Goal: Communication & Community: Ask a question

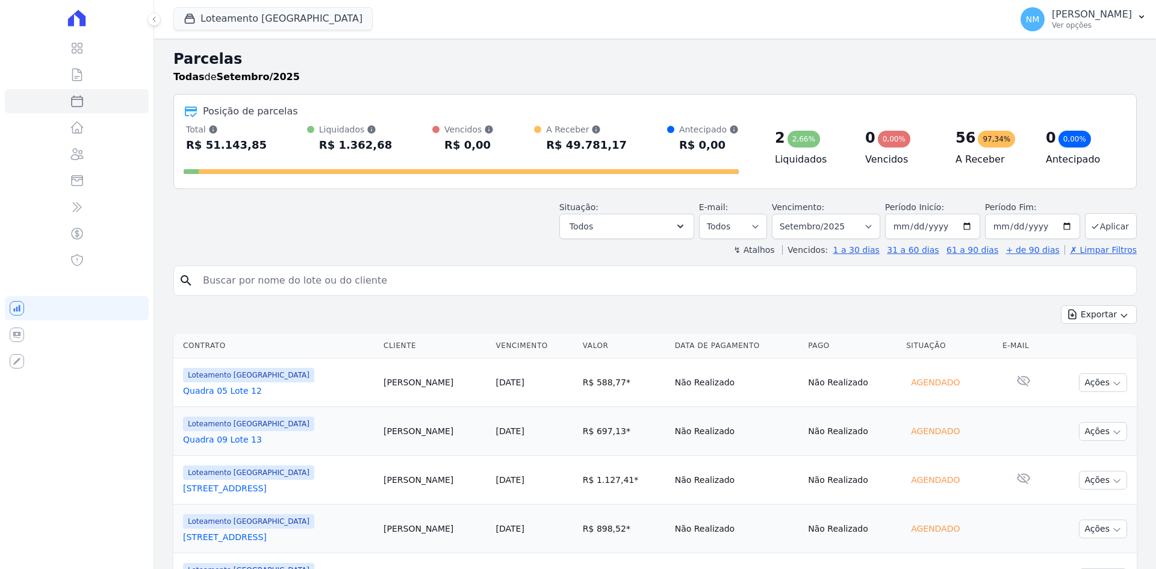
select select
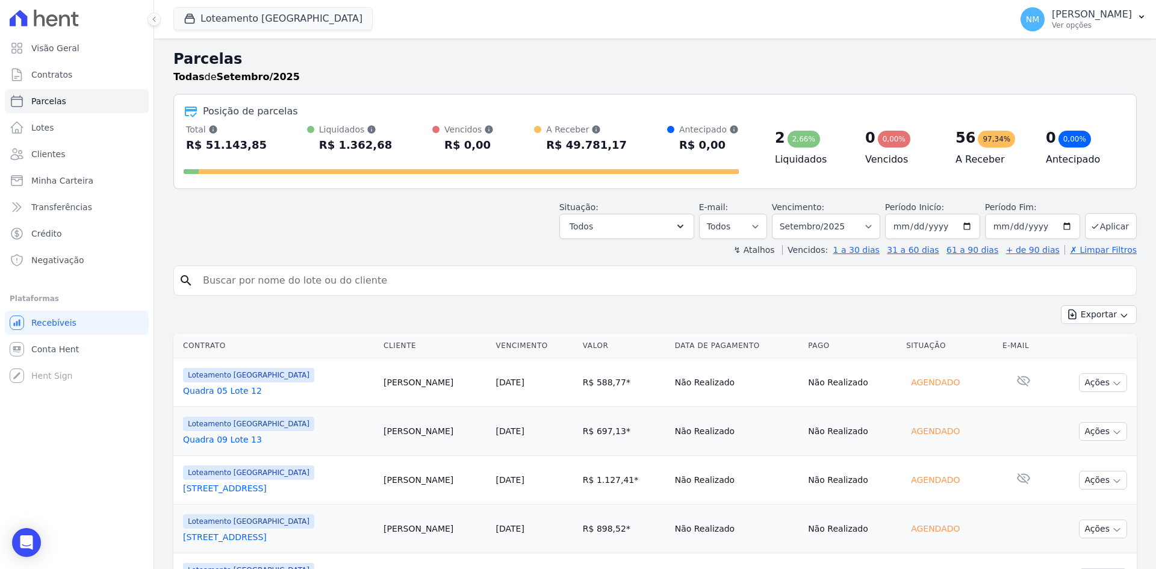
click at [234, 268] on div "search" at bounding box center [655, 281] width 964 height 30
click at [225, 272] on input "search" at bounding box center [664, 281] width 936 height 24
click at [81, 157] on link "Clientes" at bounding box center [77, 154] width 144 height 24
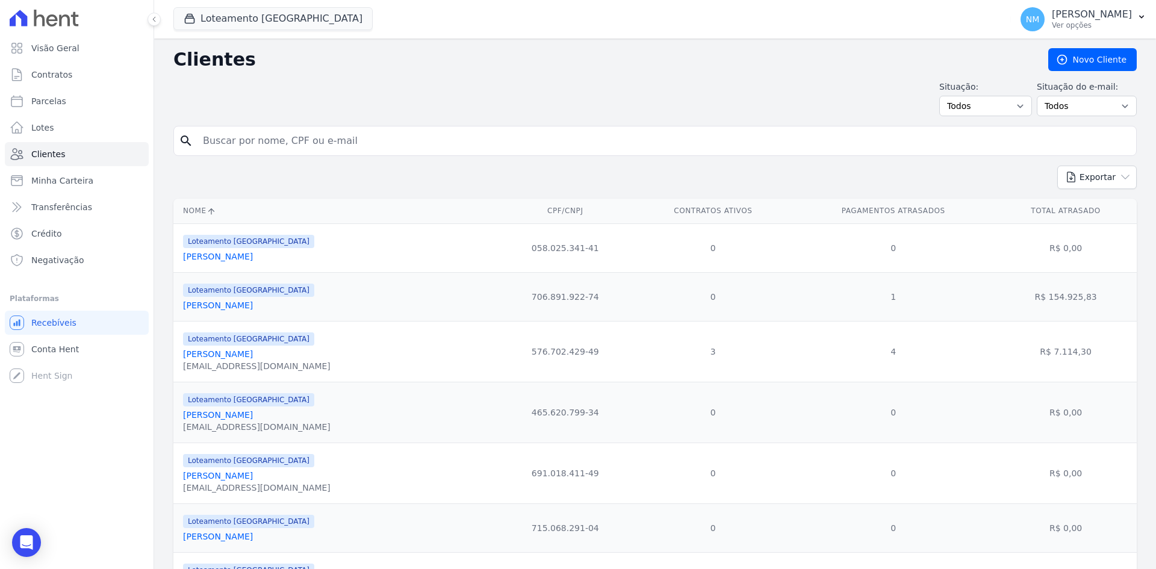
click at [296, 141] on input "search" at bounding box center [664, 141] width 936 height 24
type input "j"
type input "J"
click at [265, 139] on input "João Jose" at bounding box center [664, 141] width 936 height 24
type input "João Paulo Micuanski"
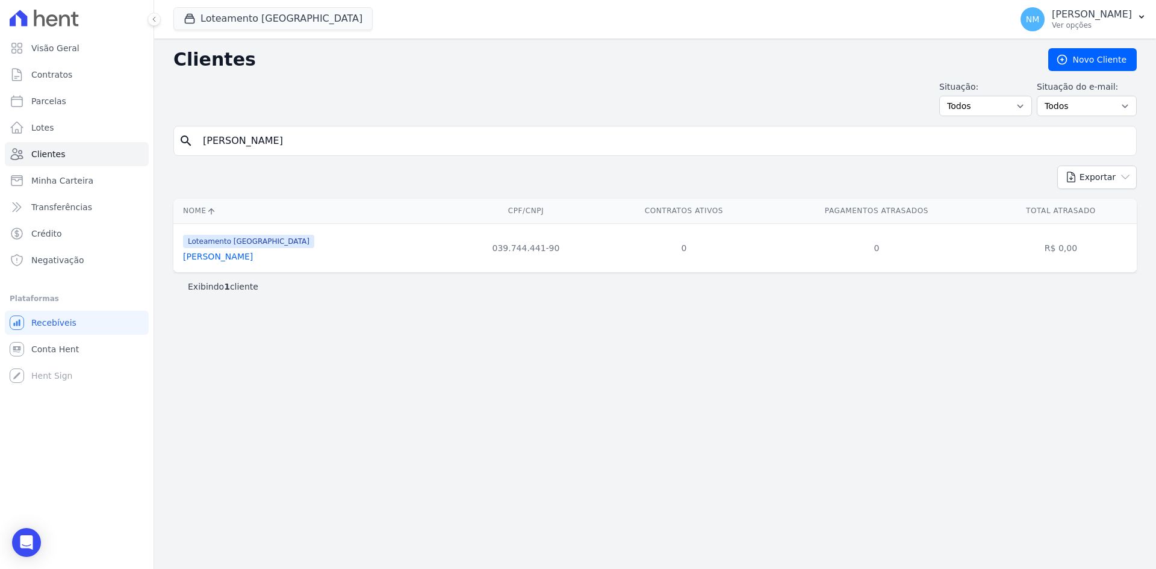
click at [245, 260] on link "João Paulo Micuanski Dos Santos" at bounding box center [218, 257] width 70 height 10
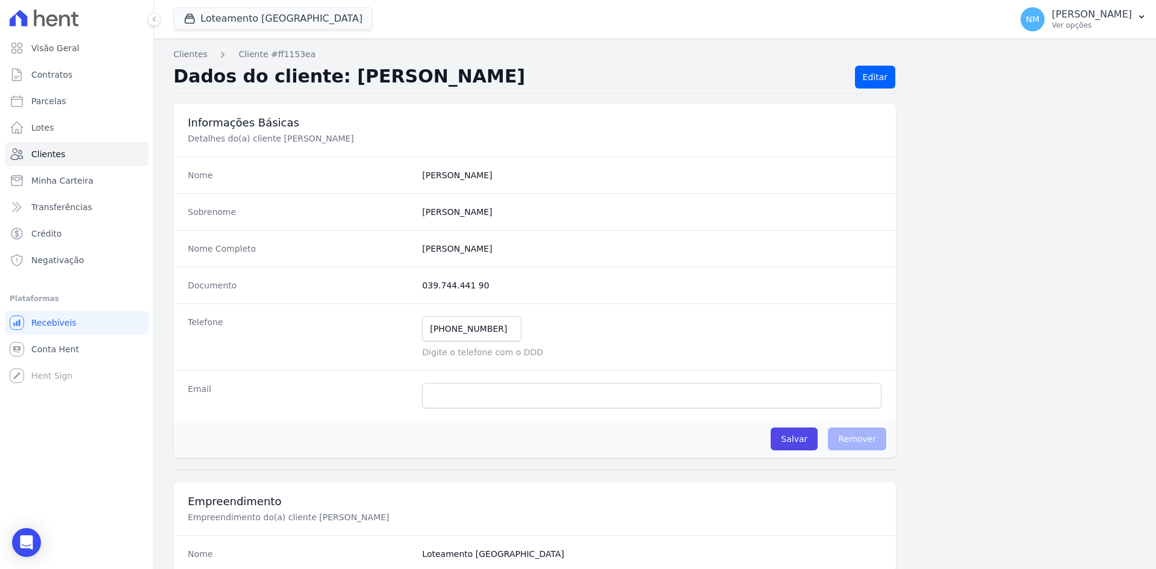
drag, startPoint x: 535, startPoint y: 249, endPoint x: 415, endPoint y: 252, distance: 119.9
click at [415, 252] on div "Nome Completo João Paulo Micuanski Dos Santos" at bounding box center [534, 248] width 723 height 37
copy div "João Paulo Micuanski Dos Santos"
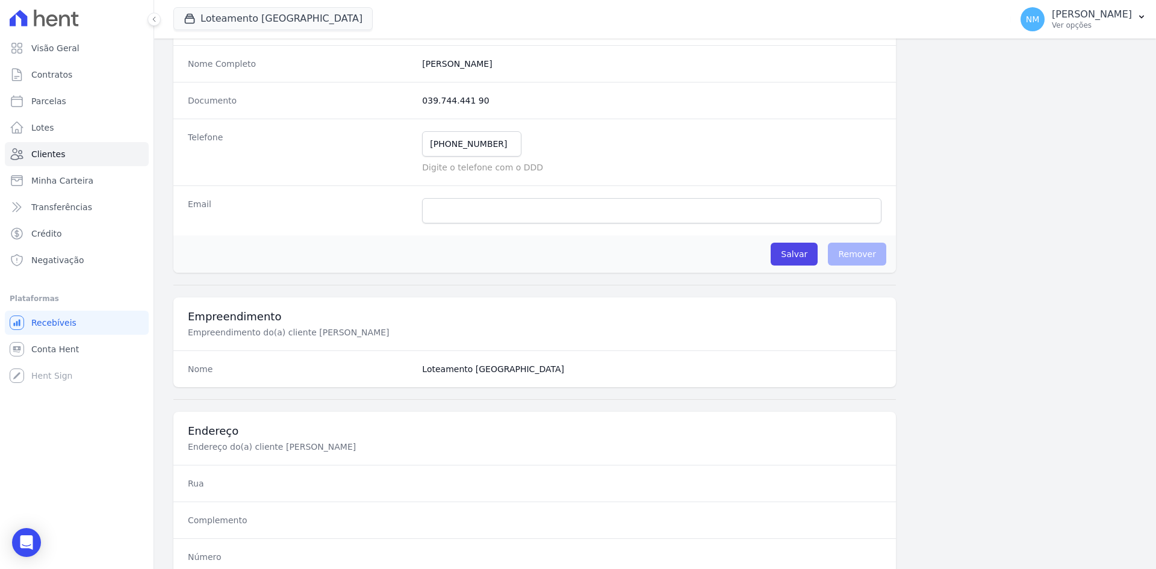
scroll to position [301, 0]
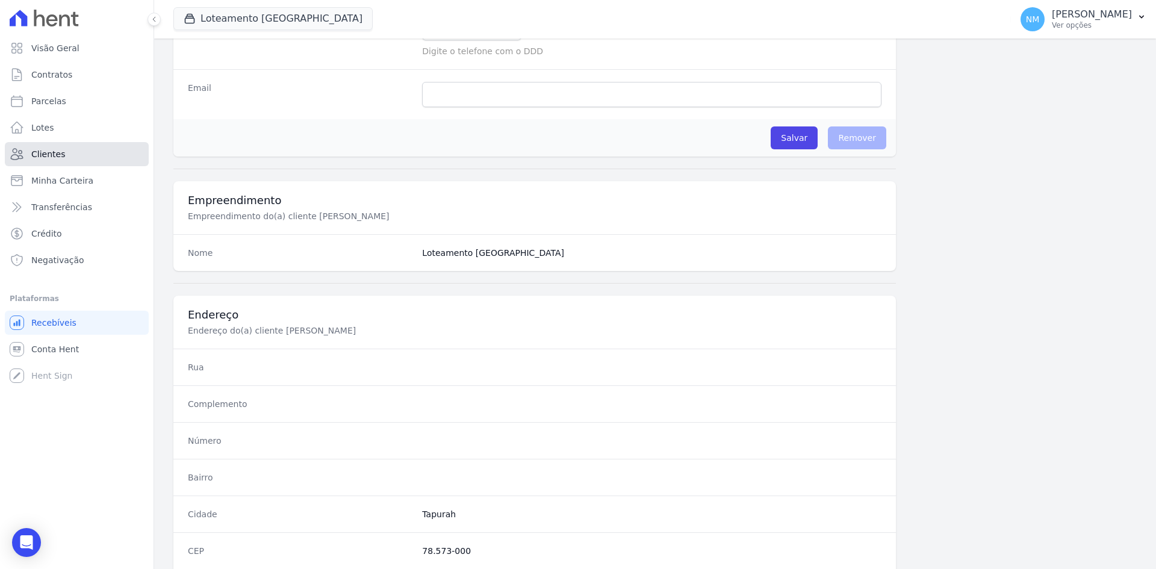
click at [43, 151] on span "Clientes" at bounding box center [48, 154] width 34 height 12
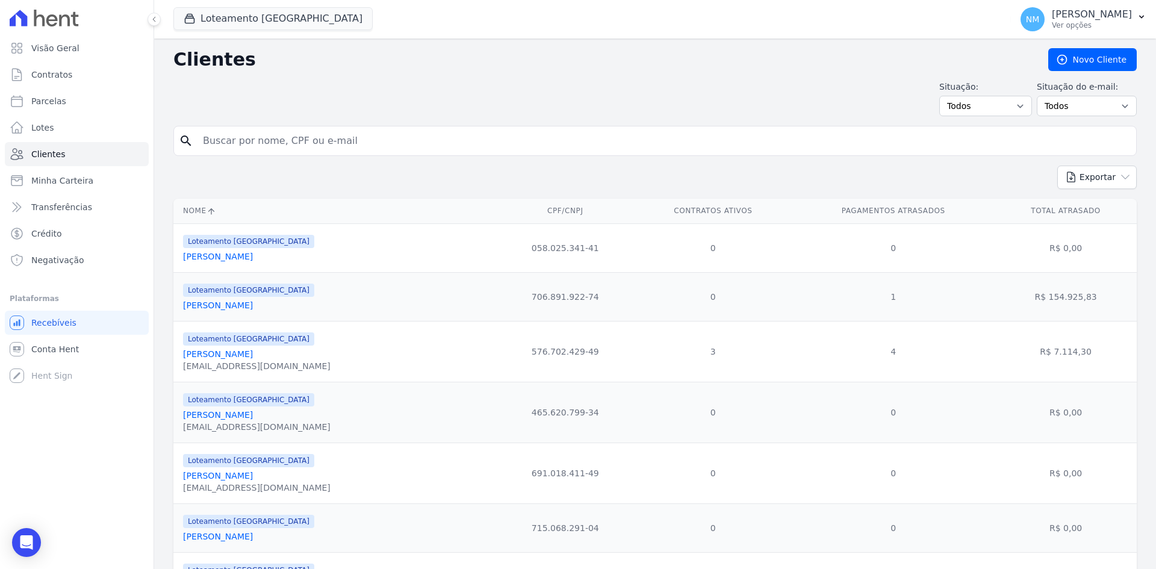
click at [322, 137] on input "search" at bounding box center [664, 141] width 936 height 24
type input "edvaney"
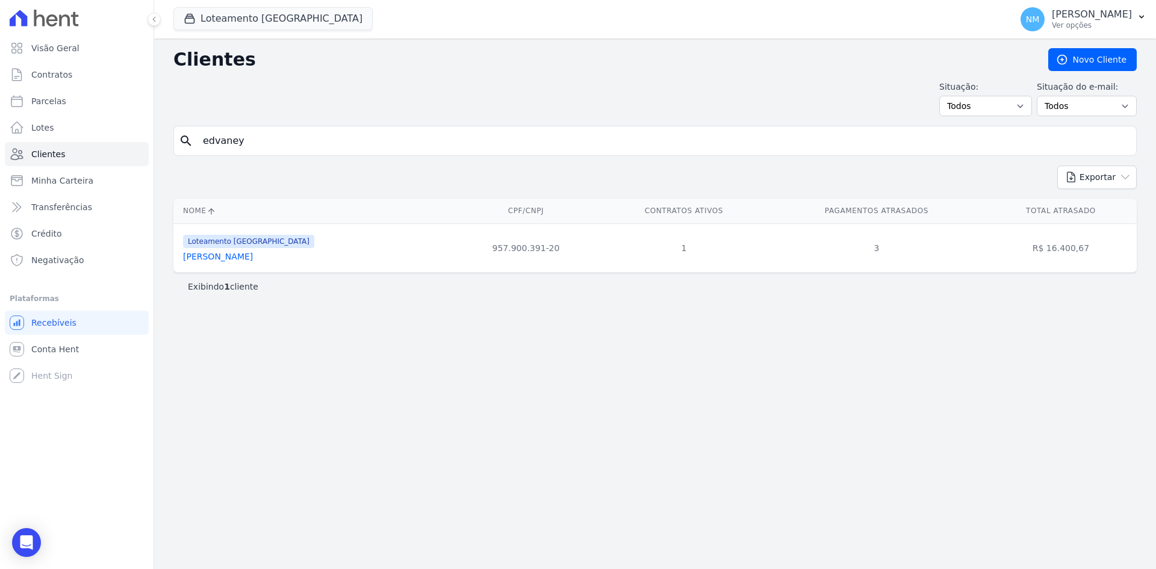
click at [221, 257] on link "Edvaney Lima Dias" at bounding box center [218, 257] width 70 height 10
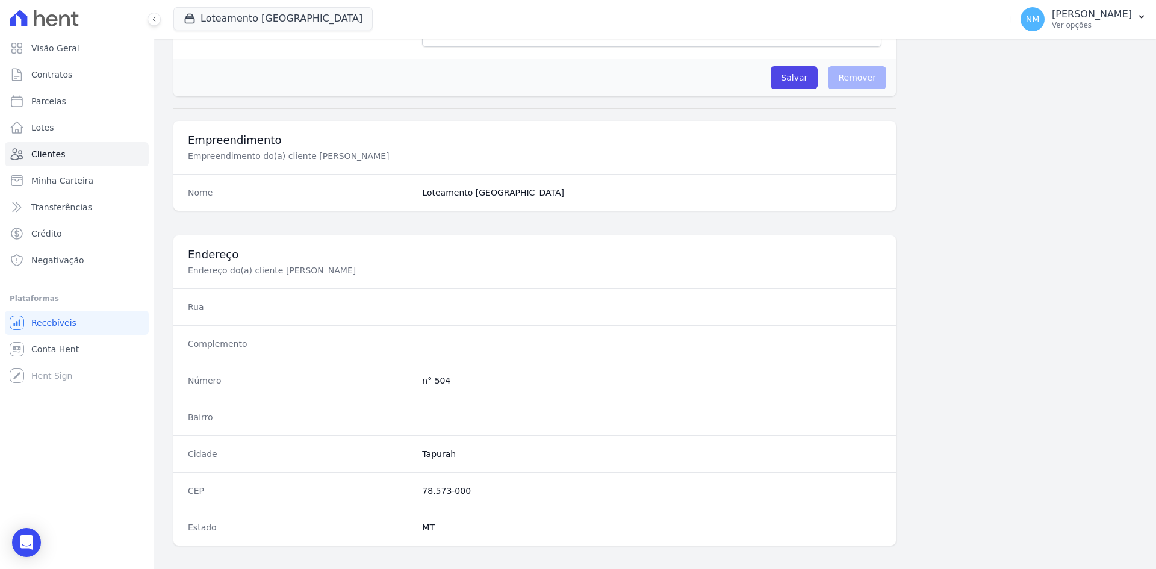
scroll to position [613, 0]
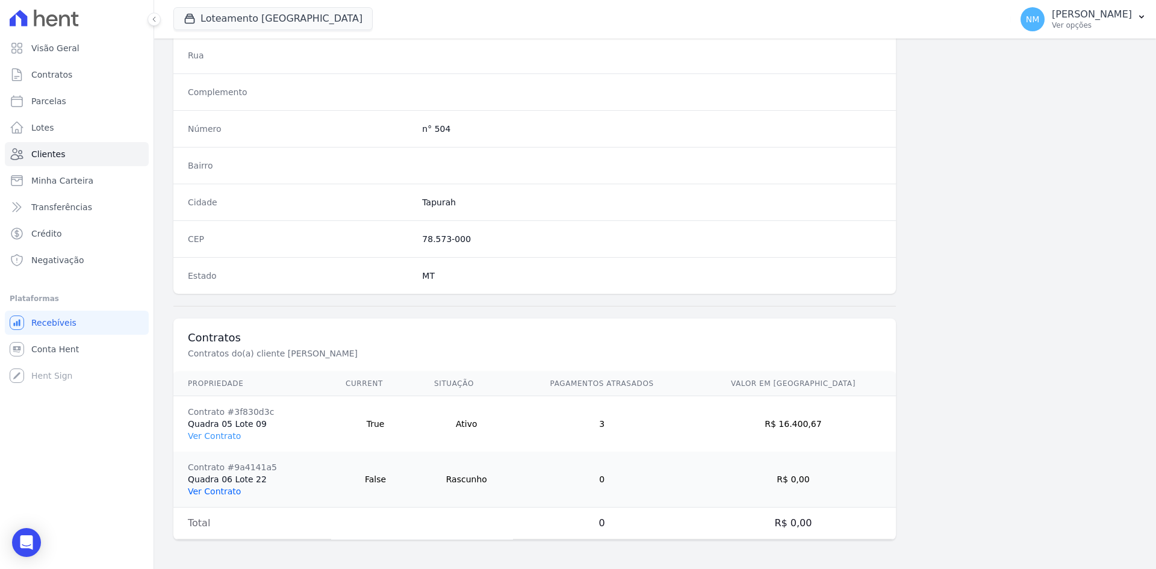
click at [215, 494] on link "Ver Contrato" at bounding box center [214, 492] width 53 height 10
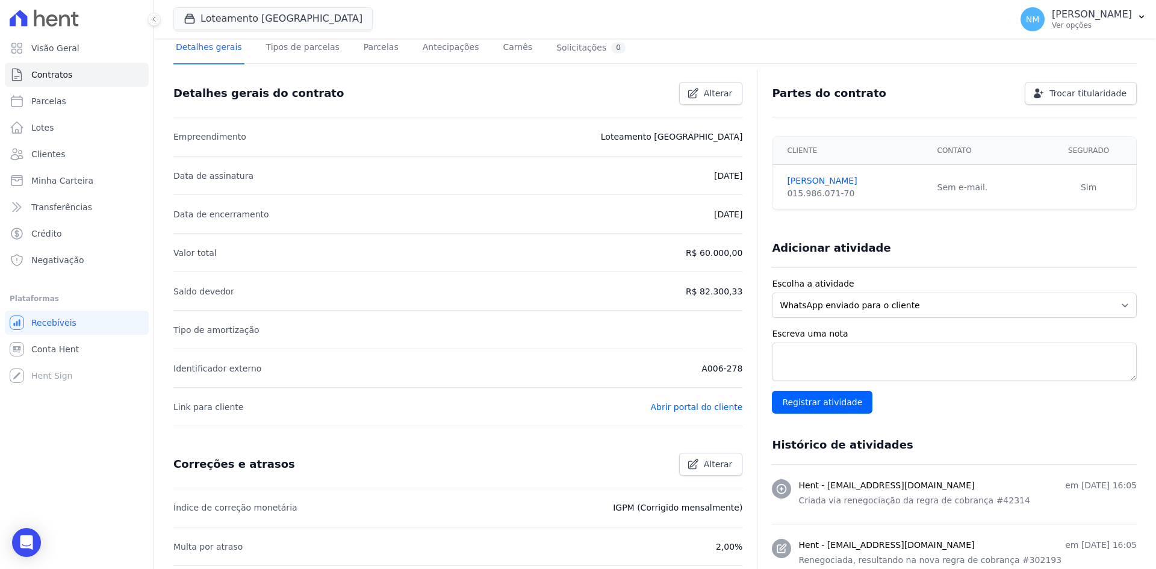
scroll to position [60, 0]
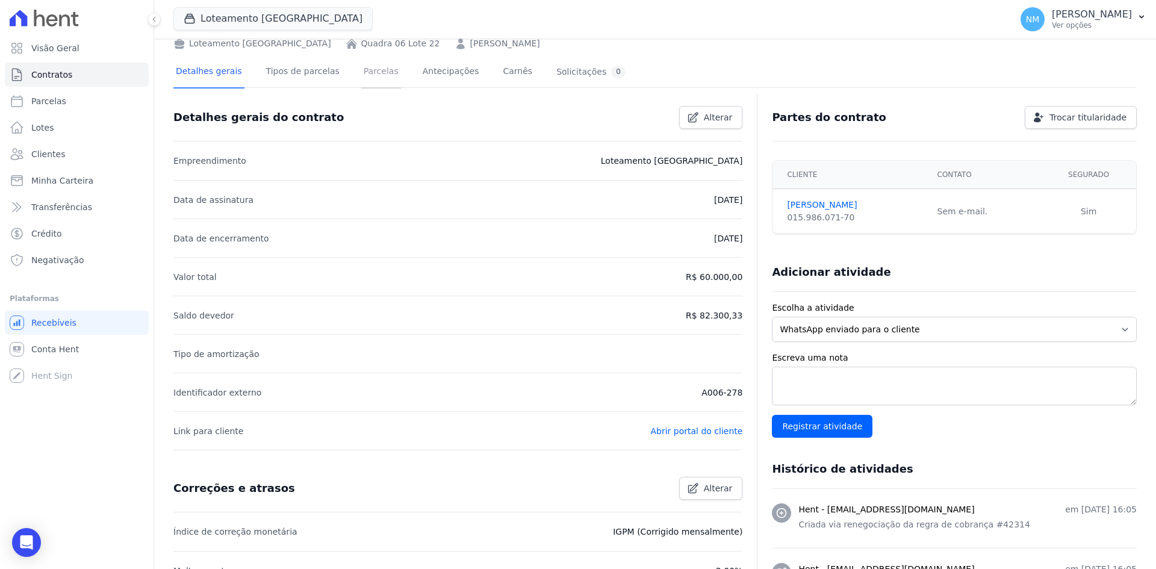
click at [361, 65] on link "Parcelas" at bounding box center [381, 73] width 40 height 32
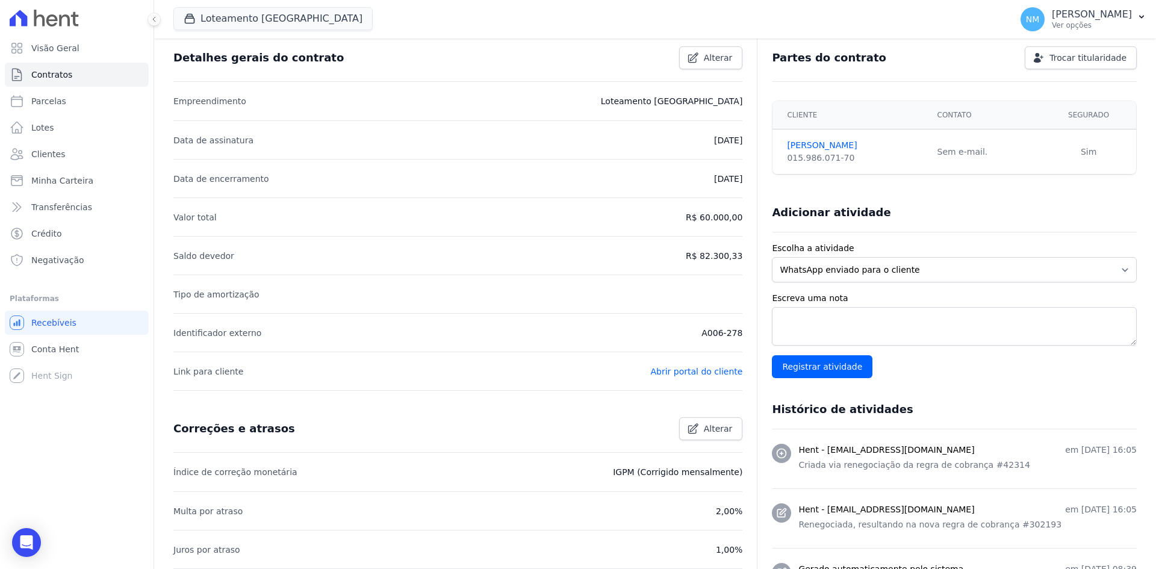
scroll to position [120, 0]
click at [669, 368] on link "Abrir portal do cliente" at bounding box center [696, 371] width 92 height 10
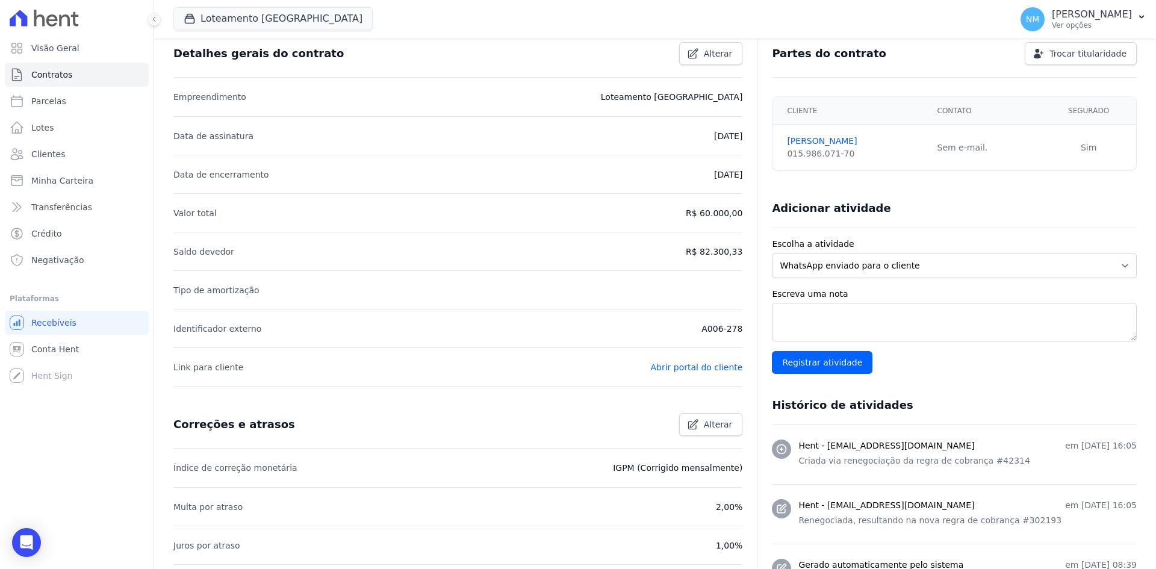
scroll to position [0, 0]
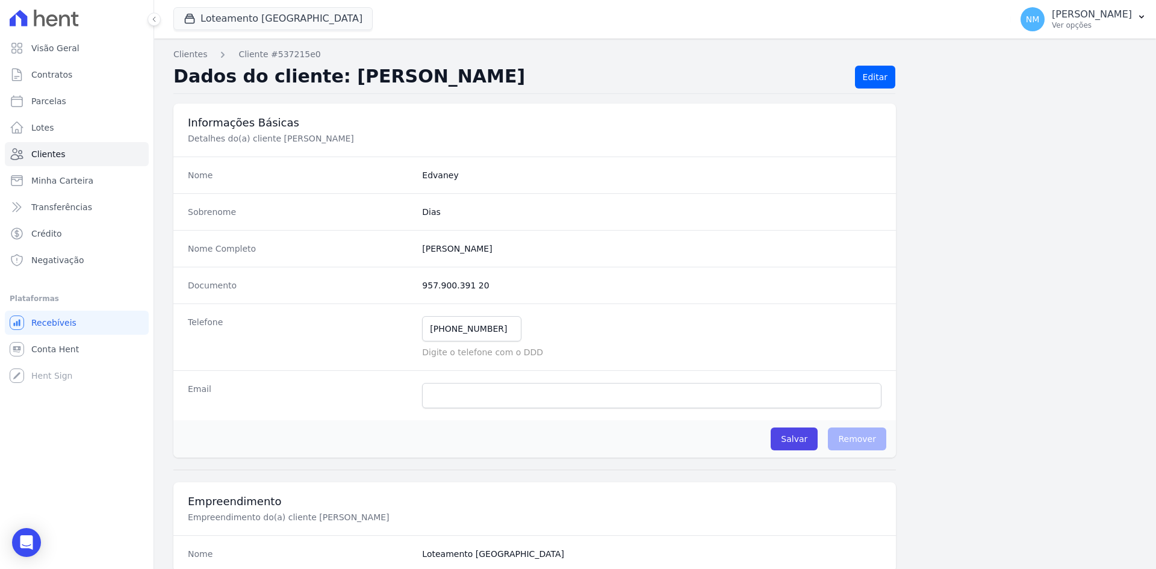
drag, startPoint x: 485, startPoint y: 284, endPoint x: 406, endPoint y: 288, distance: 79.0
click at [406, 288] on div "Documento 957.900.391 20" at bounding box center [534, 285] width 723 height 37
copy div "957.900.391 20"
click at [30, 545] on icon "Open Intercom Messenger" at bounding box center [27, 543] width 16 height 16
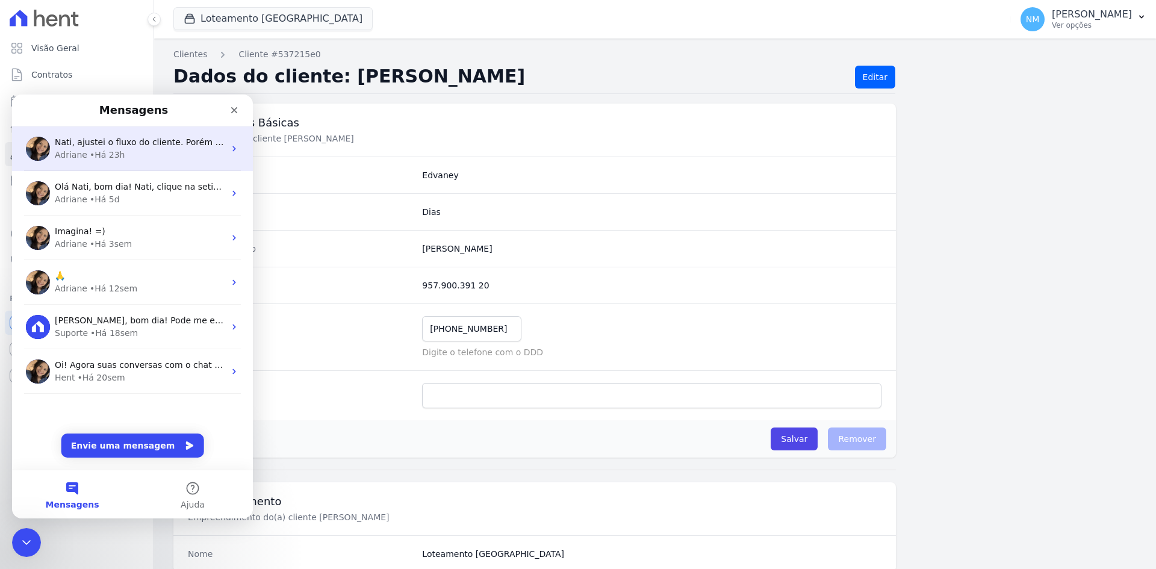
click at [159, 165] on div "Nati, ajustei o fluxo do cliente. Porém não consigo lançar as parcelas pagas po…" at bounding box center [132, 148] width 241 height 45
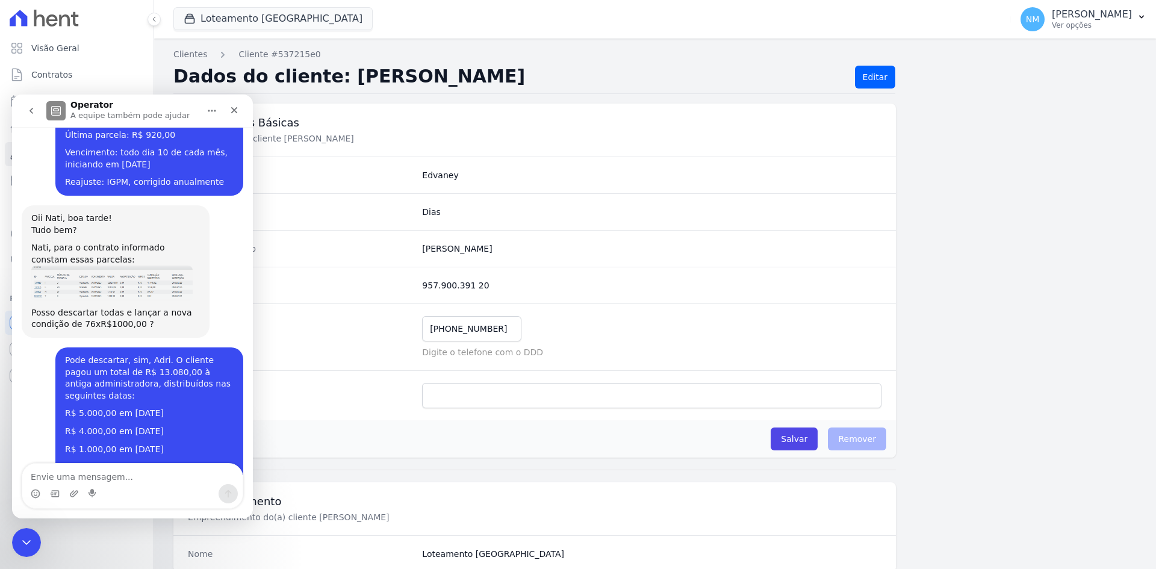
scroll to position [3527, 0]
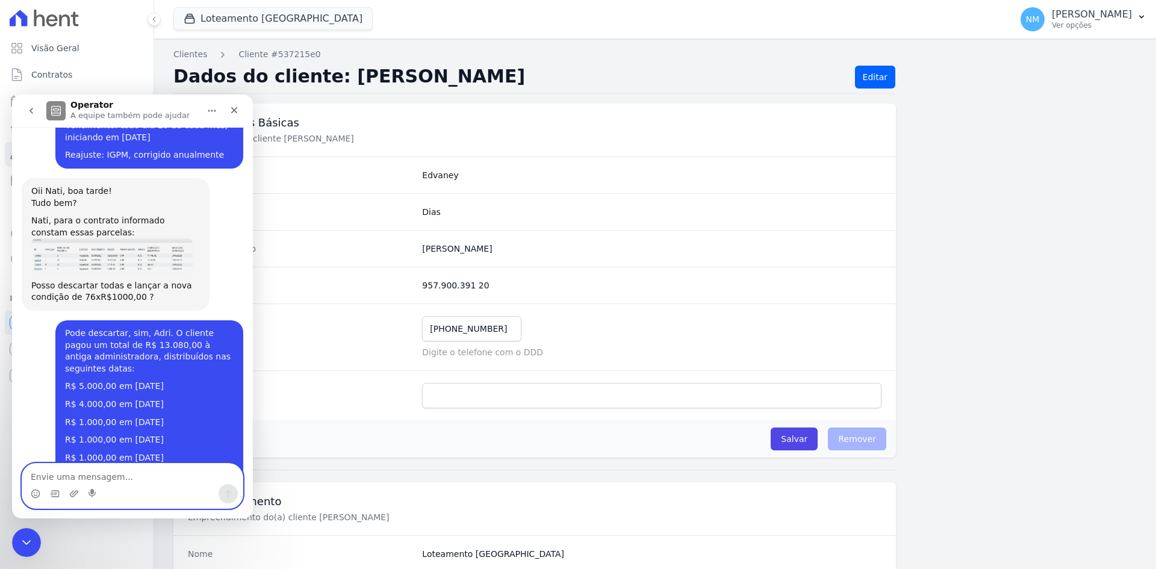
click at [182, 481] on textarea "Envie uma mensagem..." at bounding box center [132, 474] width 220 height 20
paste textarea "[PERSON_NAME], tudo bem?"
type textarea "[PERSON_NAME], tudo bem?"
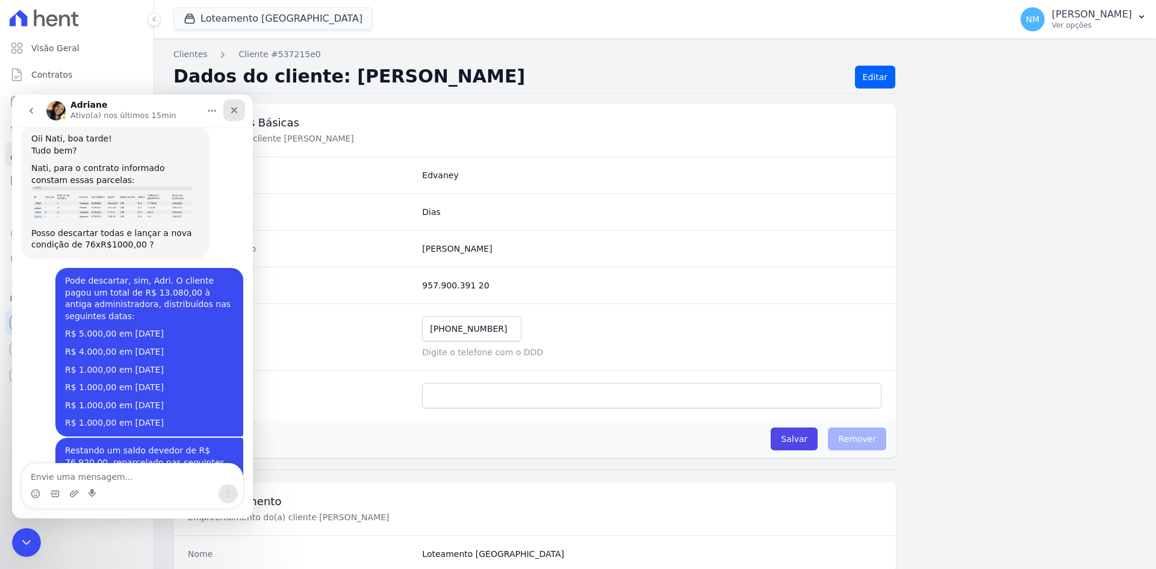
click at [232, 110] on icon "Fechar" at bounding box center [234, 110] width 10 height 10
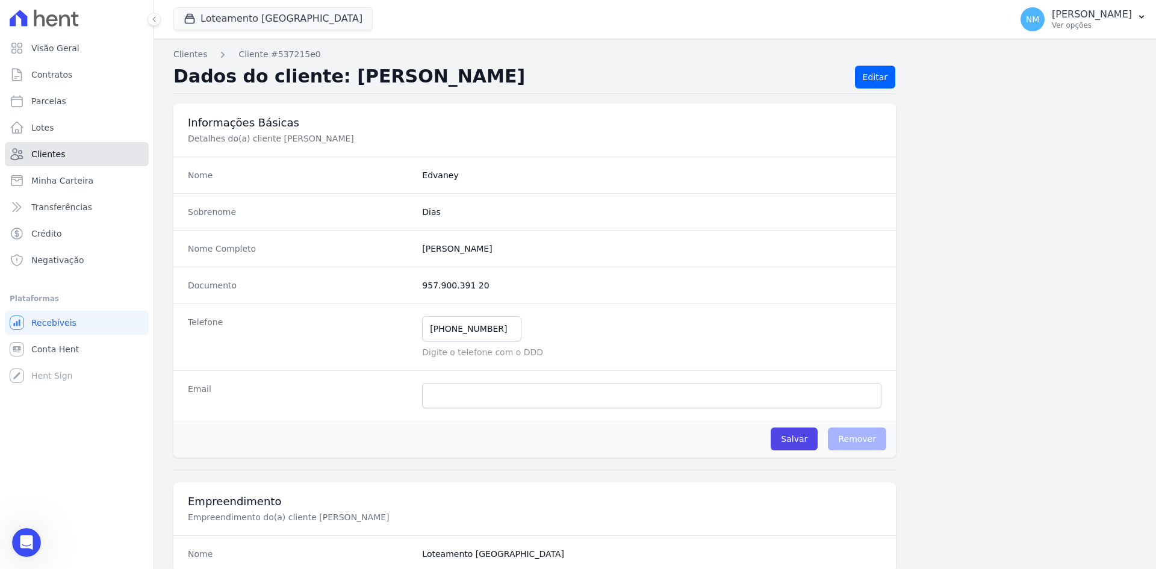
click at [93, 155] on link "Clientes" at bounding box center [77, 154] width 144 height 24
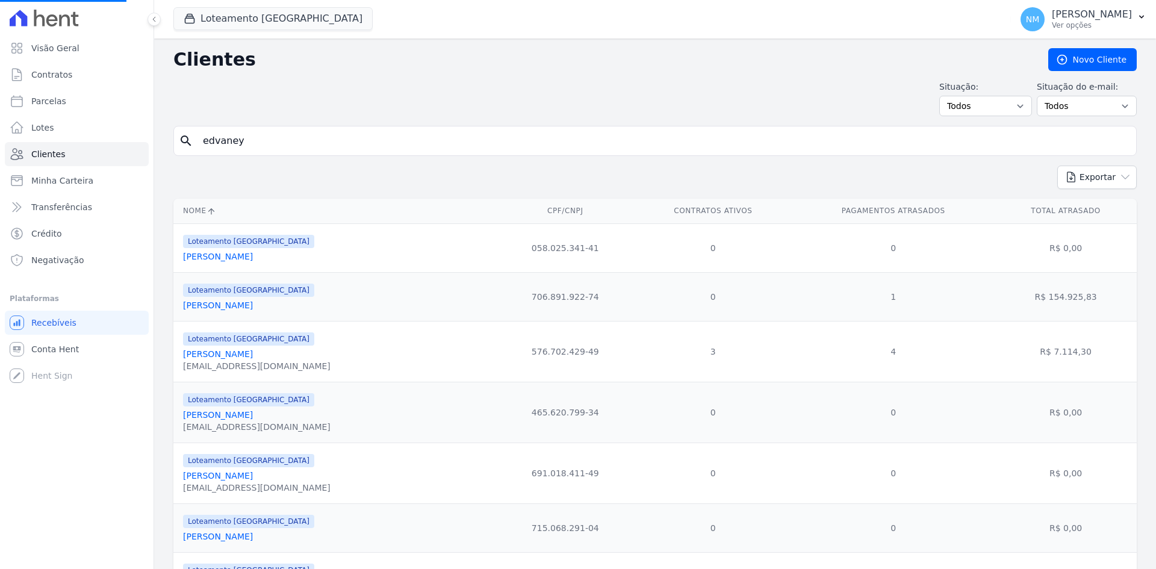
drag, startPoint x: 275, startPoint y: 140, endPoint x: 172, endPoint y: 142, distance: 103.0
click at [218, 134] on input "search" at bounding box center [664, 141] width 936 height 24
type input "Roseli"
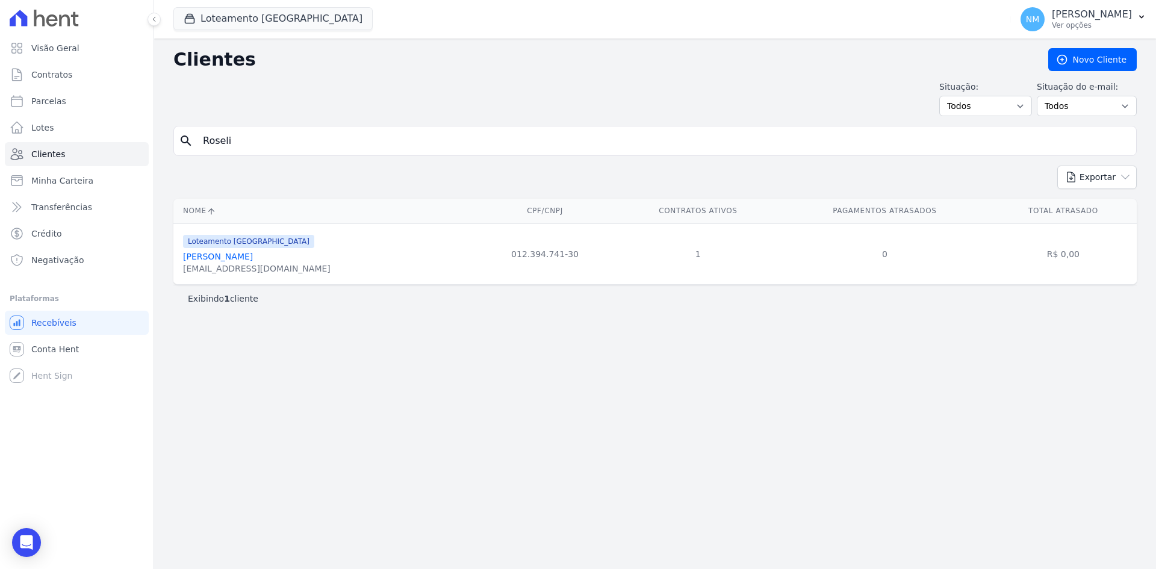
click at [240, 257] on link "Roseli Maria Hellmann Fidêncio" at bounding box center [218, 257] width 70 height 10
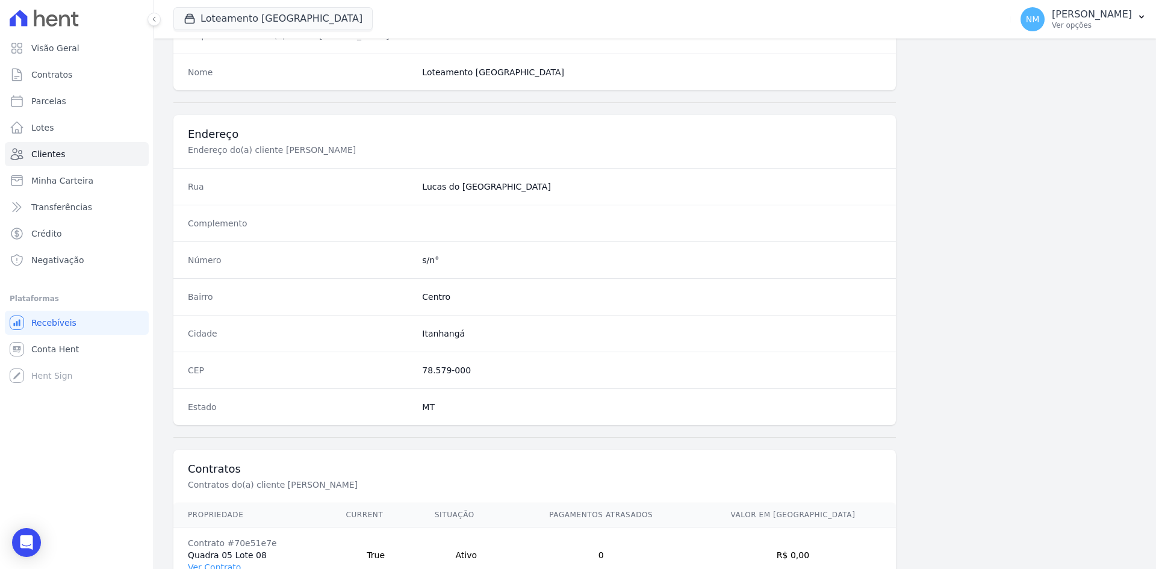
scroll to position [558, 0]
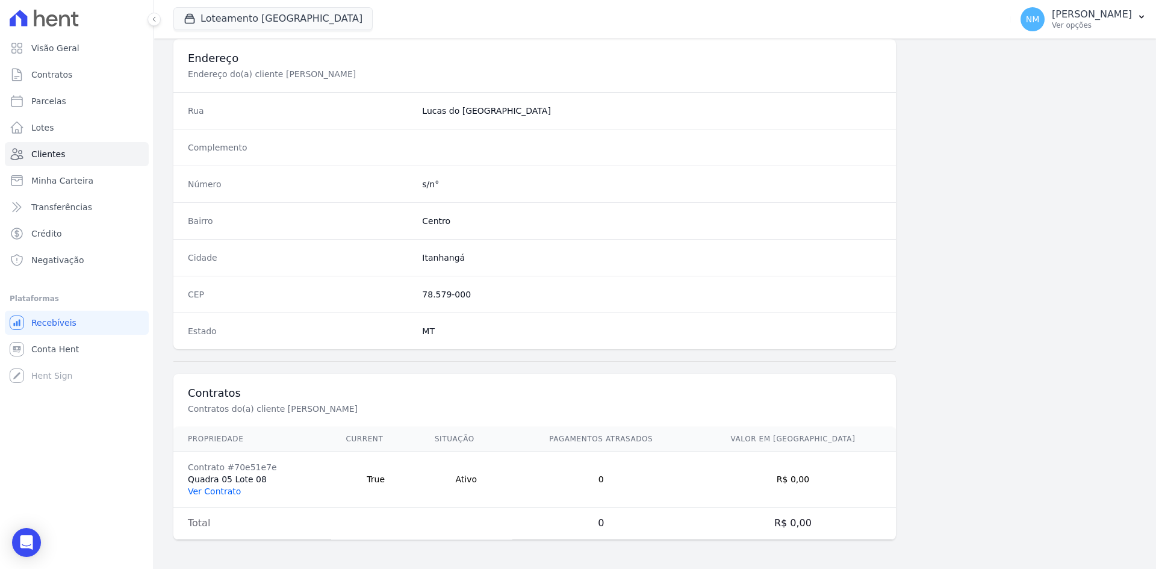
click at [214, 495] on link "Ver Contrato" at bounding box center [214, 492] width 53 height 10
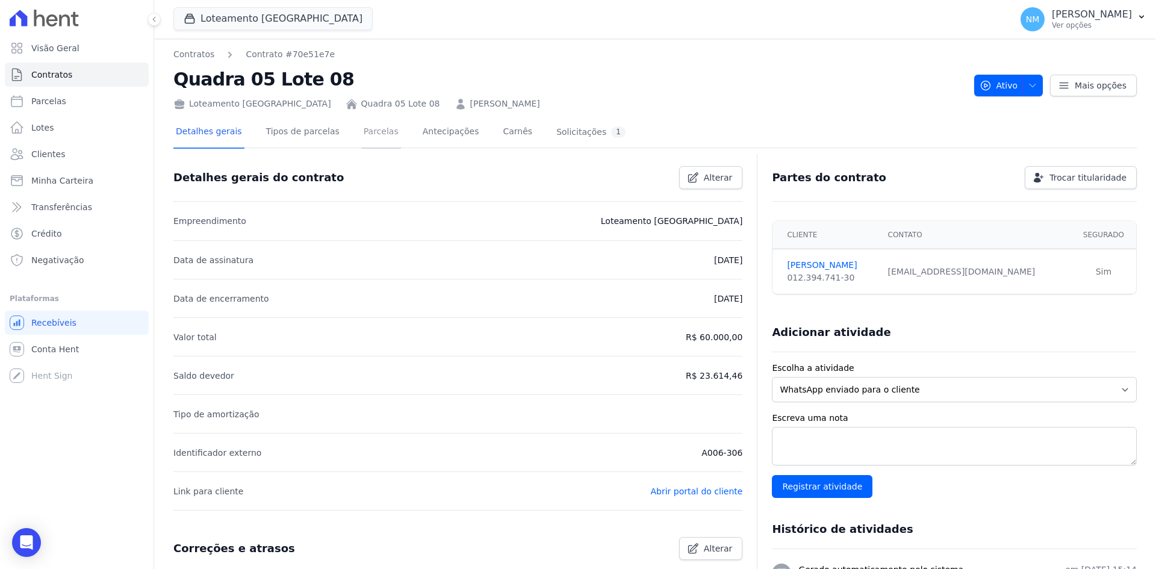
click at [361, 132] on link "Parcelas" at bounding box center [381, 133] width 40 height 32
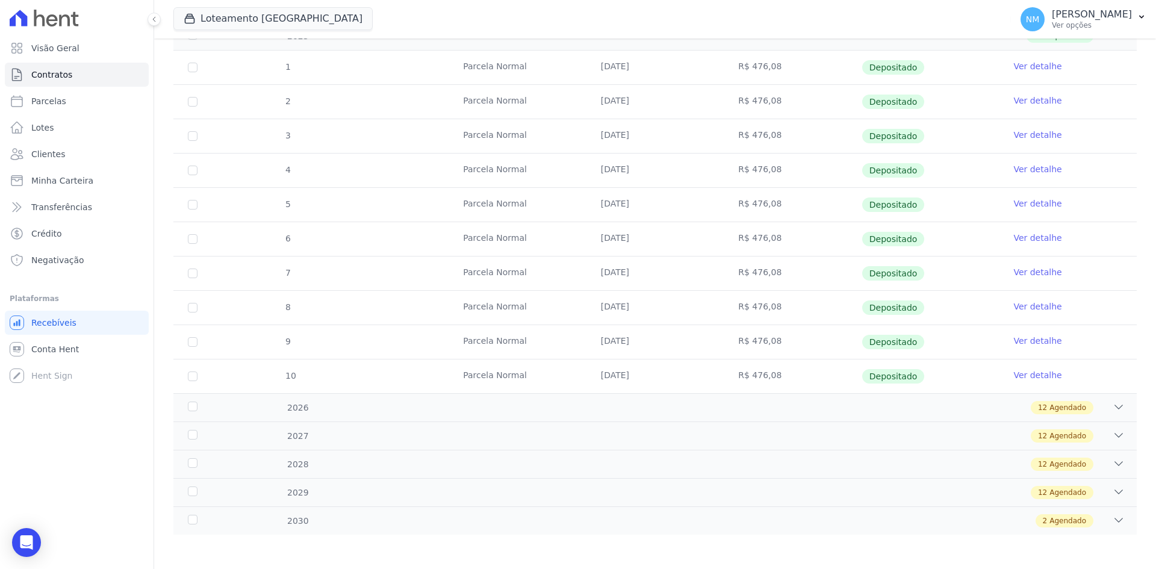
scroll to position [319, 0]
click at [1097, 407] on div "12 Agendado" at bounding box center [702, 405] width 845 height 13
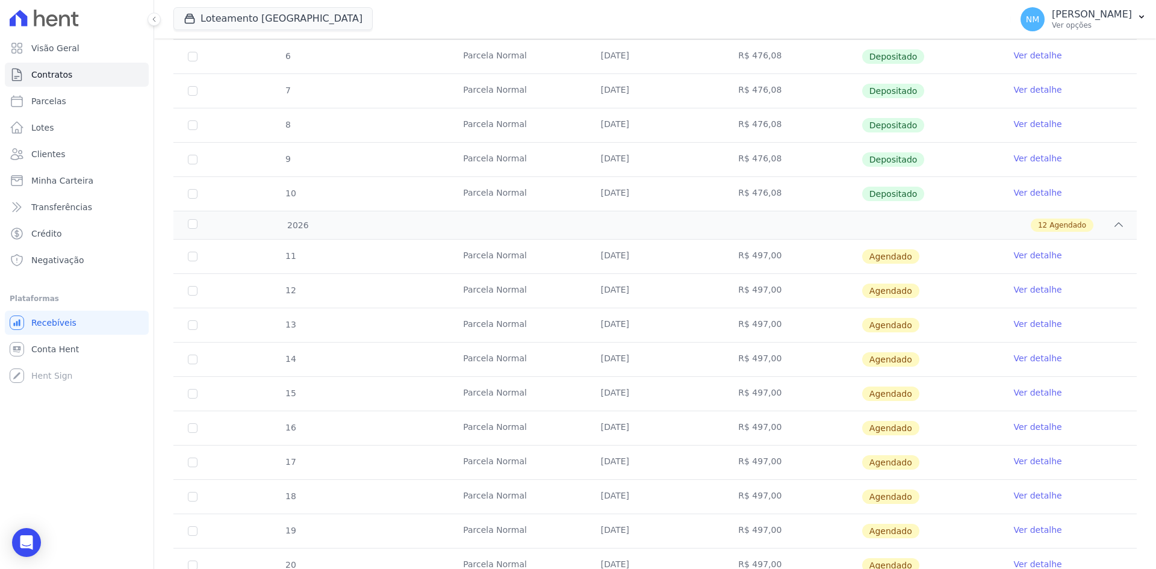
scroll to position [559, 0]
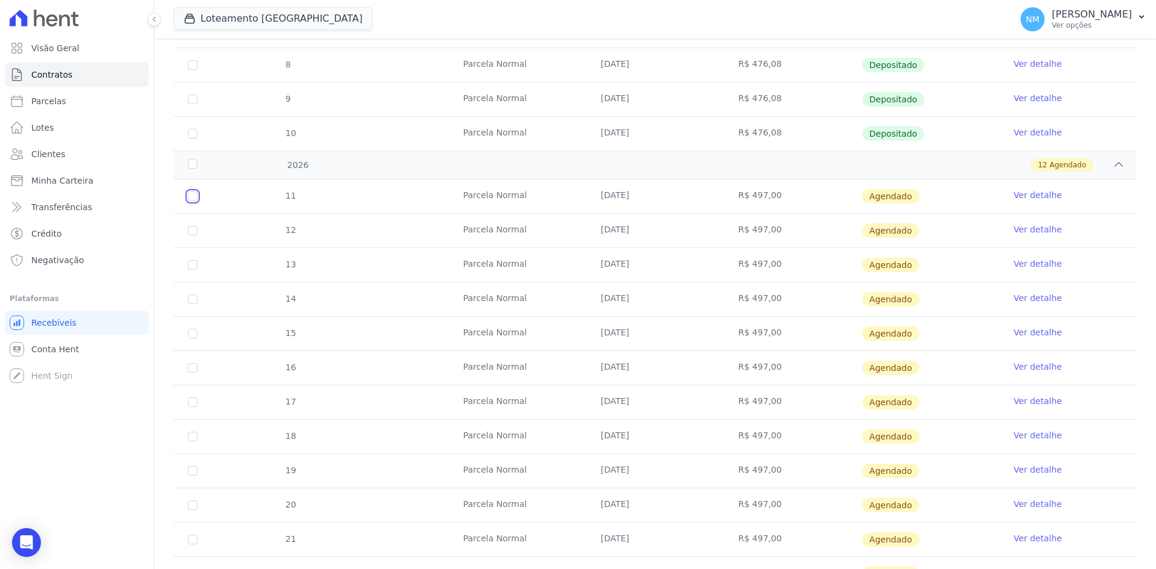
click at [190, 195] on input "checkbox" at bounding box center [193, 197] width 10 height 10
checkbox input "true"
click at [197, 195] on input "checkbox" at bounding box center [193, 197] width 10 height 10
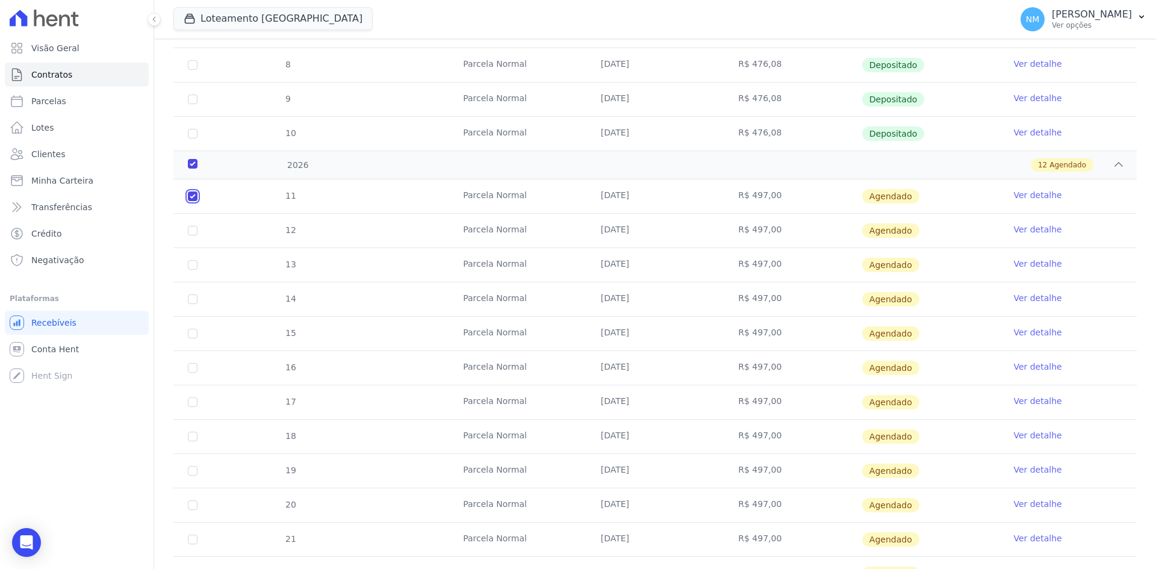
checkbox input "false"
click at [1050, 162] on span "Agendado" at bounding box center [1068, 165] width 37 height 11
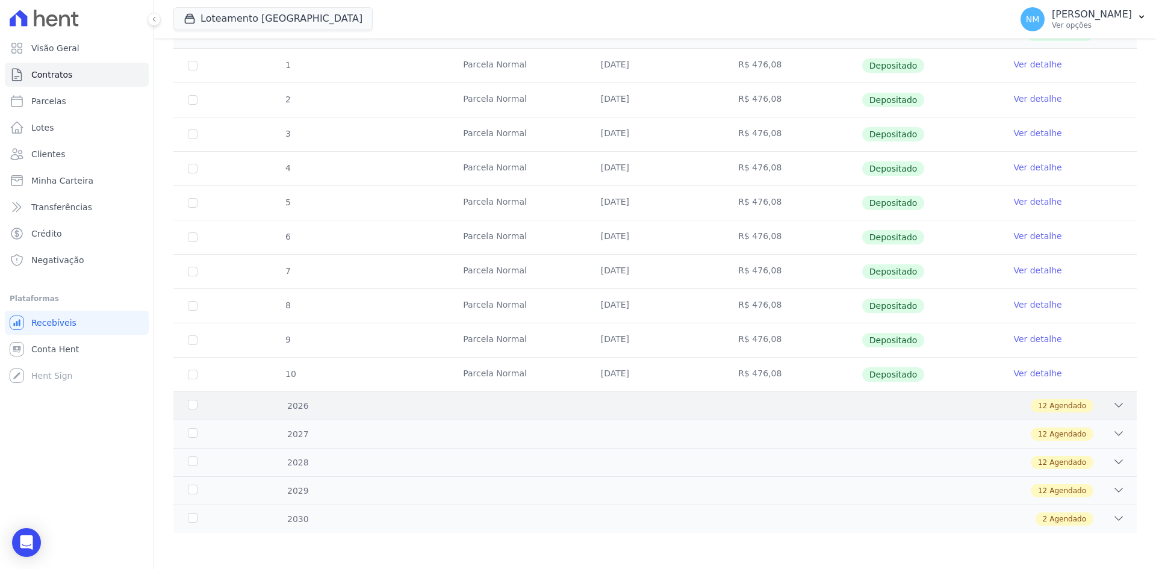
click at [1054, 403] on span "Agendado" at bounding box center [1068, 405] width 37 height 11
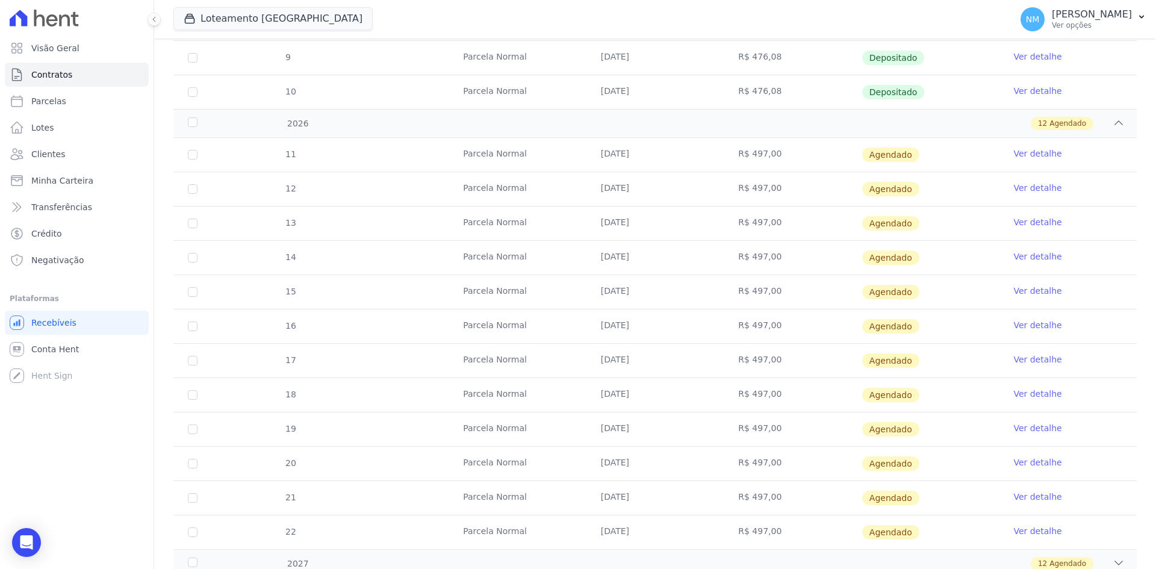
scroll to position [680, 0]
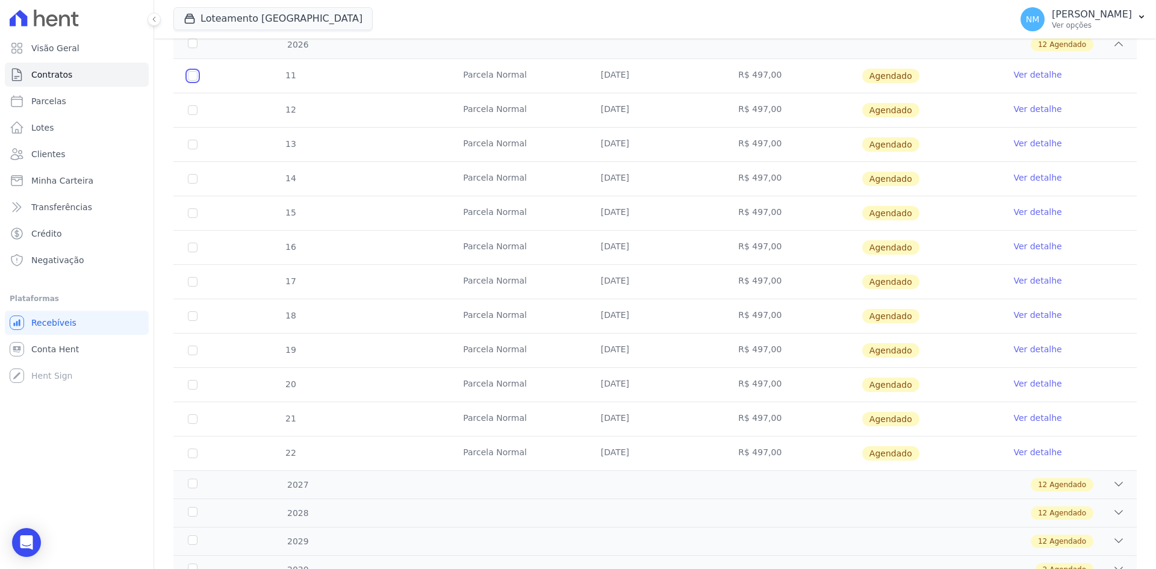
click at [192, 75] on input "checkbox" at bounding box center [193, 76] width 10 height 10
checkbox input "true"
click at [195, 81] on input "checkbox" at bounding box center [193, 76] width 10 height 10
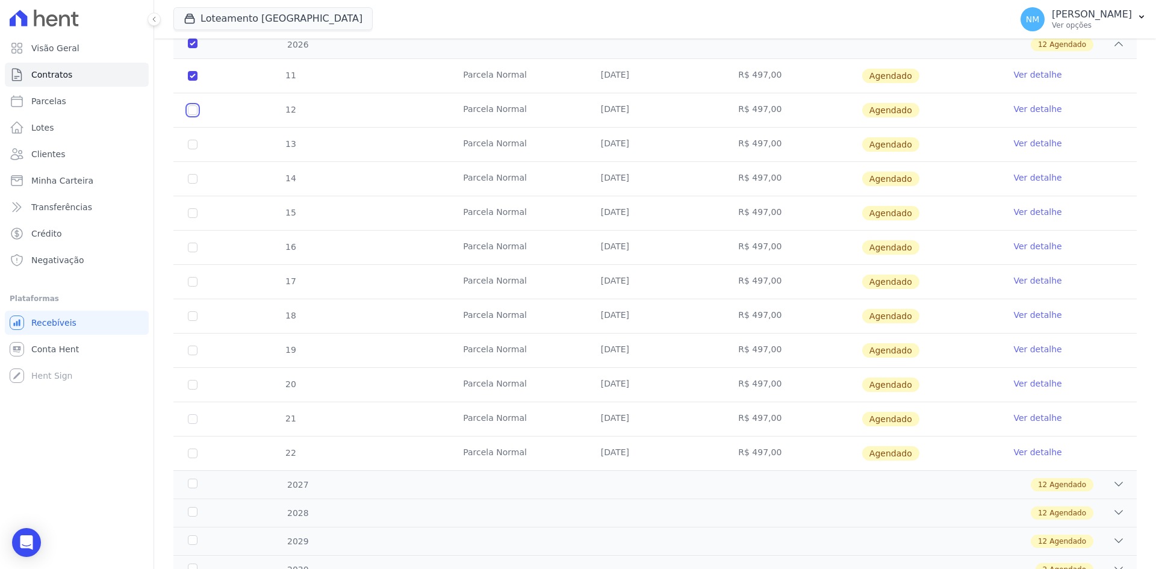
checkbox input "true"
click at [189, 81] on input "checkbox" at bounding box center [193, 76] width 10 height 10
checkbox input "true"
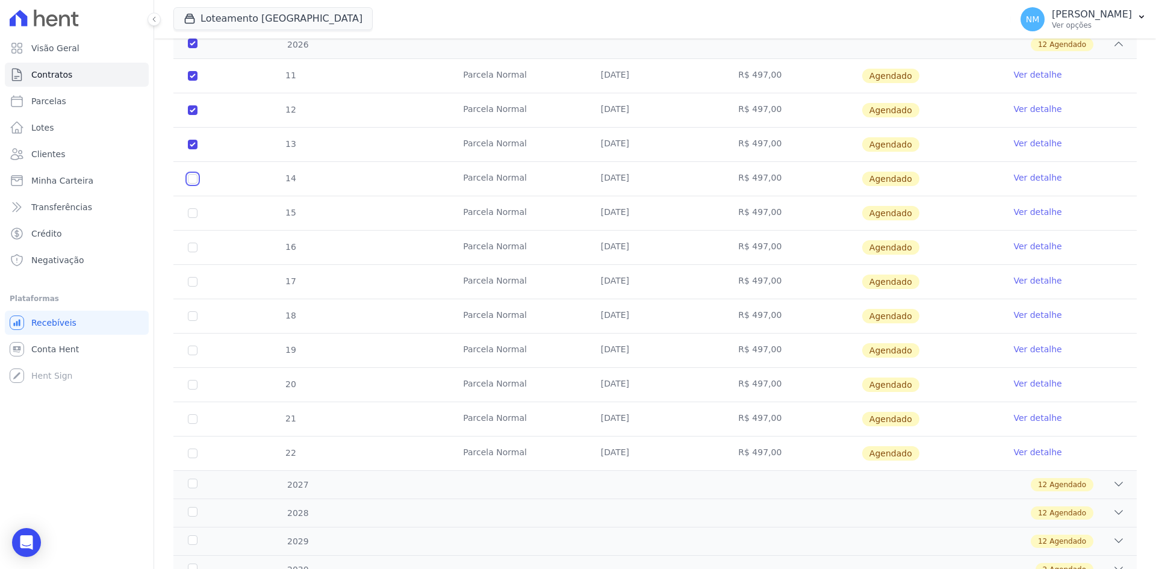
click at [195, 81] on input "checkbox" at bounding box center [193, 76] width 10 height 10
checkbox input "true"
click at [195, 81] on input "checkbox" at bounding box center [193, 76] width 10 height 10
checkbox input "true"
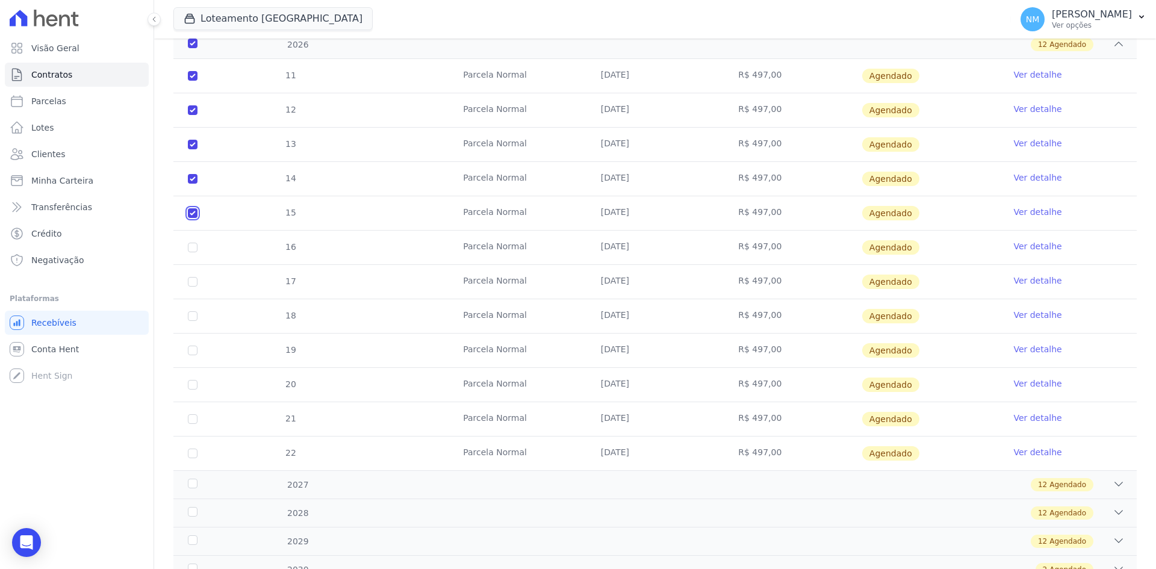
checkbox input "true"
click at [198, 249] on td "16" at bounding box center [192, 248] width 39 height 34
click at [190, 81] on input "checkbox" at bounding box center [193, 76] width 10 height 10
checkbox input "true"
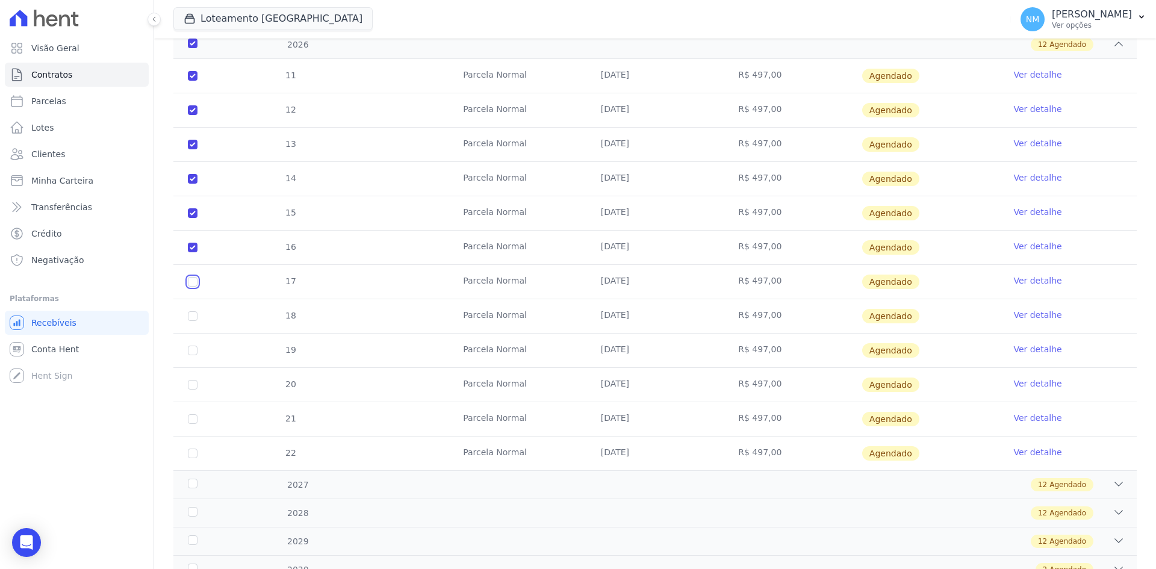
click at [194, 81] on input "checkbox" at bounding box center [193, 76] width 10 height 10
checkbox input "true"
click at [195, 81] on input "checkbox" at bounding box center [193, 76] width 10 height 10
checkbox input "true"
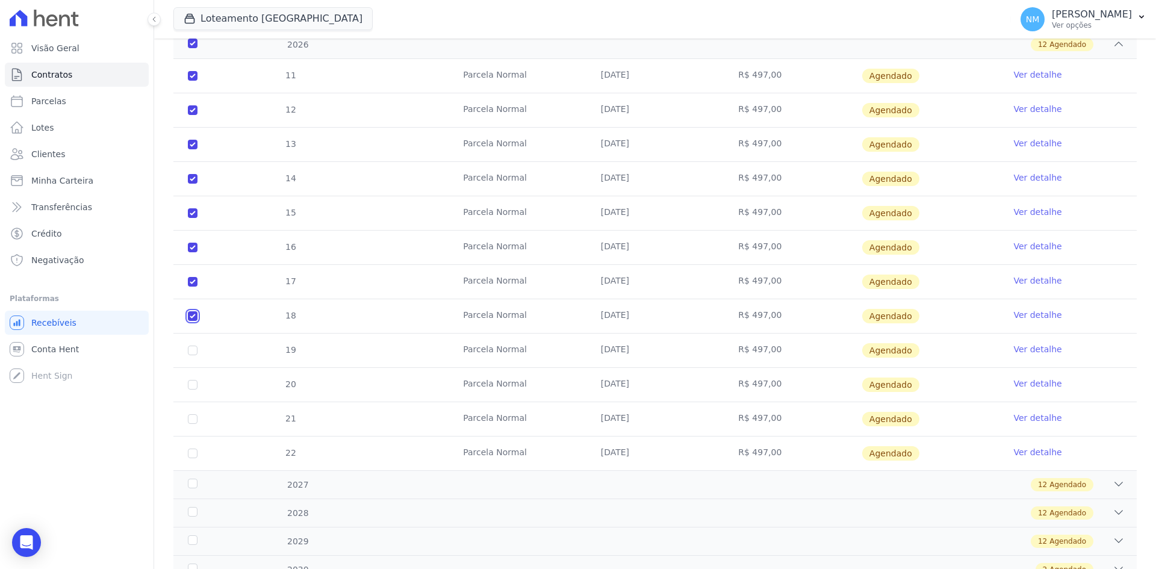
checkbox input "true"
click at [193, 81] on input "checkbox" at bounding box center [193, 76] width 10 height 10
checkbox input "true"
click at [192, 81] on input "checkbox" at bounding box center [193, 76] width 10 height 10
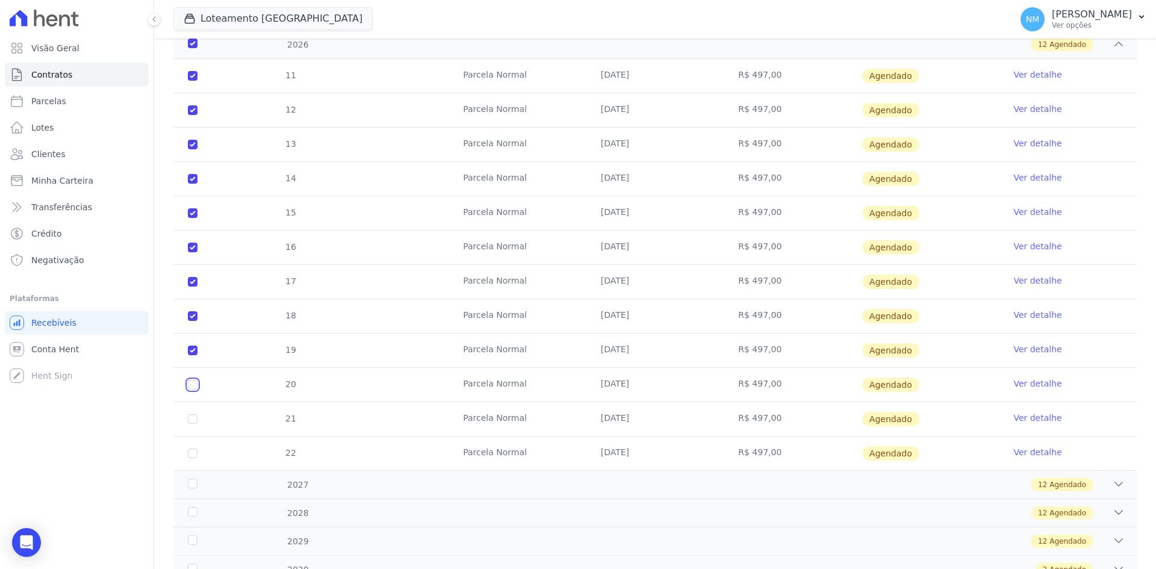
checkbox input "true"
click at [193, 81] on input "checkbox" at bounding box center [193, 76] width 10 height 10
checkbox input "true"
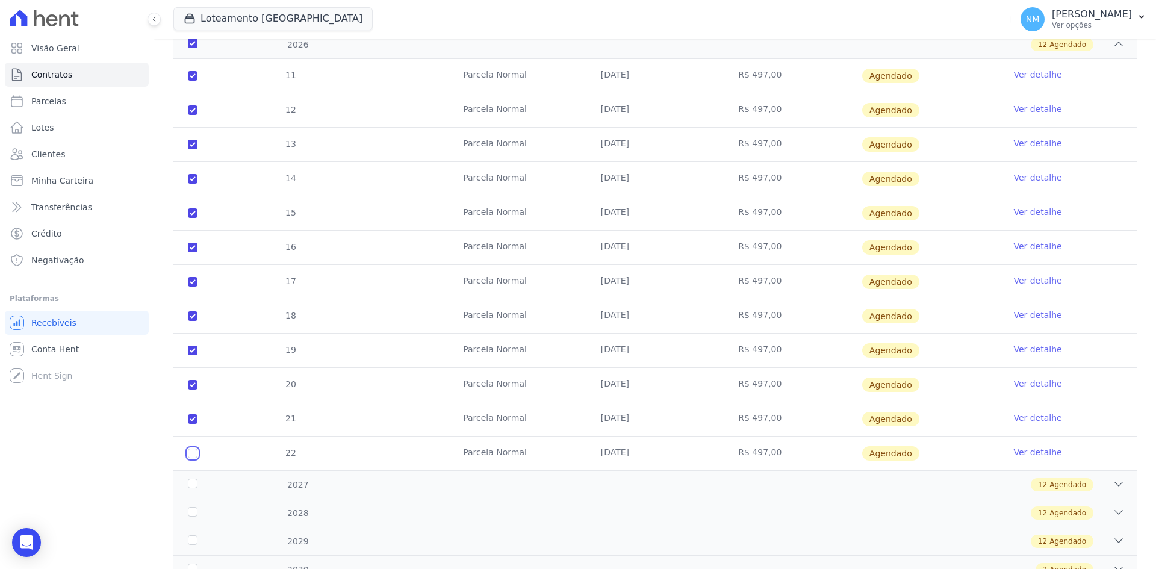
click at [194, 81] on input "checkbox" at bounding box center [193, 76] width 10 height 10
checkbox input "true"
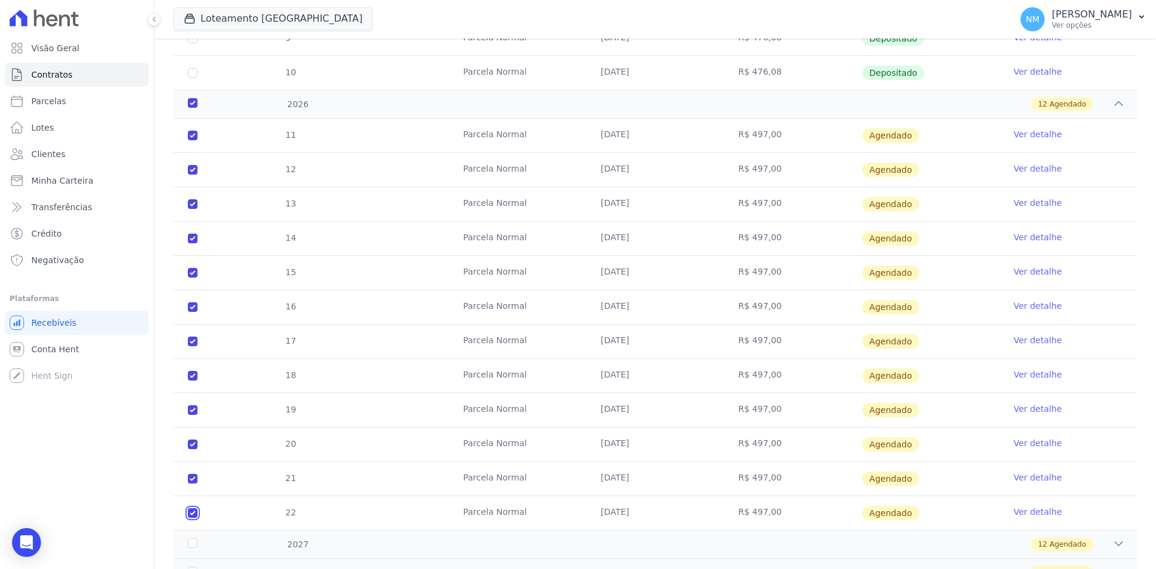
scroll to position [731, 0]
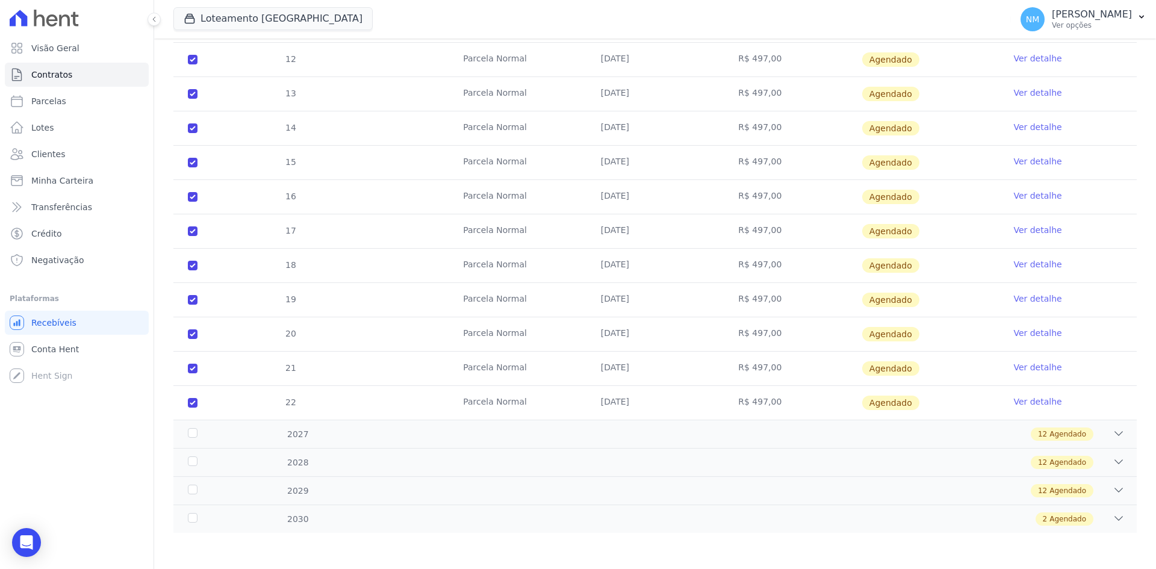
drag, startPoint x: 958, startPoint y: 247, endPoint x: 1125, endPoint y: 220, distance: 169.0
click at [1125, 220] on td "Ver detalhe" at bounding box center [1068, 231] width 138 height 34
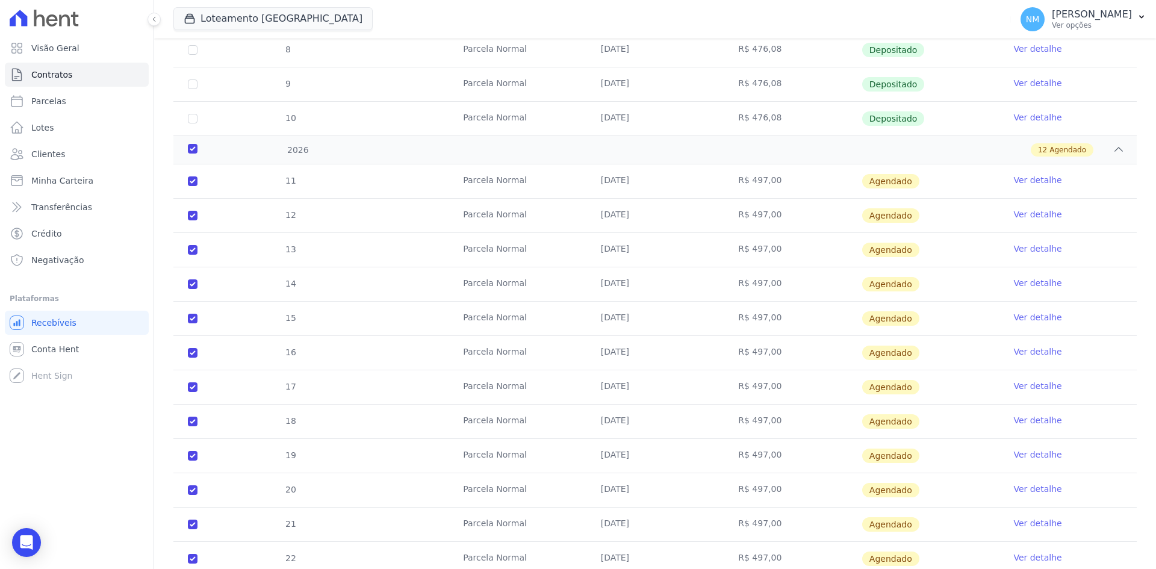
scroll to position [550, 0]
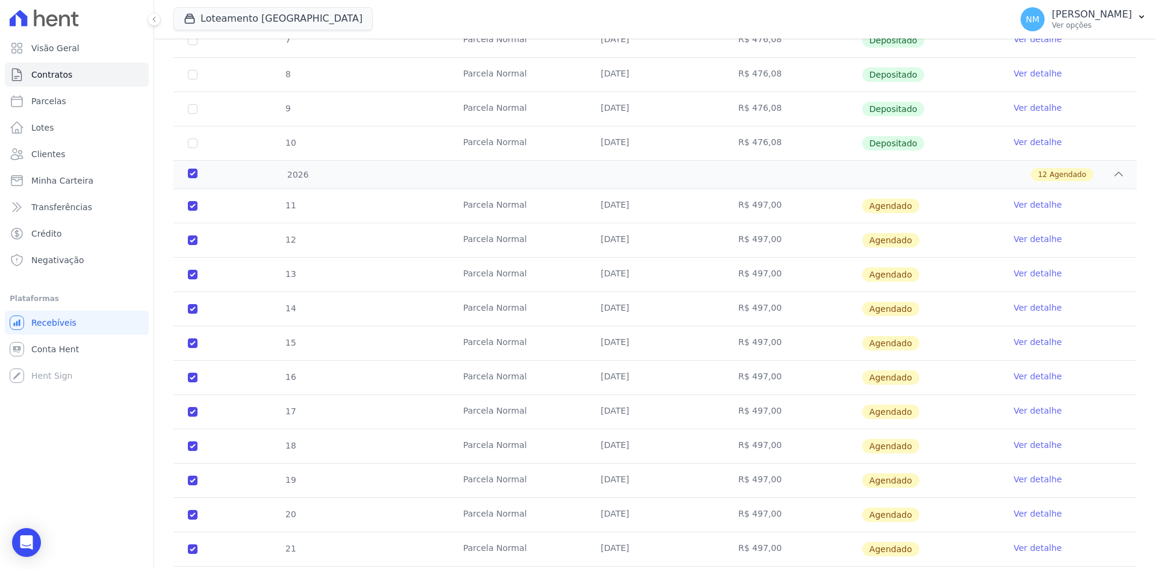
click at [1030, 204] on link "Ver detalhe" at bounding box center [1038, 205] width 48 height 12
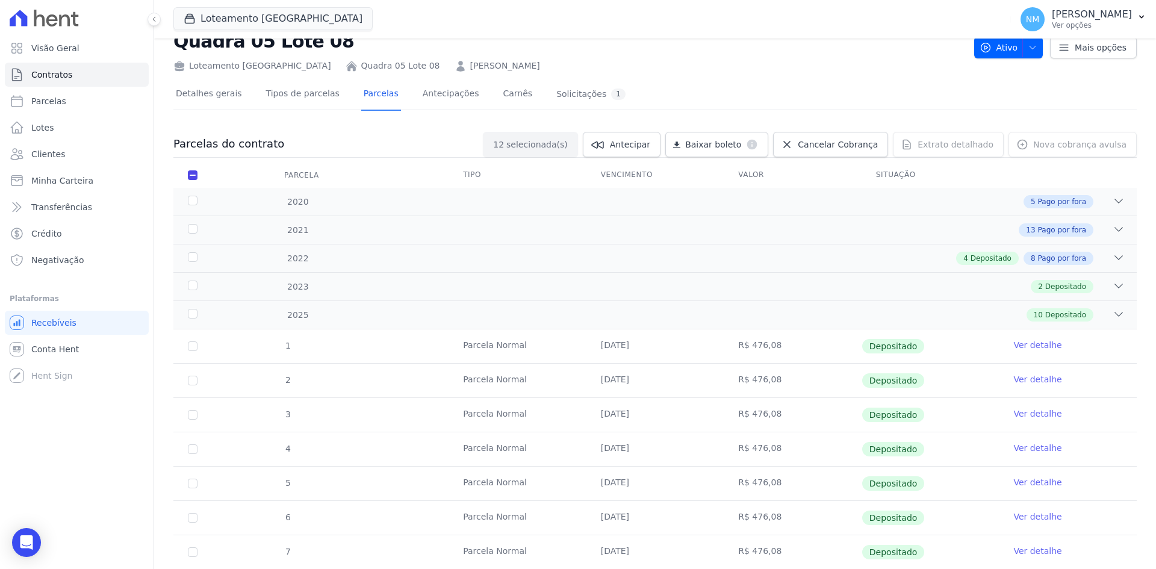
scroll to position [60, 0]
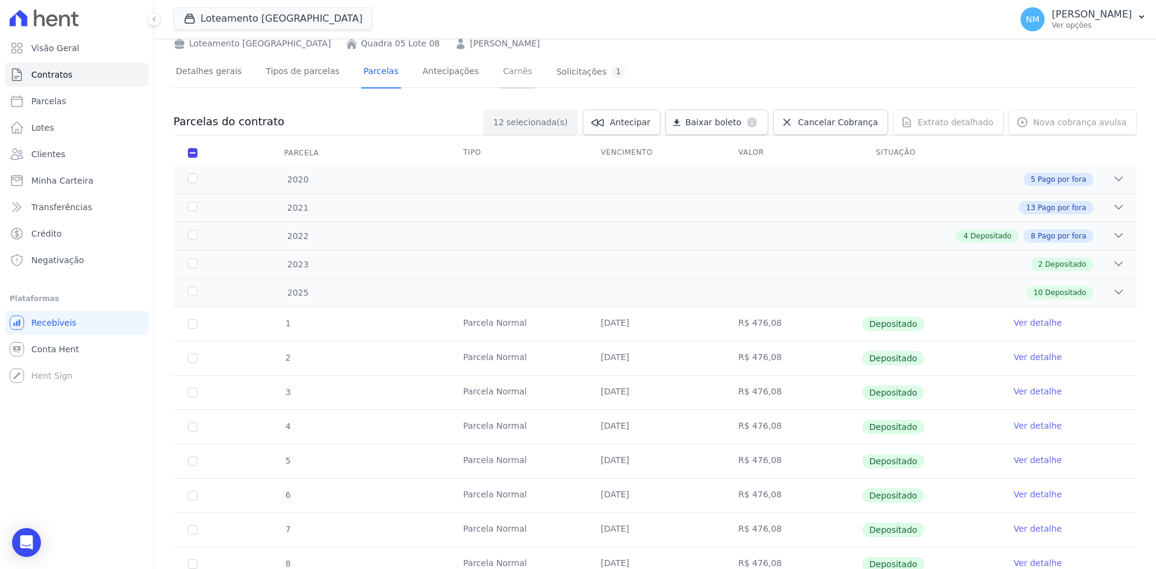
click at [500, 72] on link "Carnês" at bounding box center [517, 73] width 34 height 32
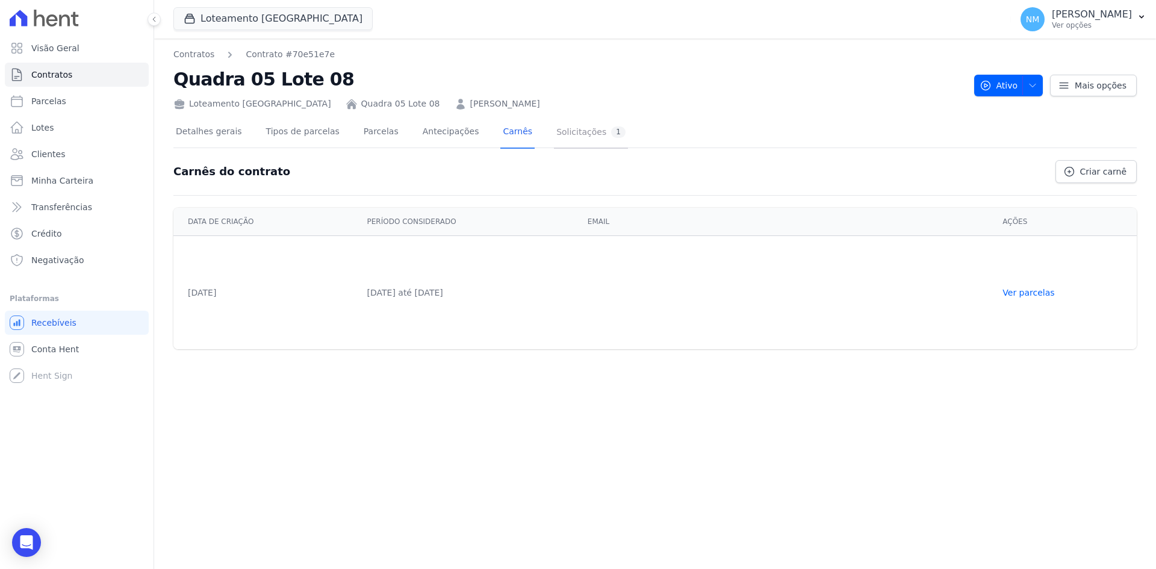
click at [558, 135] on div "Solicitações 1" at bounding box center [590, 131] width 69 height 11
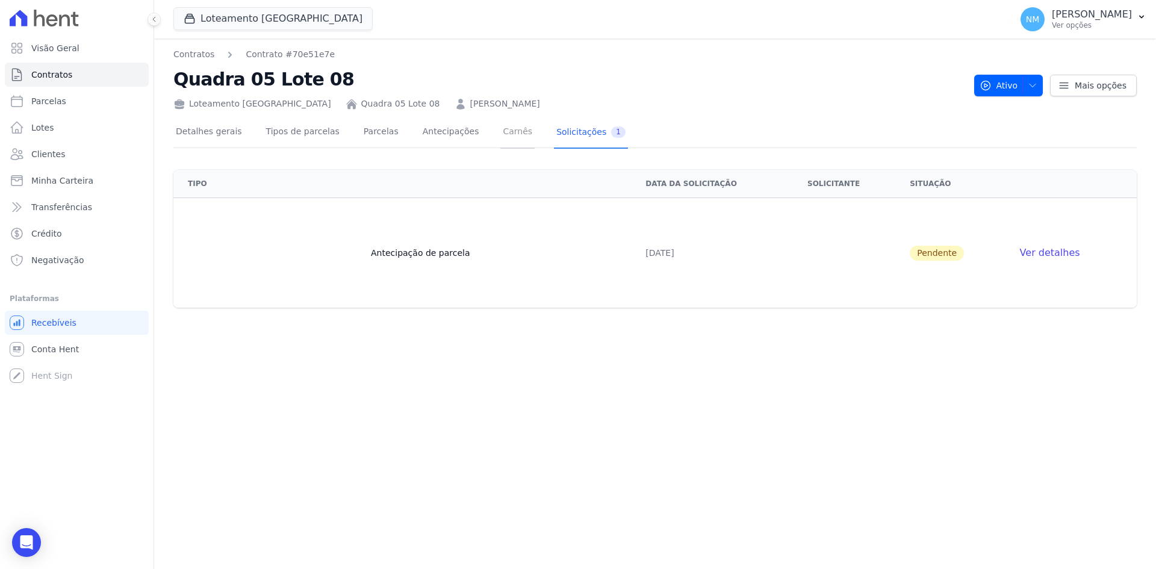
click at [500, 131] on link "Carnês" at bounding box center [517, 133] width 34 height 32
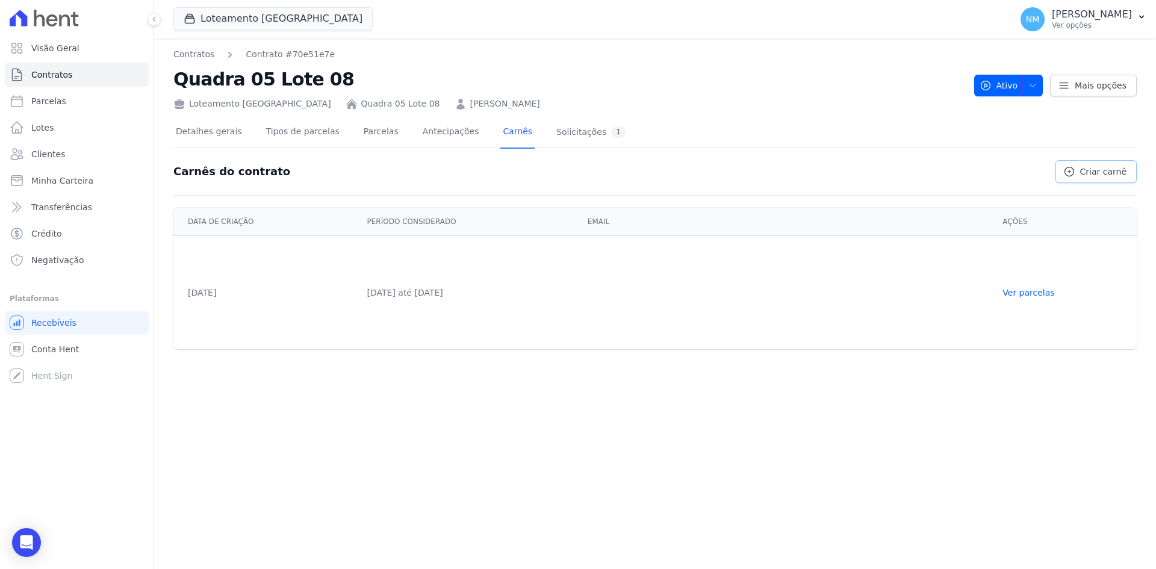
click at [1076, 174] on icon at bounding box center [1070, 172] width 12 height 12
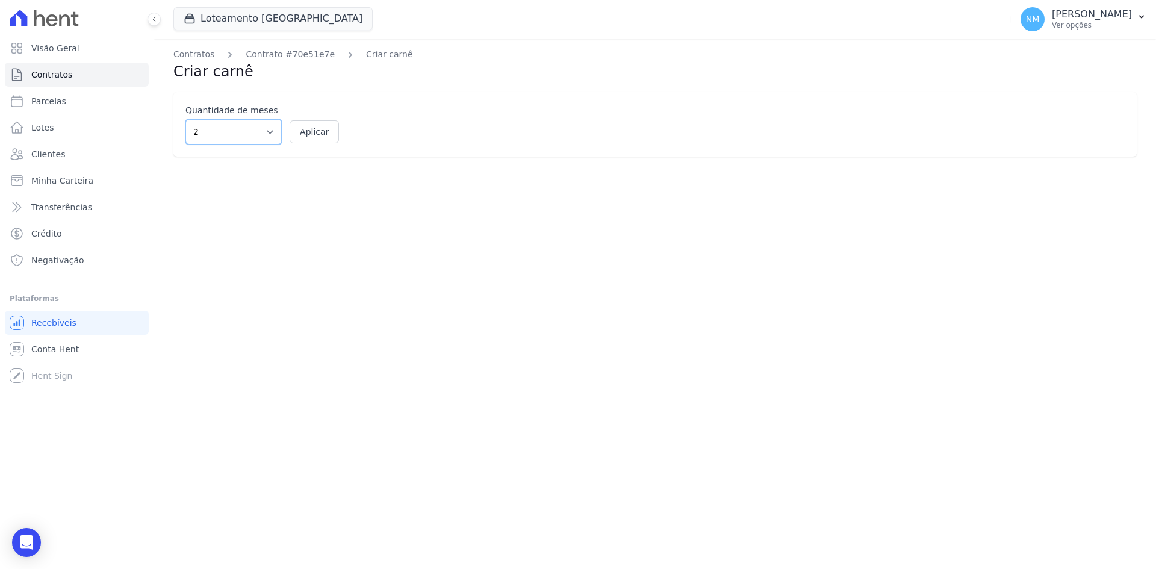
click at [224, 134] on select "2 3 4 5 6 7 8 9 10 11 12" at bounding box center [233, 131] width 96 height 25
select select "12"
click at [185, 119] on select "2 3 4 5 6 7 8 9 10 11 12" at bounding box center [233, 131] width 96 height 25
click at [320, 136] on button "Aplicar" at bounding box center [314, 131] width 49 height 23
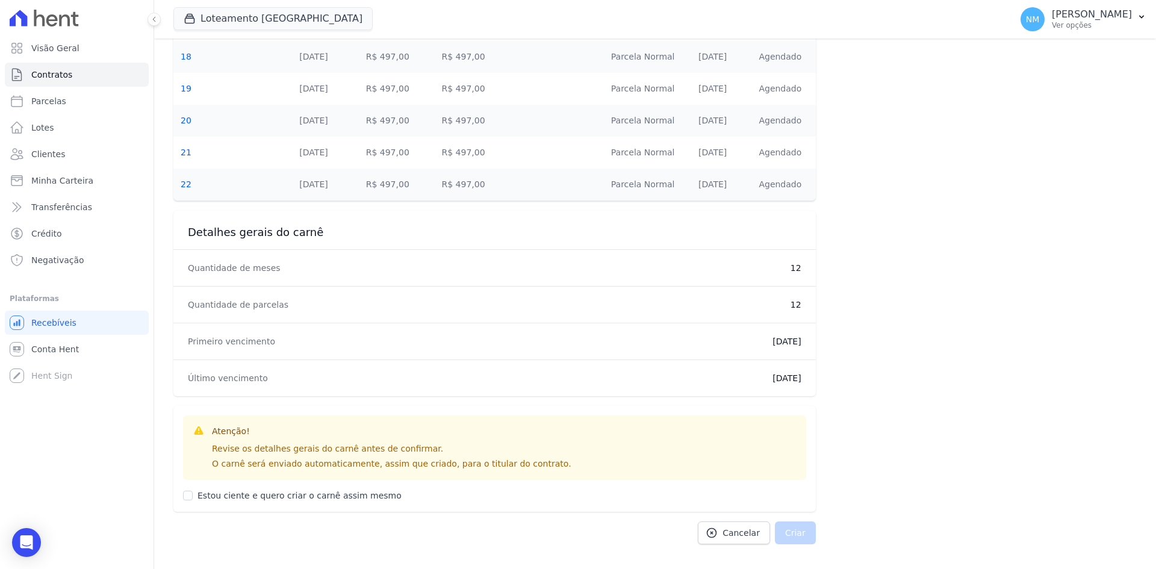
scroll to position [552, 0]
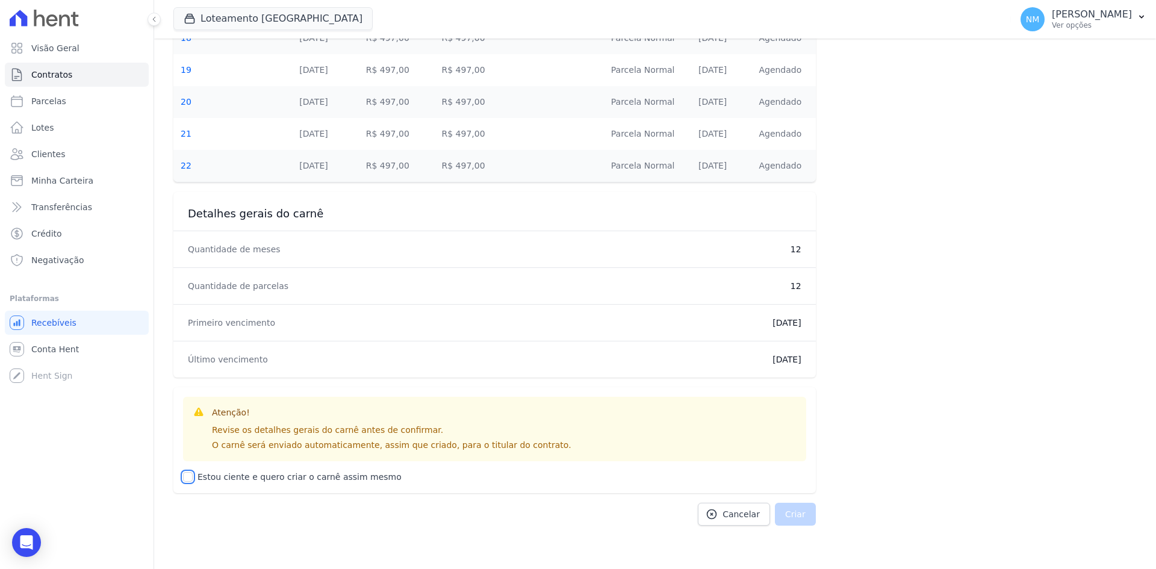
click at [186, 477] on input "Estou ciente e quero criar o carnê assim mesmo" at bounding box center [188, 477] width 10 height 10
checkbox input "true"
click at [791, 512] on button "Criar" at bounding box center [795, 514] width 41 height 23
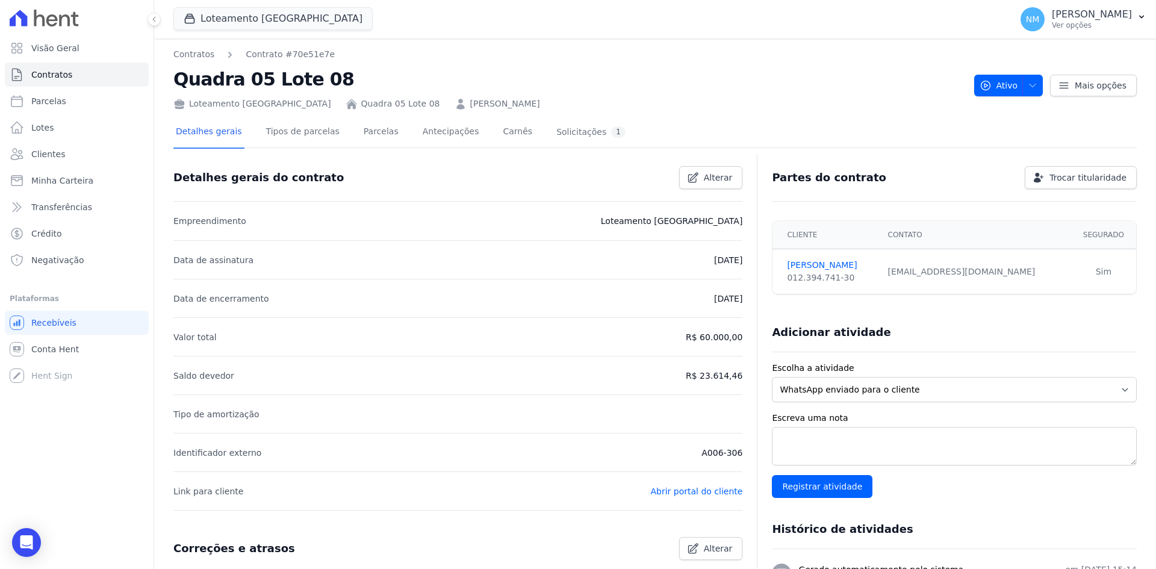
click at [930, 201] on div "Partes do contrato Trocar titularidade" at bounding box center [954, 178] width 365 height 48
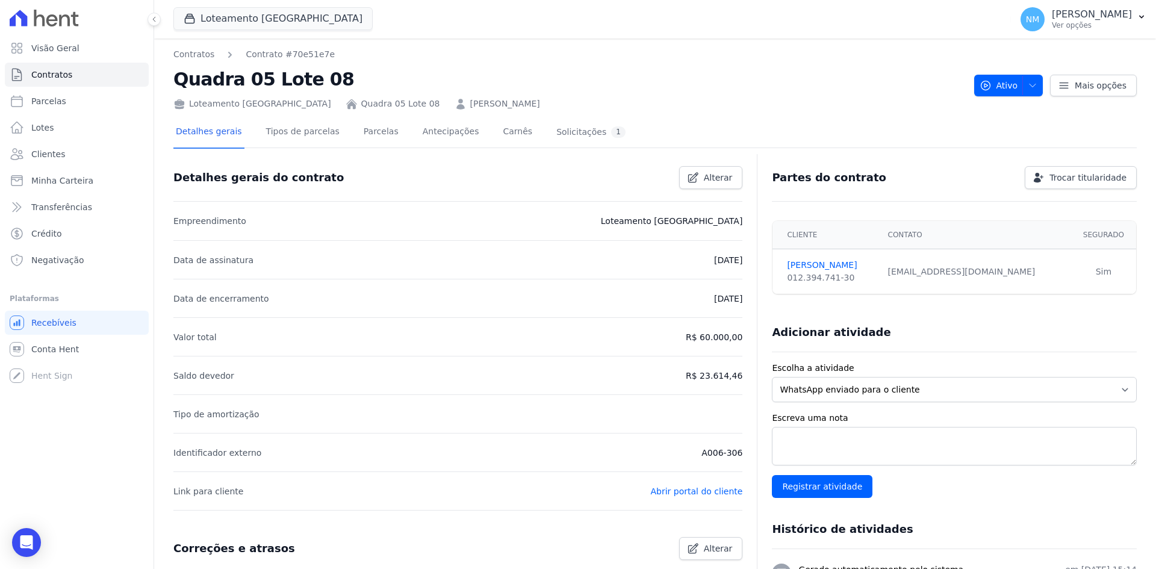
click at [930, 201] on div "Partes do contrato Trocar titularidade" at bounding box center [954, 178] width 365 height 48
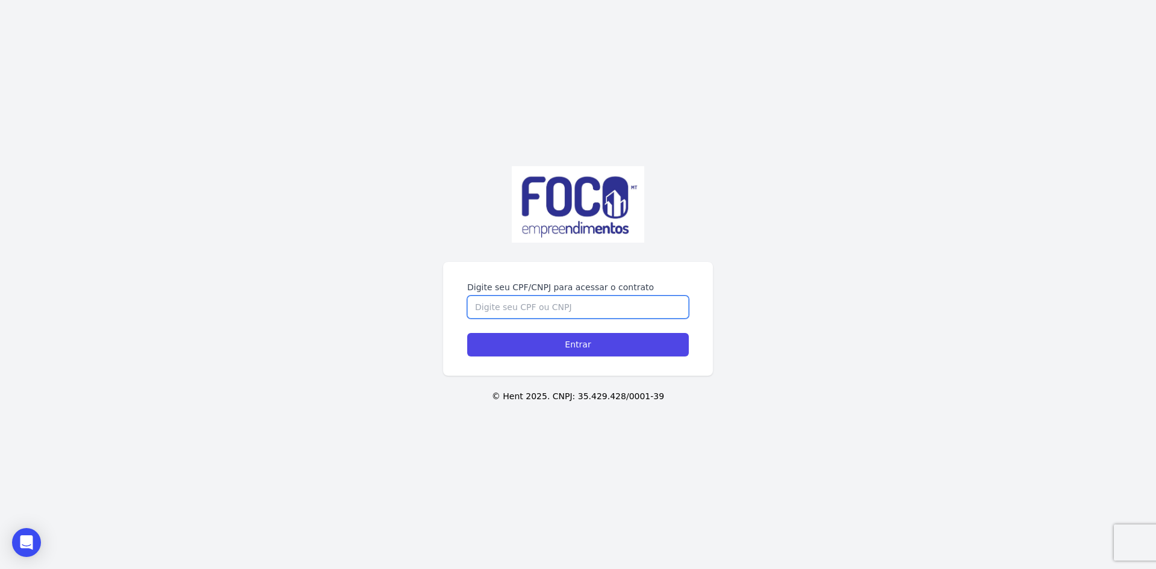
click at [506, 311] on input "Digite seu CPF/CNPJ para acessar o contrato" at bounding box center [578, 307] width 222 height 23
paste input "957.900.391 20"
type input "957.900.391 20"
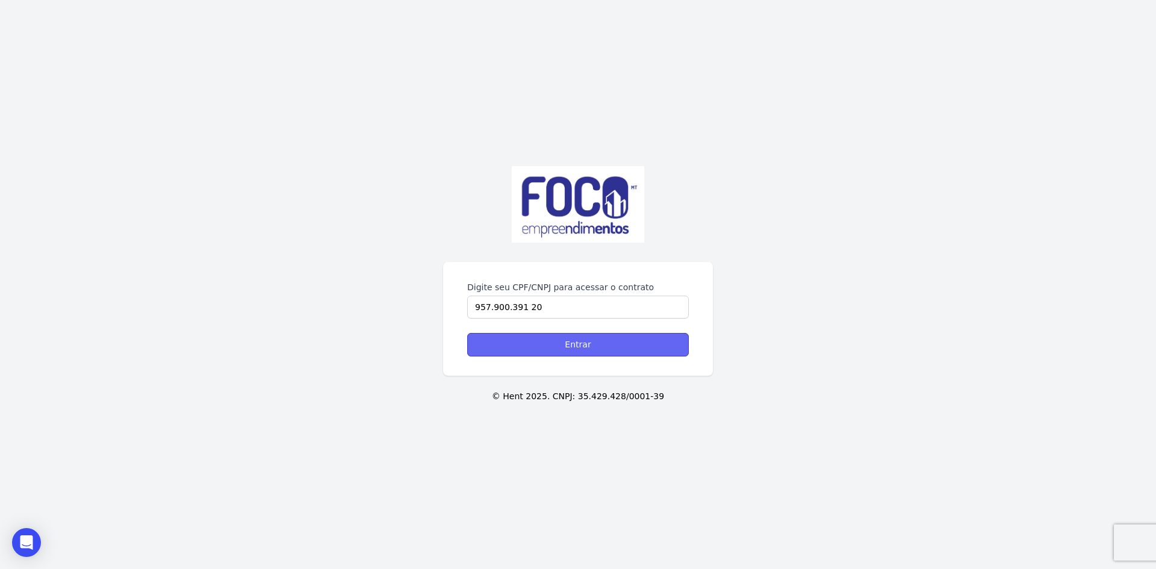
click at [511, 349] on input "Entrar" at bounding box center [578, 344] width 222 height 23
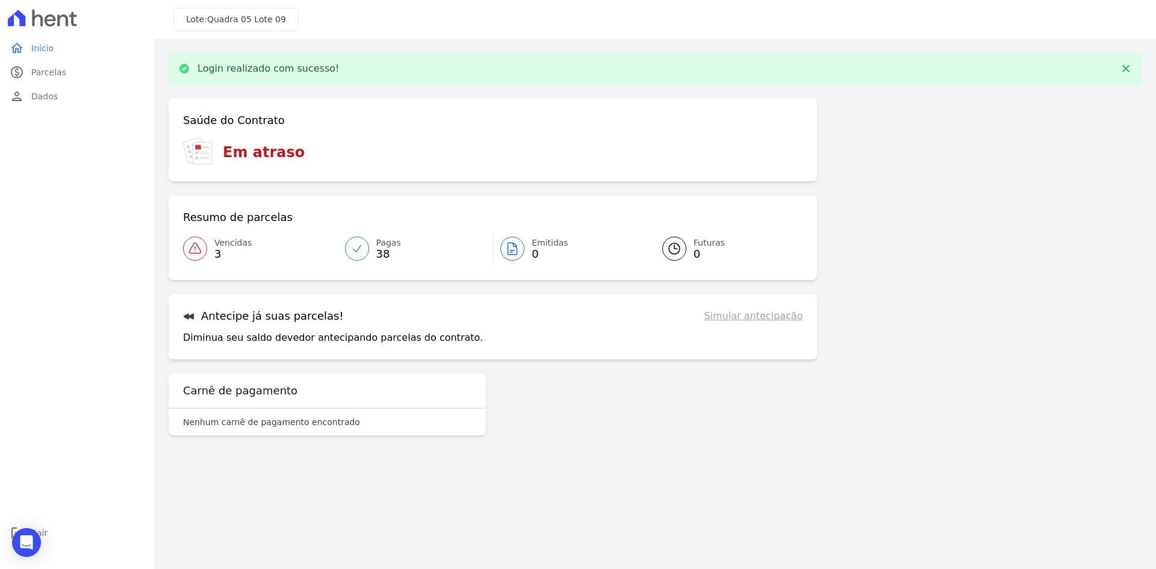
click at [215, 252] on span "3" at bounding box center [232, 254] width 37 height 10
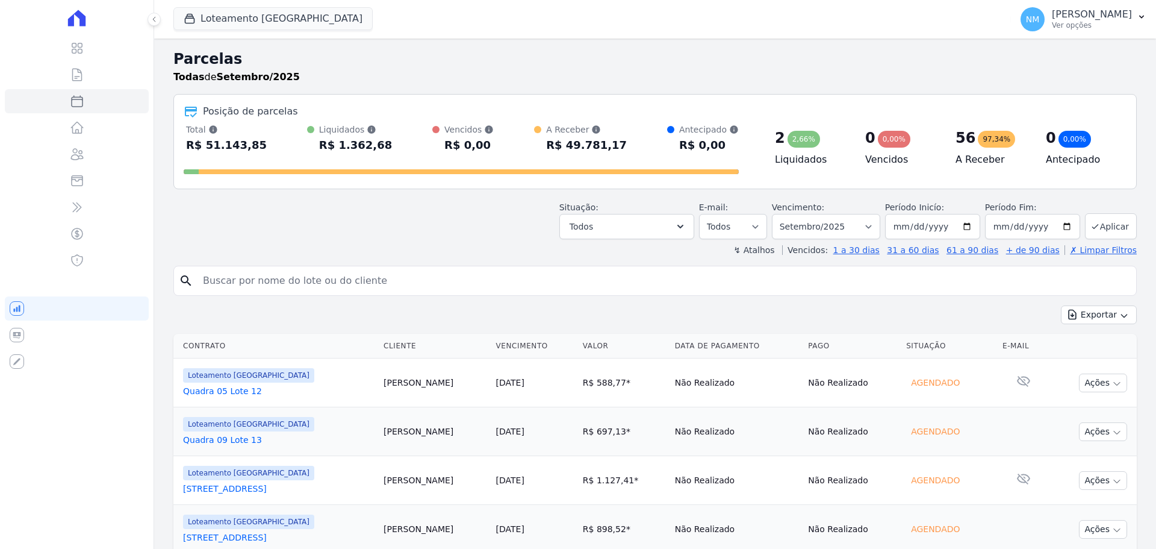
select select
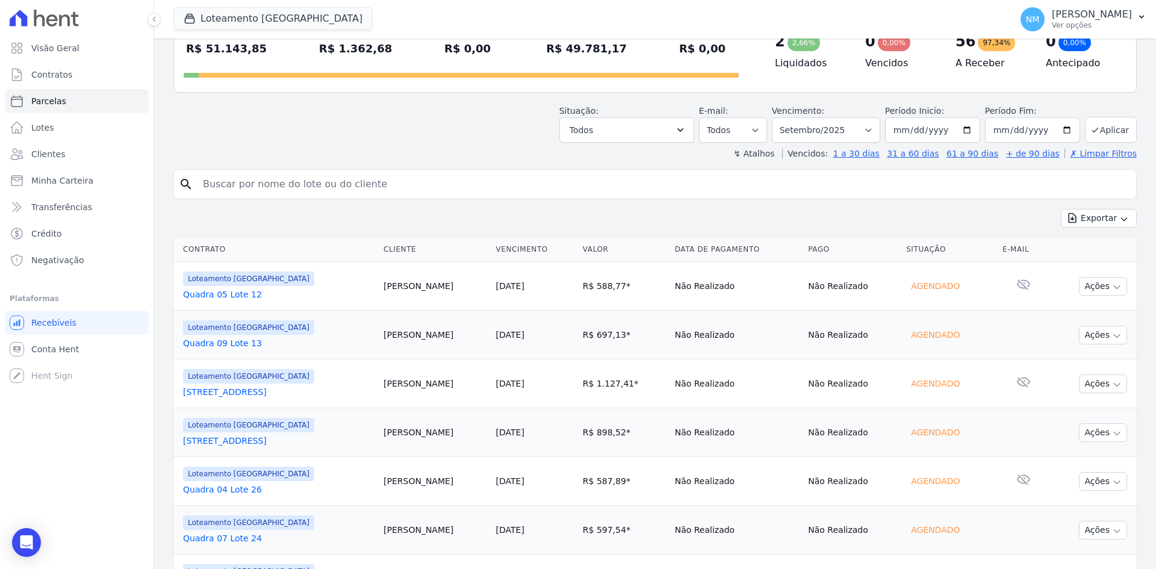
scroll to position [120, 0]
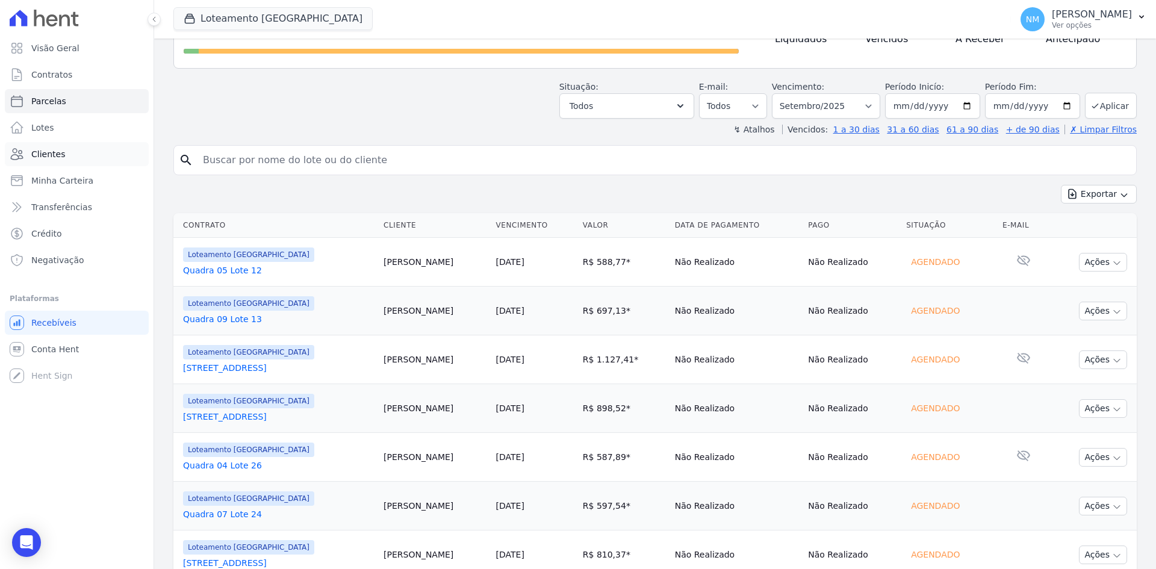
click at [82, 160] on link "Clientes" at bounding box center [77, 154] width 144 height 24
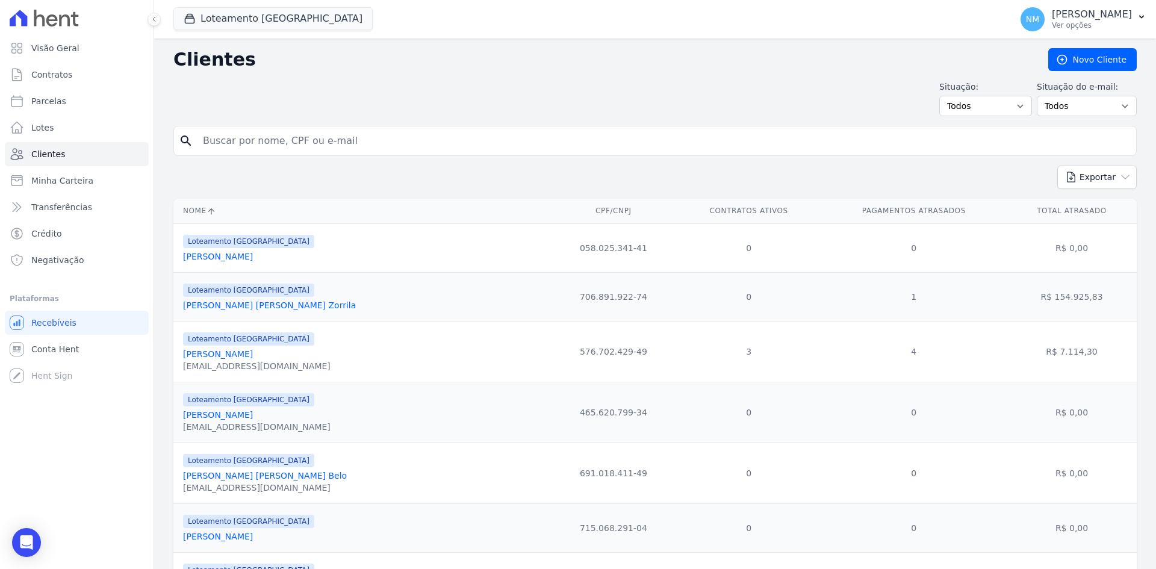
click at [328, 137] on input "search" at bounding box center [664, 141] width 936 height 24
type input "edvaney"
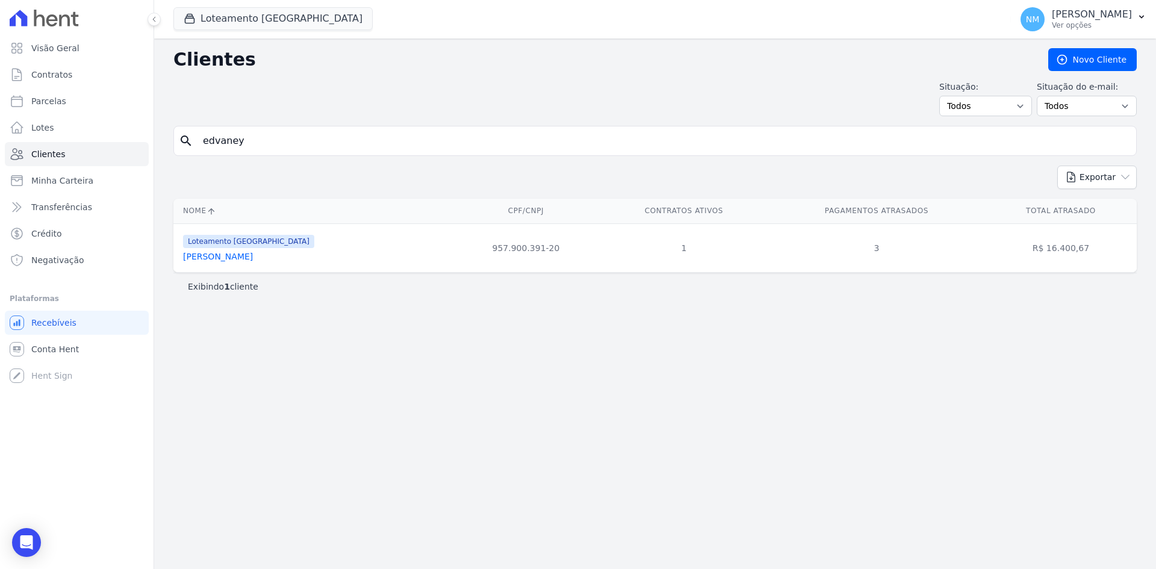
click at [229, 256] on link "Edvaney Lima Dias" at bounding box center [218, 257] width 70 height 10
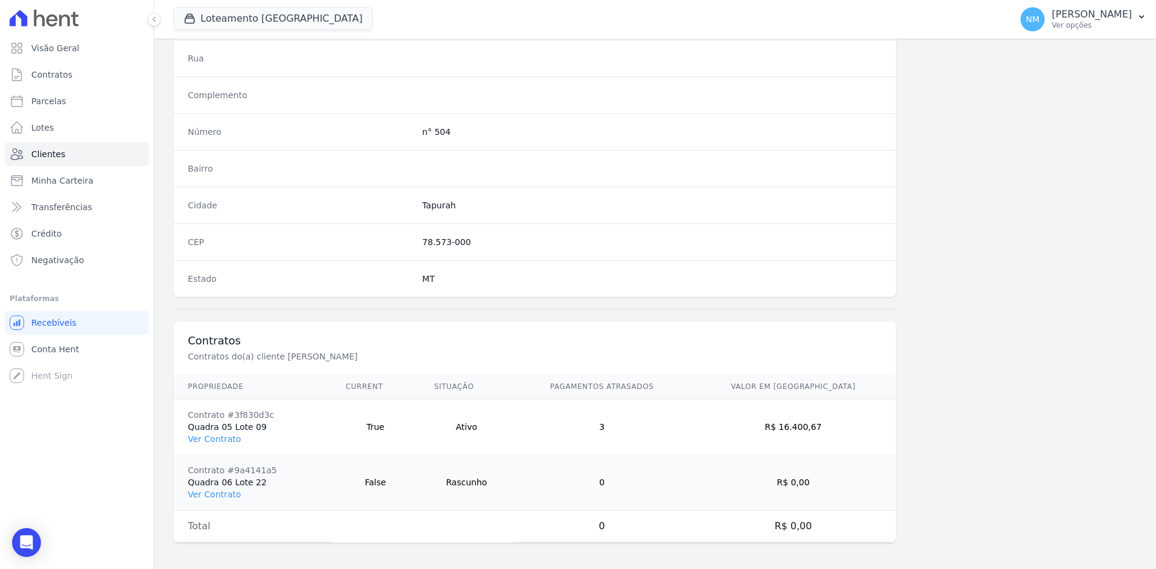
scroll to position [613, 0]
click at [223, 493] on link "Ver Contrato" at bounding box center [214, 492] width 53 height 10
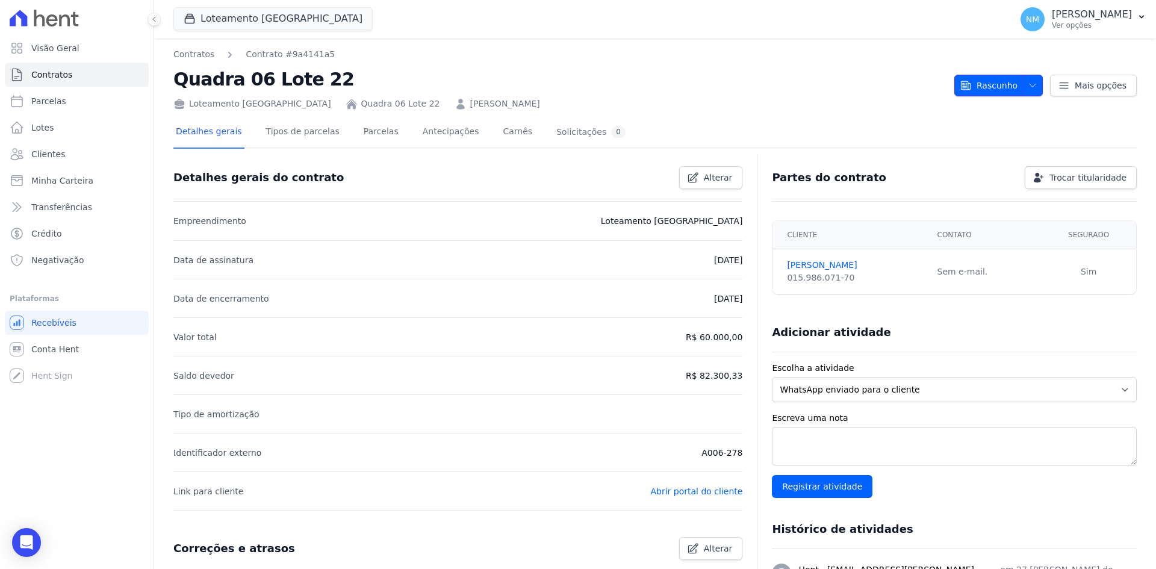
click at [1032, 83] on icon "button" at bounding box center [1033, 86] width 10 height 10
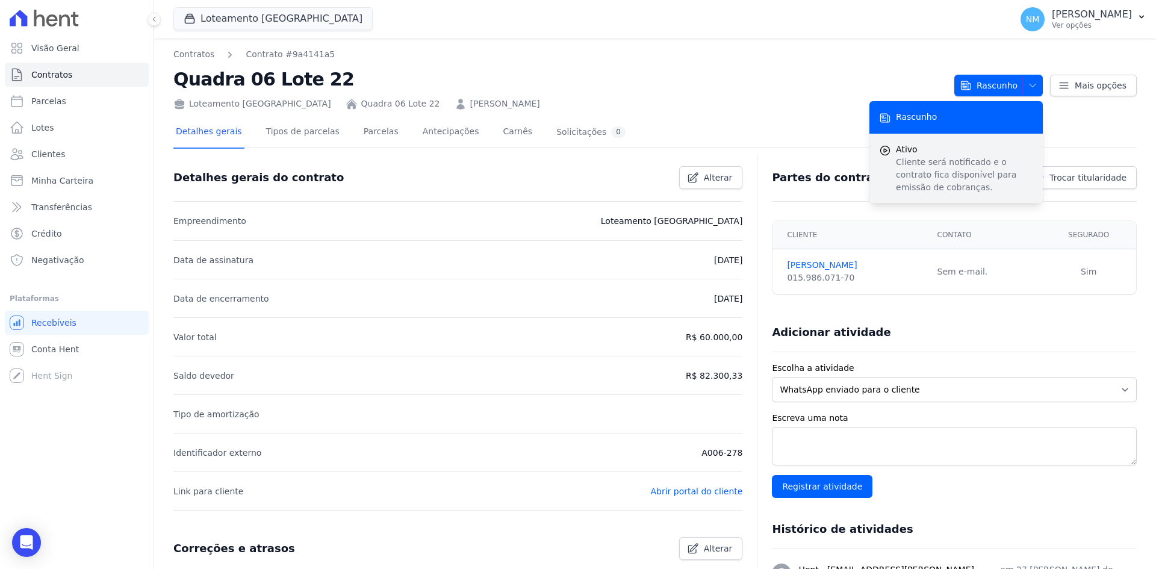
click at [906, 152] on span "Ativo" at bounding box center [964, 149] width 137 height 13
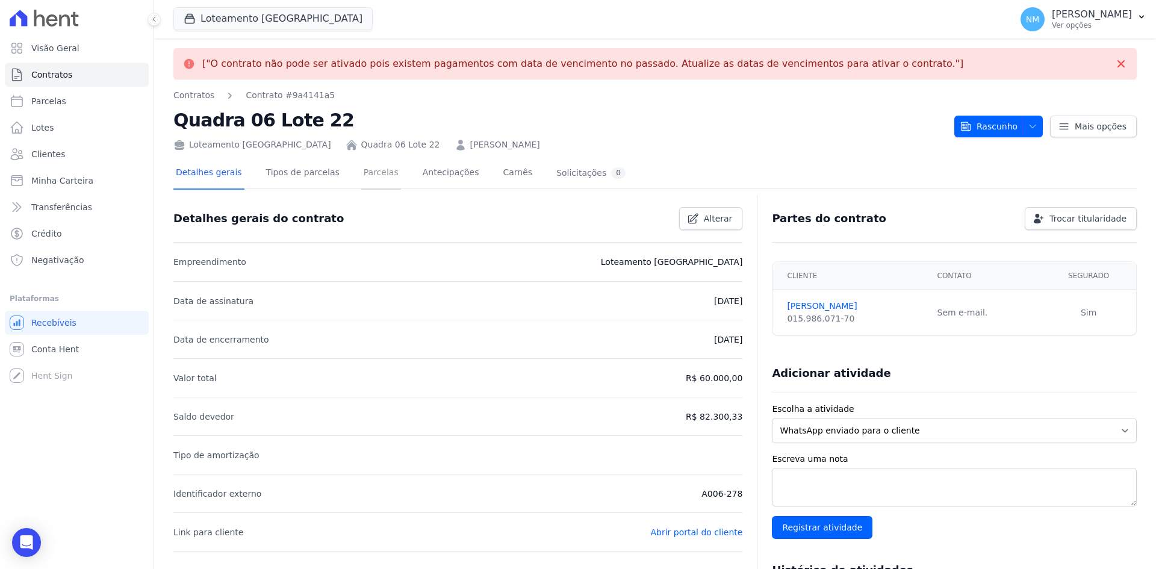
click at [367, 170] on link "Parcelas" at bounding box center [381, 174] width 40 height 32
click at [708, 222] on span "Alterar" at bounding box center [718, 219] width 29 height 12
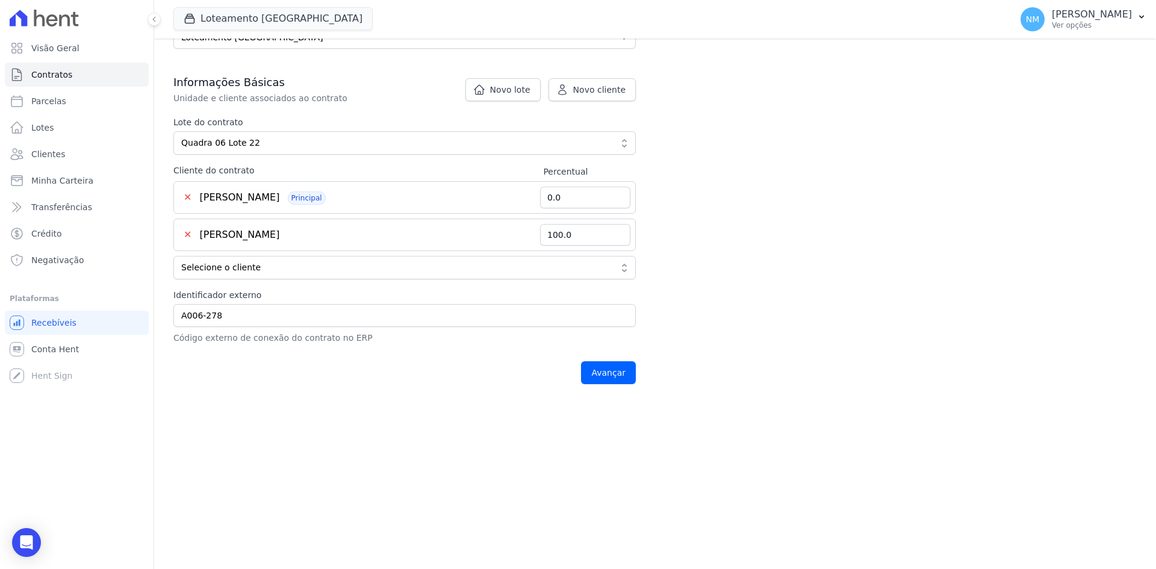
scroll to position [199, 0]
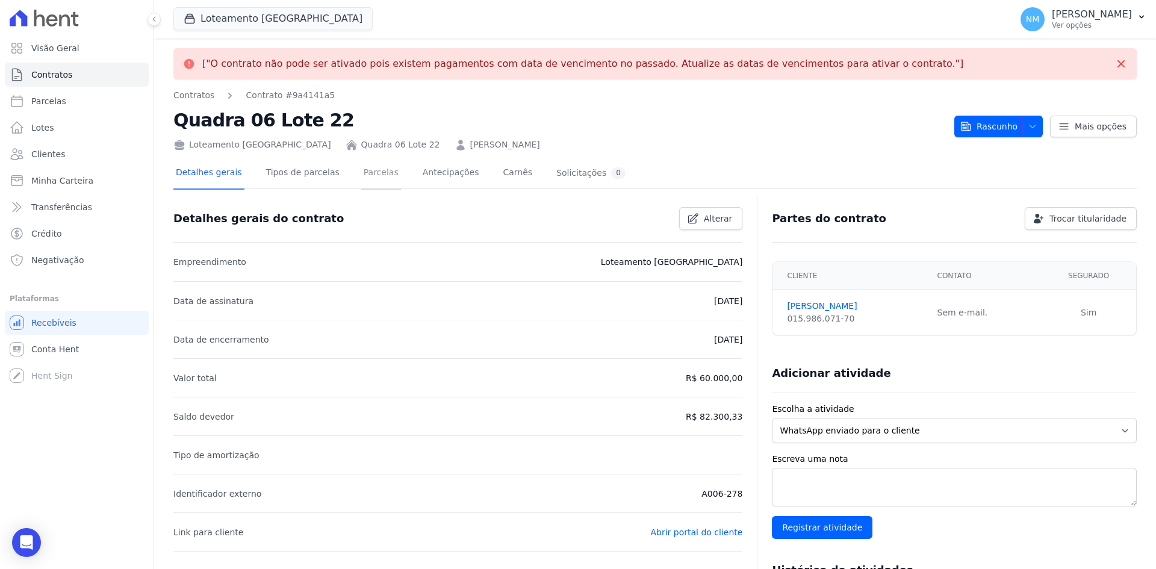
click at [370, 179] on link "Parcelas" at bounding box center [381, 174] width 40 height 32
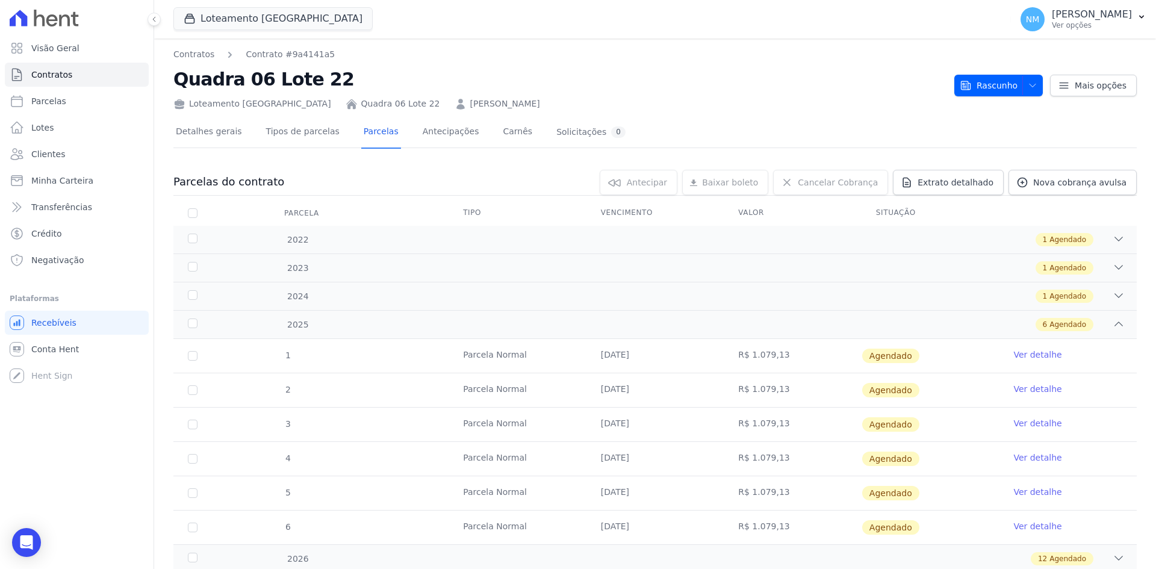
click at [1020, 354] on link "Ver detalhe" at bounding box center [1038, 355] width 48 height 12
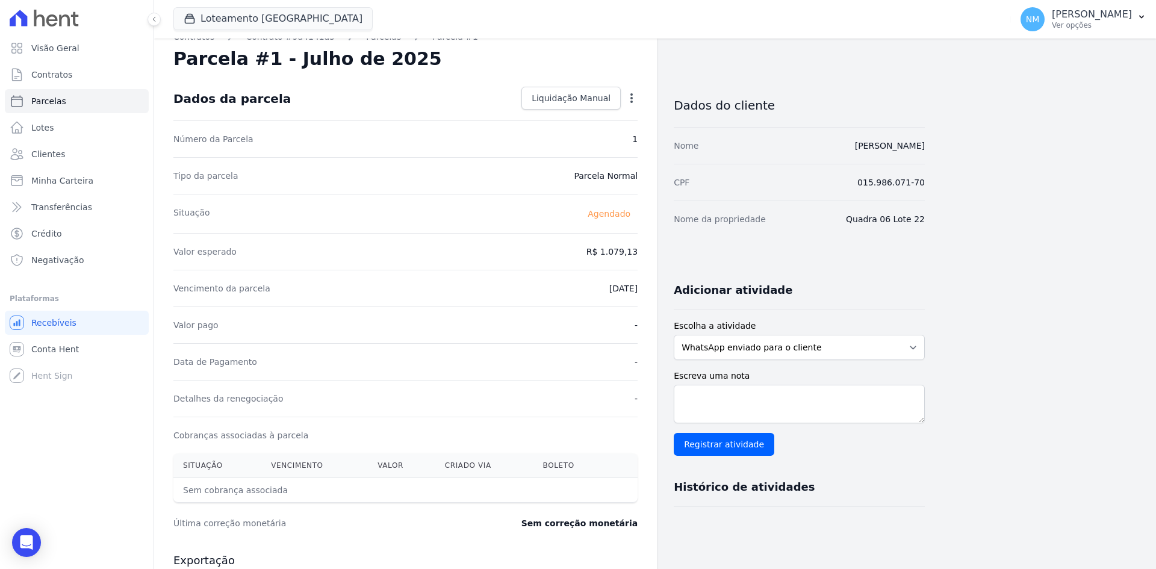
scroll to position [60, 0]
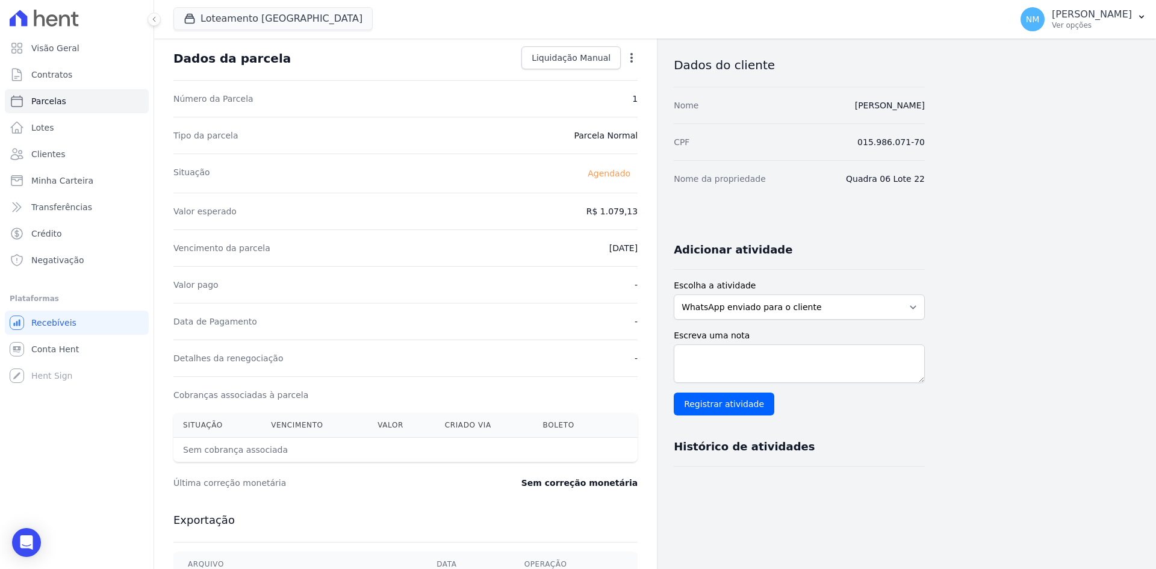
click at [629, 60] on icon "button" at bounding box center [632, 58] width 12 height 12
click at [568, 67] on link "Alterar" at bounding box center [580, 74] width 106 height 22
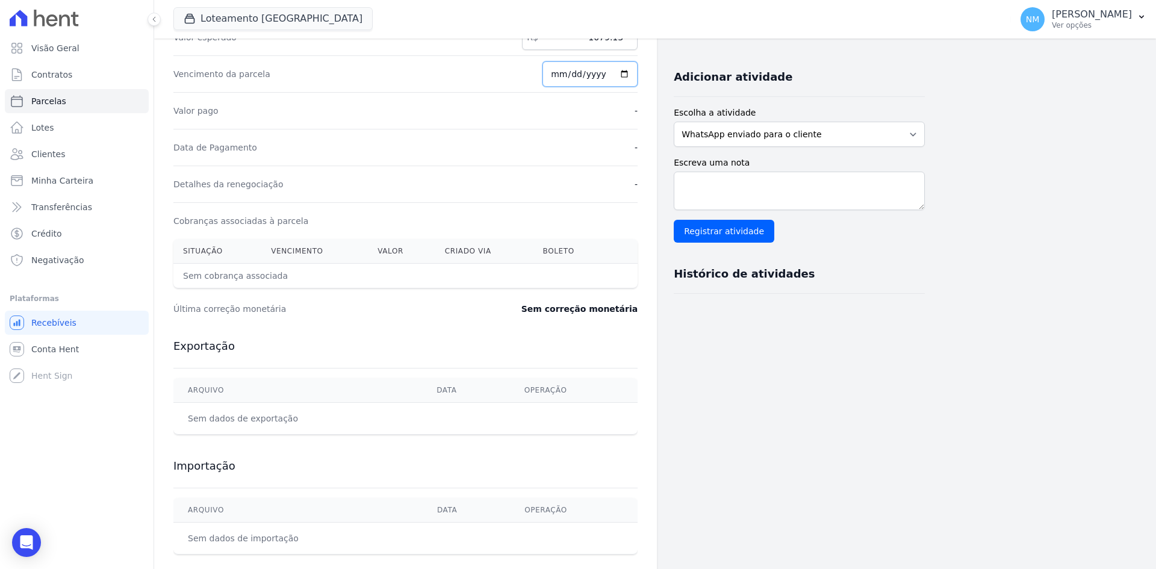
click at [622, 70] on input "2025-07-10" at bounding box center [590, 73] width 95 height 25
click at [558, 71] on input "2025-07-10" at bounding box center [590, 73] width 95 height 25
type input "2025-07-10"
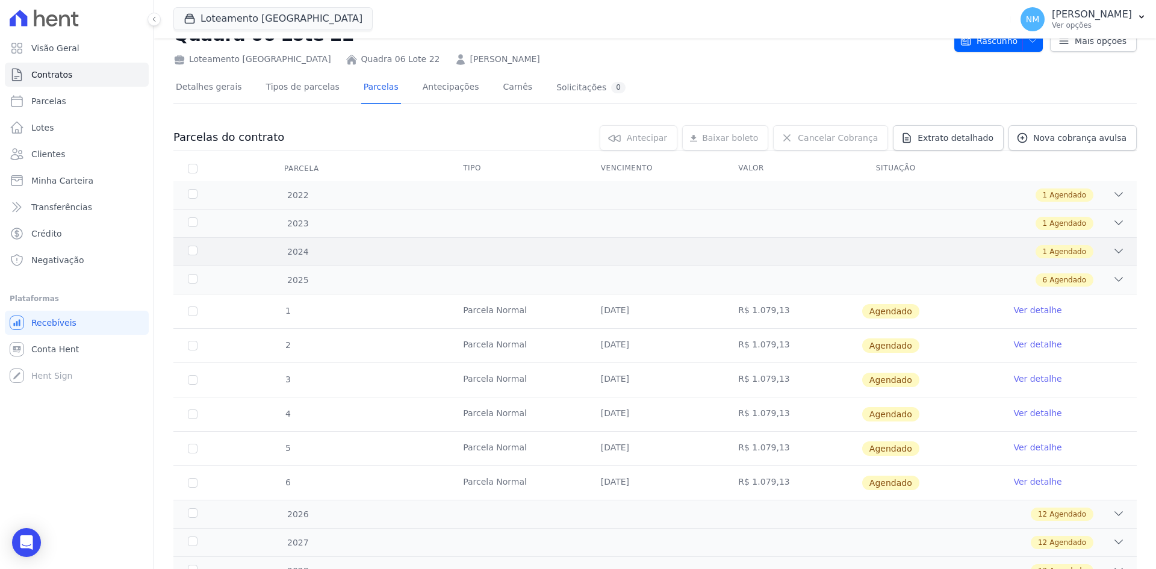
scroll to position [125, 0]
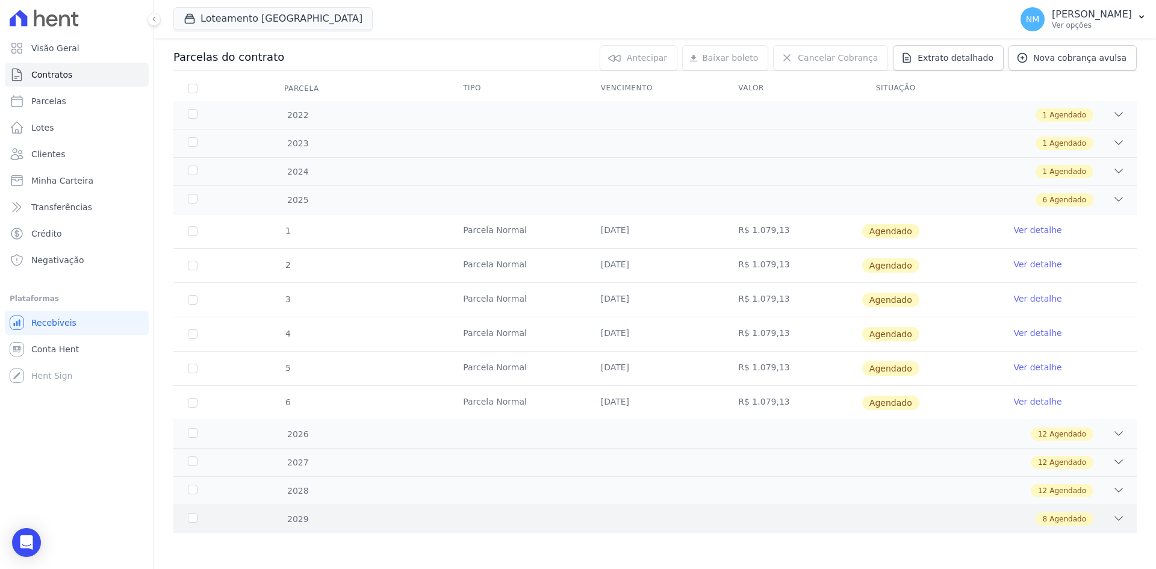
click at [393, 513] on div "2029 8 Agendado" at bounding box center [655, 519] width 964 height 28
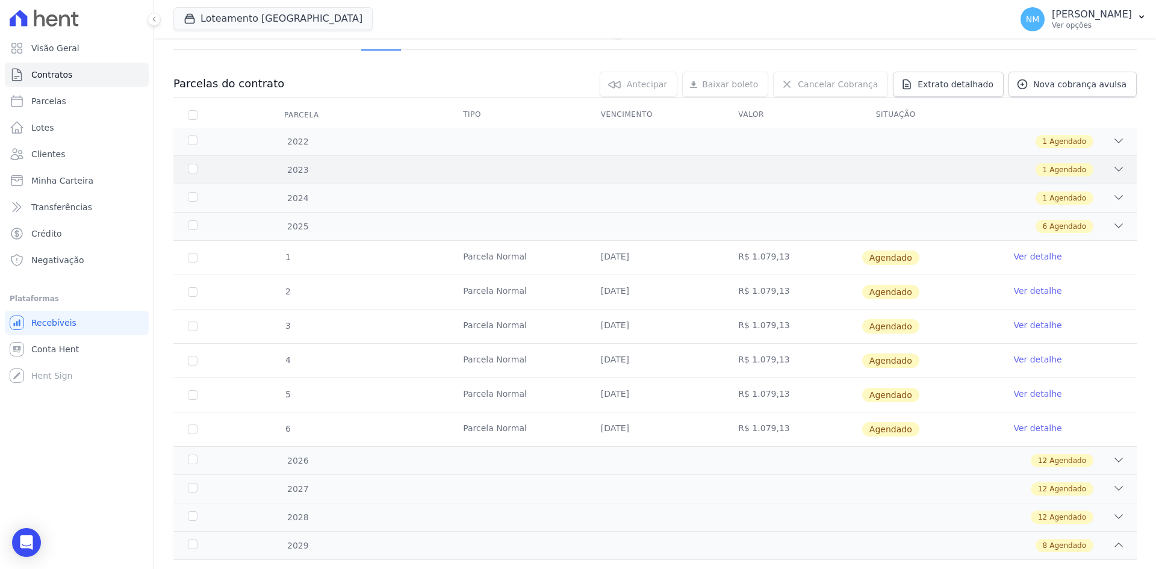
scroll to position [0, 0]
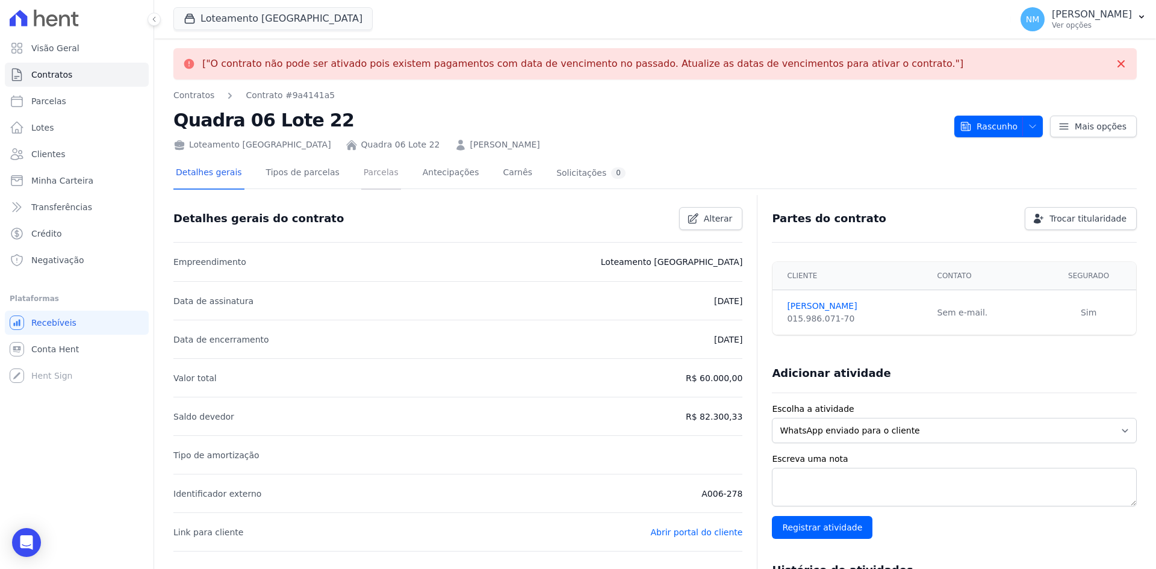
click at [361, 176] on link "Parcelas" at bounding box center [381, 174] width 40 height 32
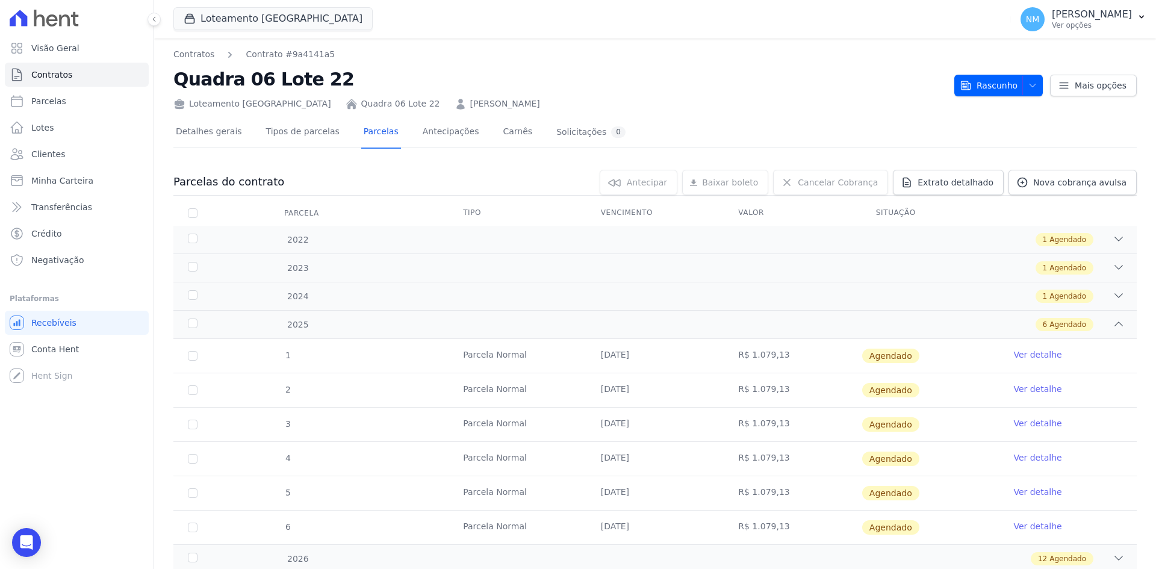
click at [1019, 355] on link "Ver detalhe" at bounding box center [1038, 355] width 48 height 12
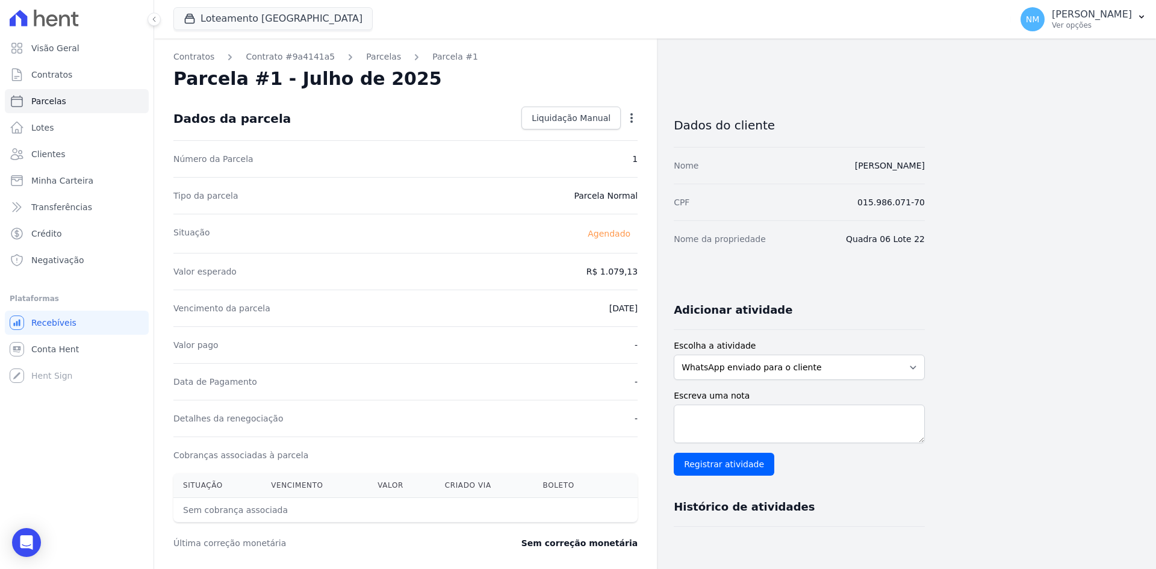
click at [633, 120] on icon "button" at bounding box center [632, 118] width 12 height 12
click at [572, 125] on link "Alterar" at bounding box center [580, 134] width 106 height 22
click at [561, 308] on input "2025-07-10" at bounding box center [590, 306] width 95 height 25
type input "2025-07-10"
type input "2029-09-10"
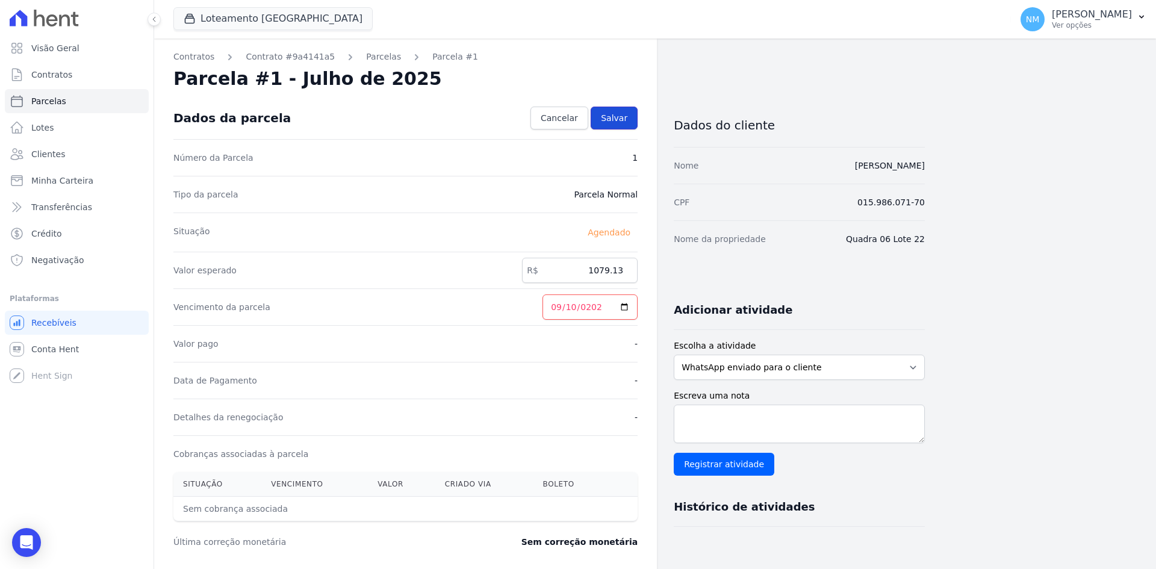
click at [618, 117] on span "Salvar" at bounding box center [614, 118] width 26 height 12
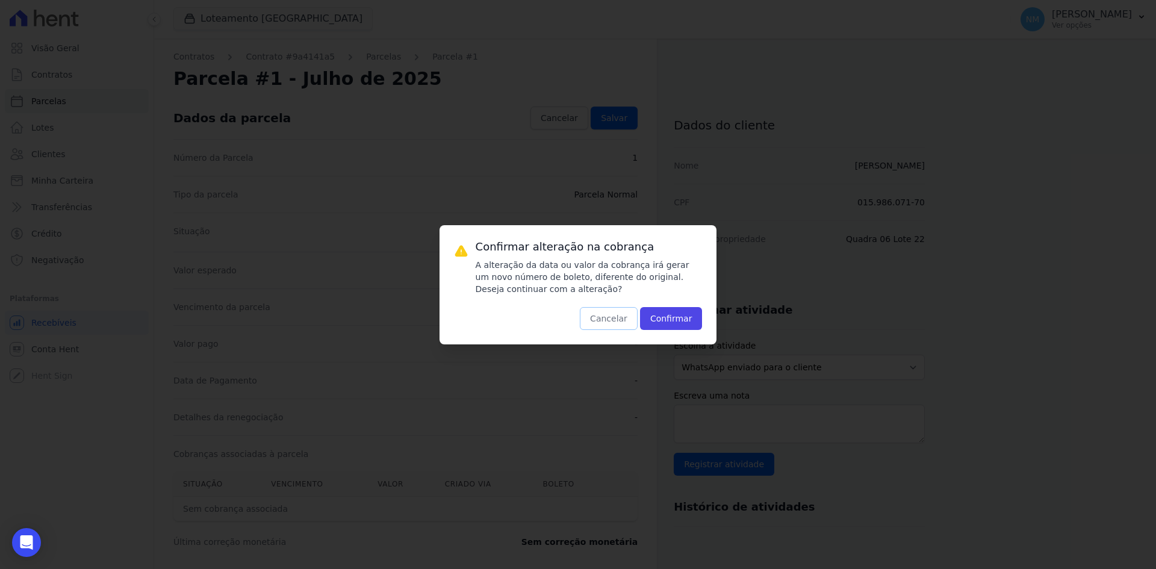
click at [603, 320] on button "Cancelar" at bounding box center [609, 318] width 58 height 23
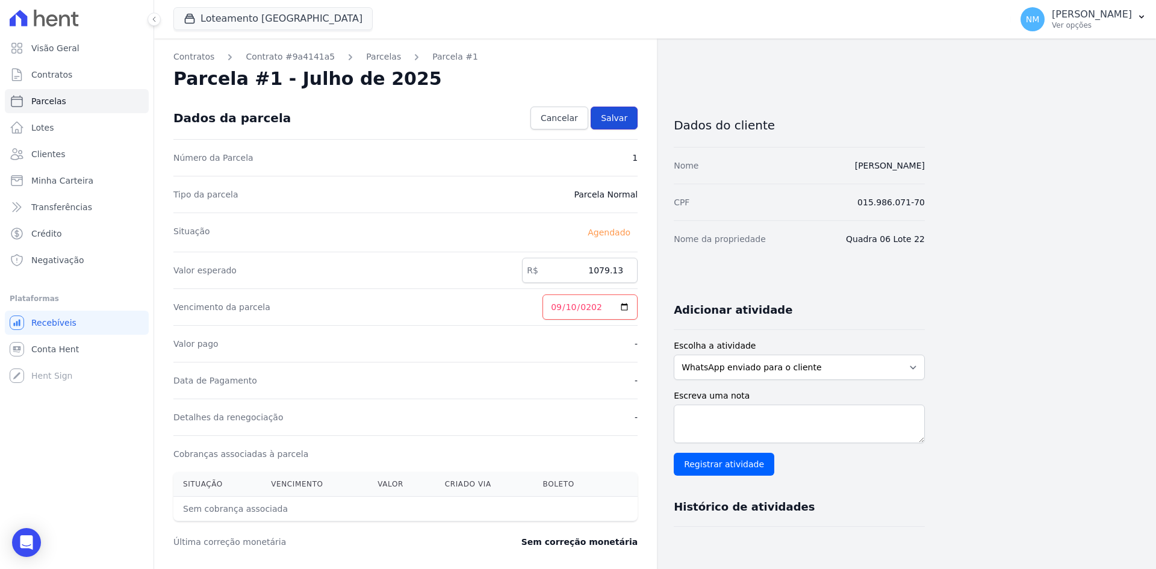
click at [623, 120] on span "Salvar" at bounding box center [614, 118] width 26 height 12
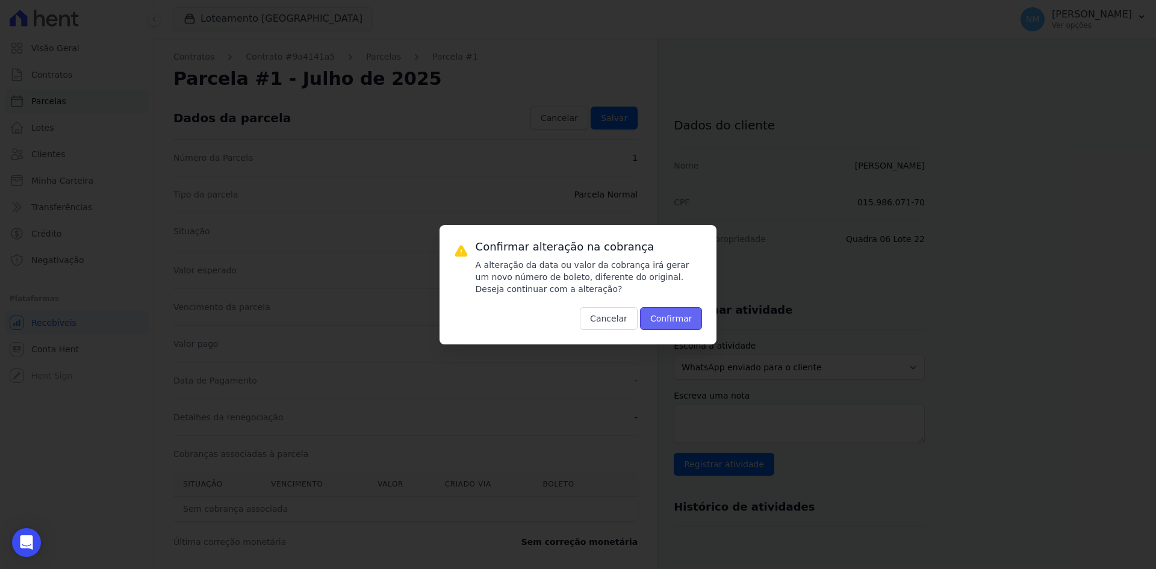
click at [658, 317] on button "Confirmar" at bounding box center [671, 318] width 63 height 23
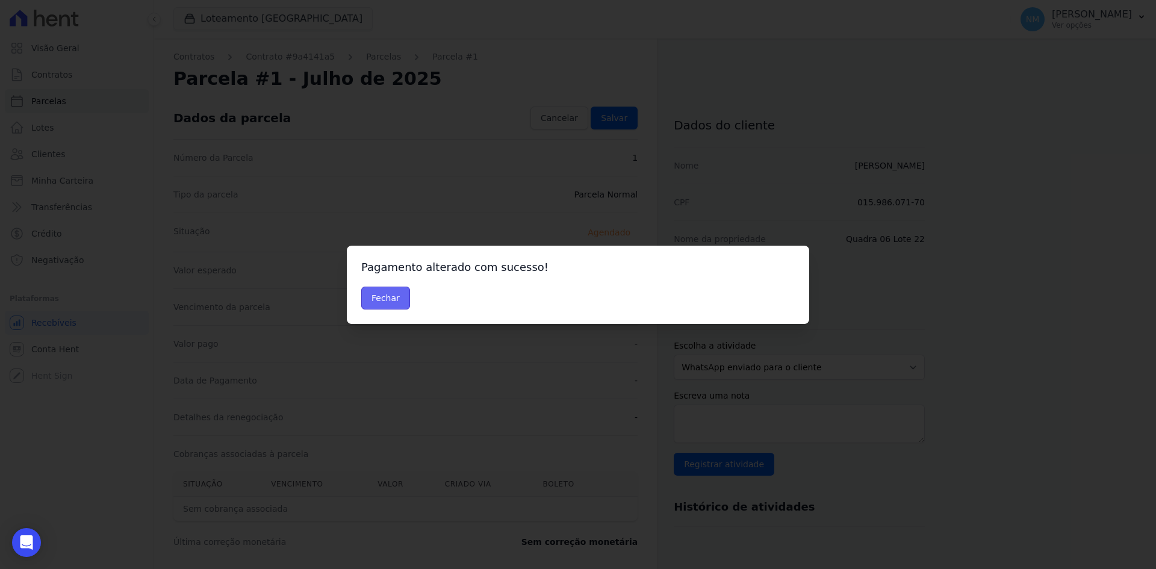
click at [380, 298] on button "Fechar" at bounding box center [385, 298] width 49 height 23
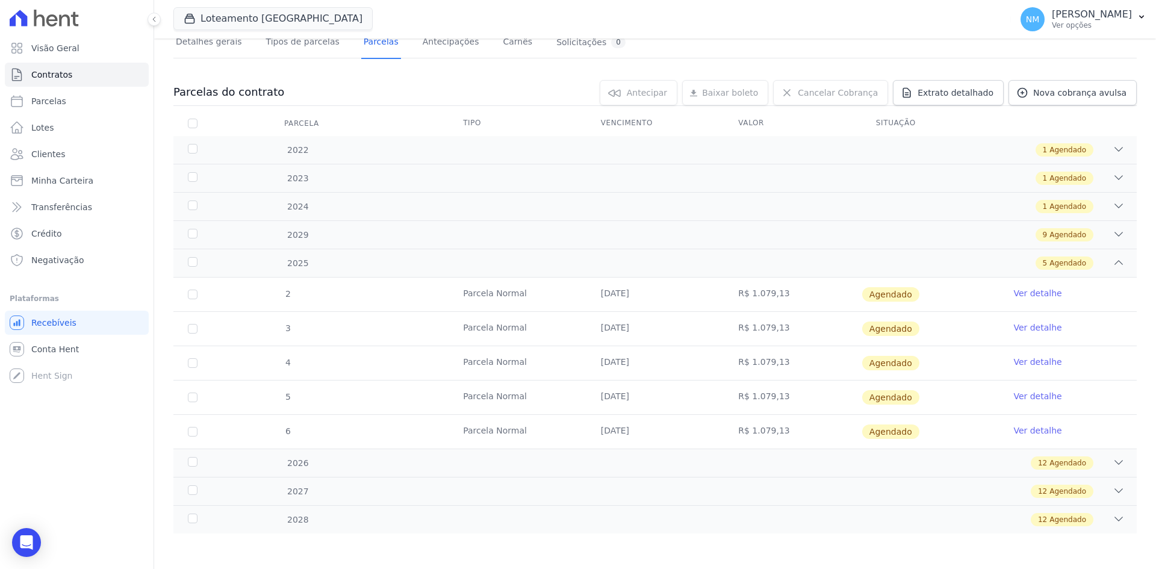
scroll to position [90, 0]
click at [1020, 296] on link "Ver detalhe" at bounding box center [1038, 293] width 48 height 12
click at [1024, 290] on link "Ver detalhe" at bounding box center [1038, 293] width 48 height 12
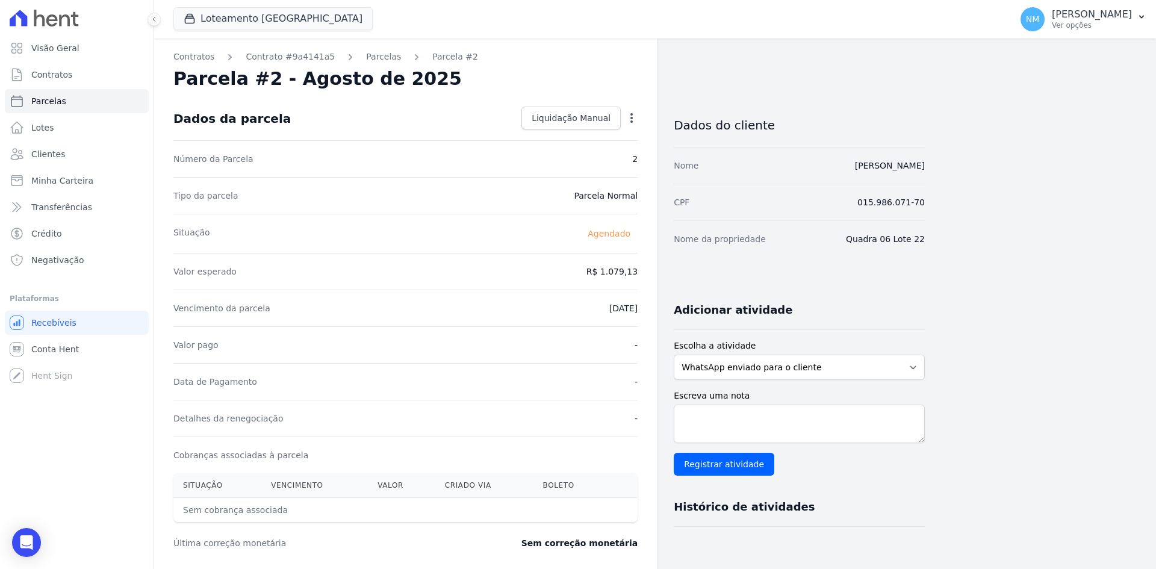
click at [635, 123] on icon "button" at bounding box center [632, 118] width 12 height 12
click at [595, 135] on link "Alterar" at bounding box center [580, 134] width 106 height 22
click at [564, 310] on input "2025-08-10" at bounding box center [590, 306] width 95 height 25
type input "2029-10-10"
click at [620, 120] on span "Salvar" at bounding box center [614, 118] width 26 height 12
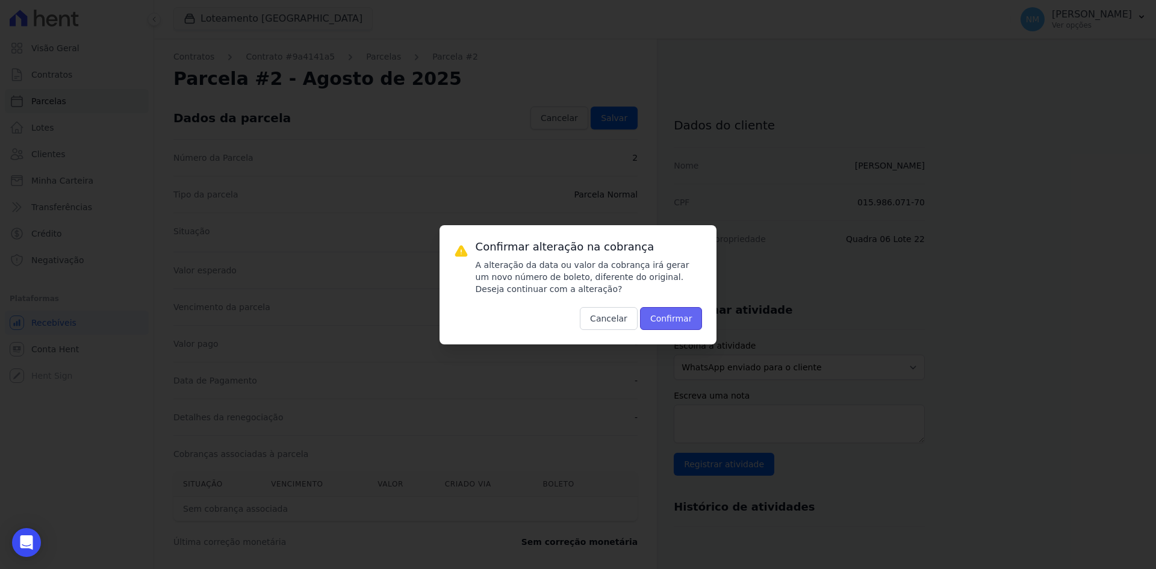
click at [676, 310] on button "Confirmar" at bounding box center [671, 318] width 63 height 23
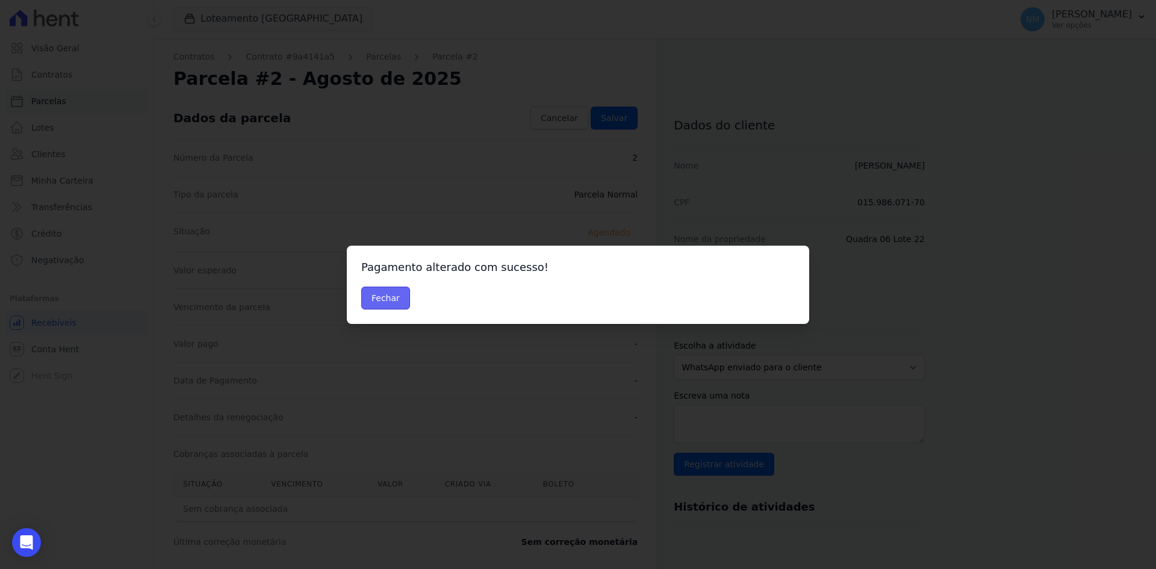
click at [379, 293] on button "Fechar" at bounding box center [385, 298] width 49 height 23
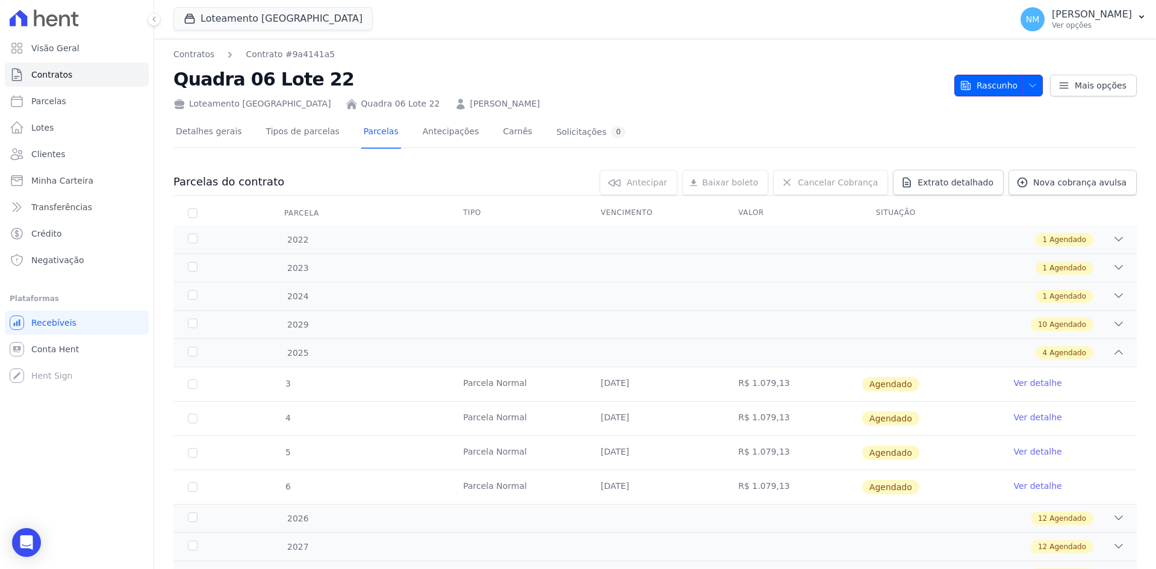
click at [993, 90] on span "Rascunho" at bounding box center [989, 86] width 58 height 22
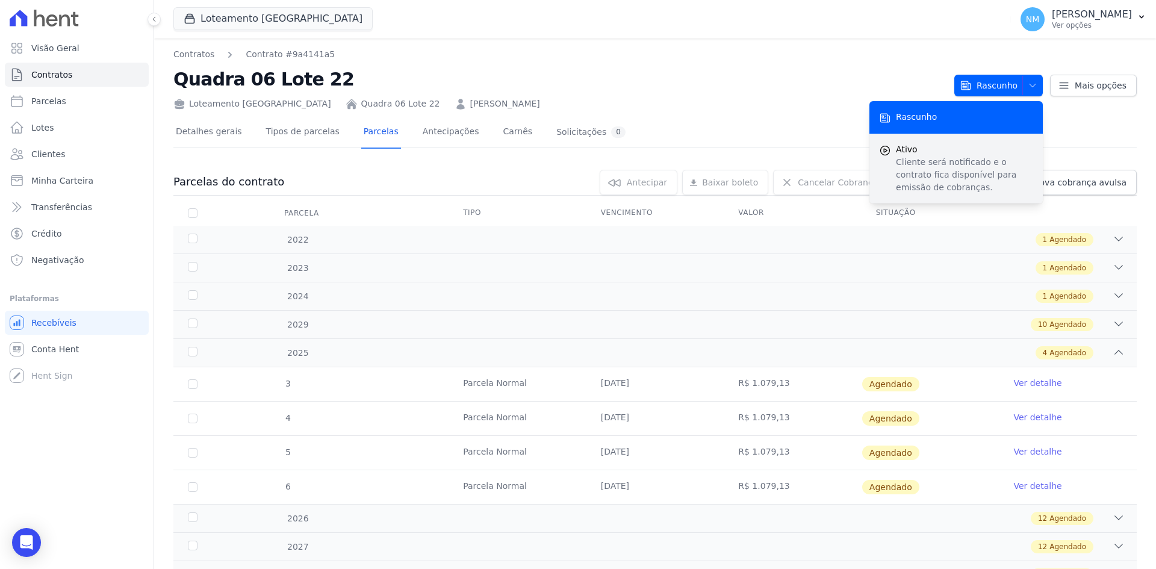
click at [936, 151] on span "Ativo" at bounding box center [964, 149] width 137 height 13
click at [881, 151] on icon "submit" at bounding box center [885, 150] width 9 height 9
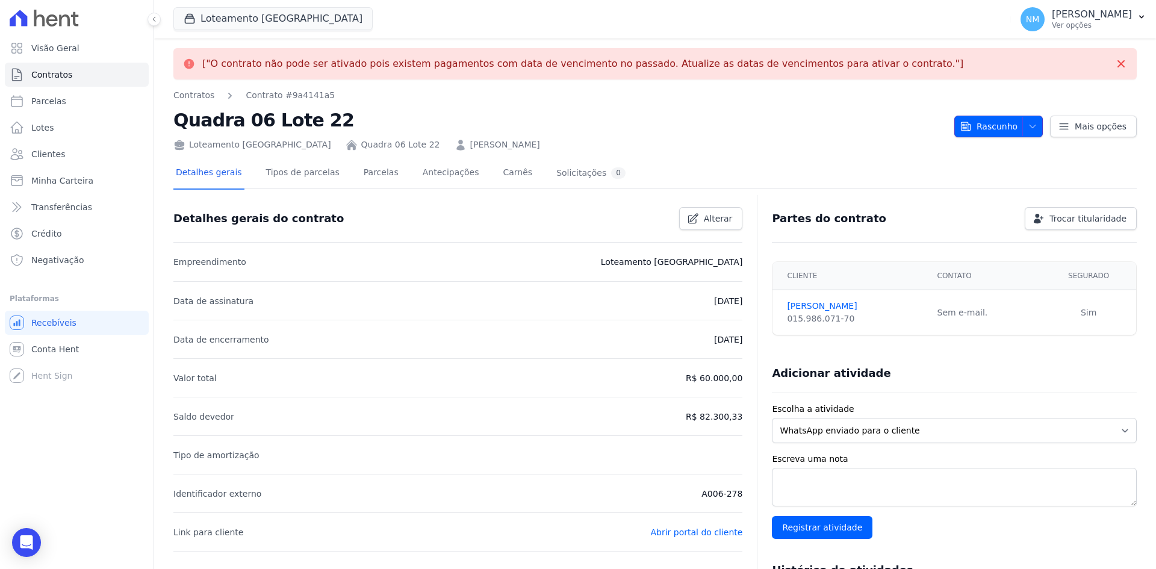
click at [985, 131] on span "Rascunho" at bounding box center [989, 127] width 58 height 22
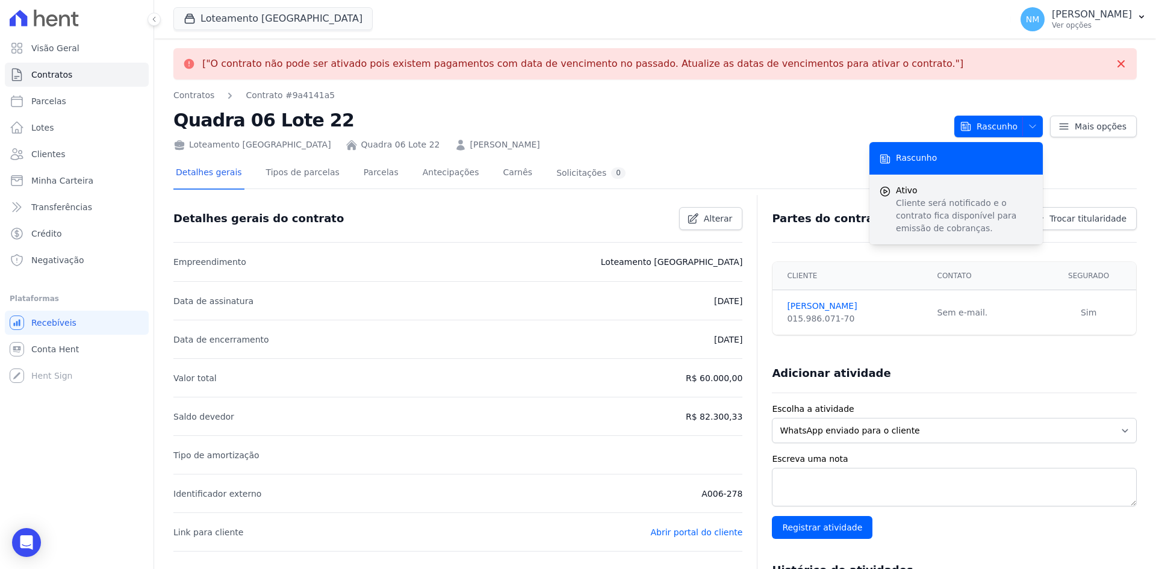
click at [884, 191] on icon "submit" at bounding box center [885, 192] width 3 height 4
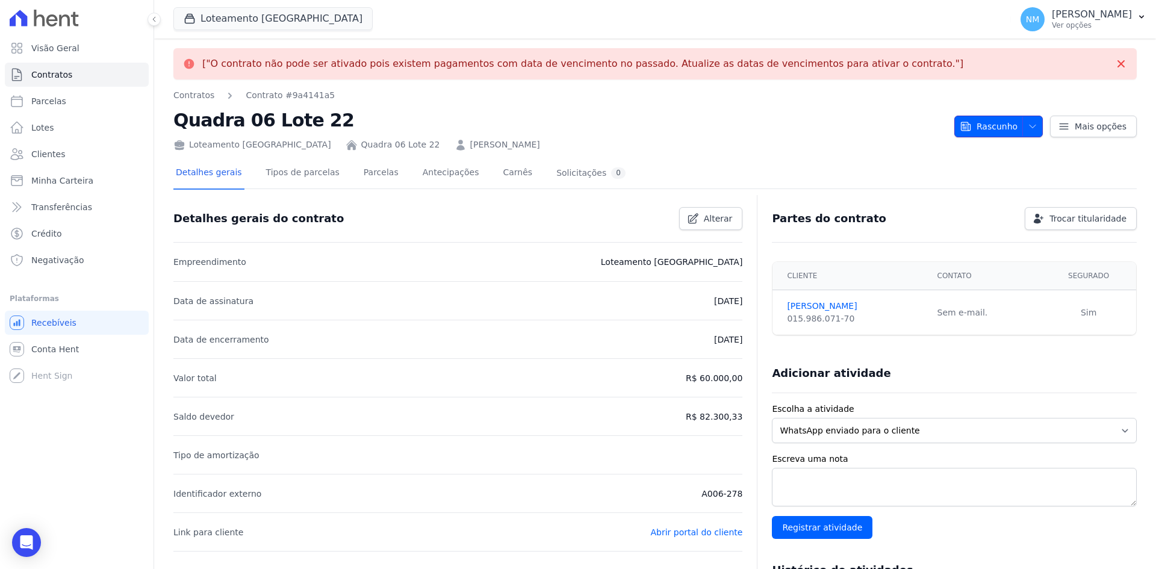
click at [996, 123] on span "Rascunho" at bounding box center [989, 127] width 58 height 22
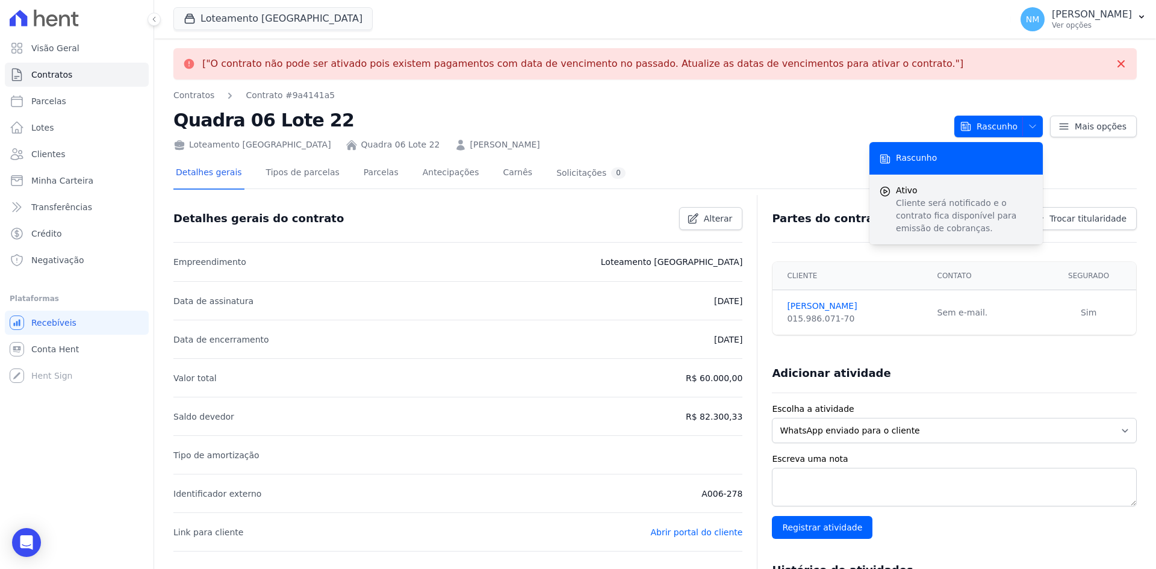
click at [908, 206] on p "Cliente será notificado e o contrato fica disponível para emissão de cobranças." at bounding box center [964, 216] width 137 height 38
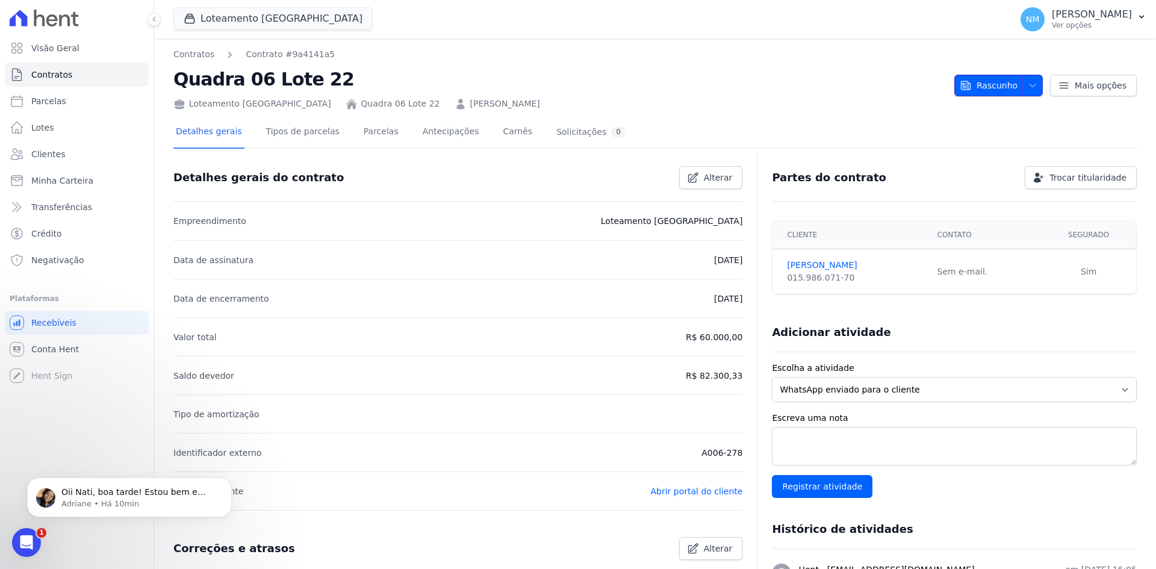
click at [1028, 82] on icon "button" at bounding box center [1033, 86] width 10 height 10
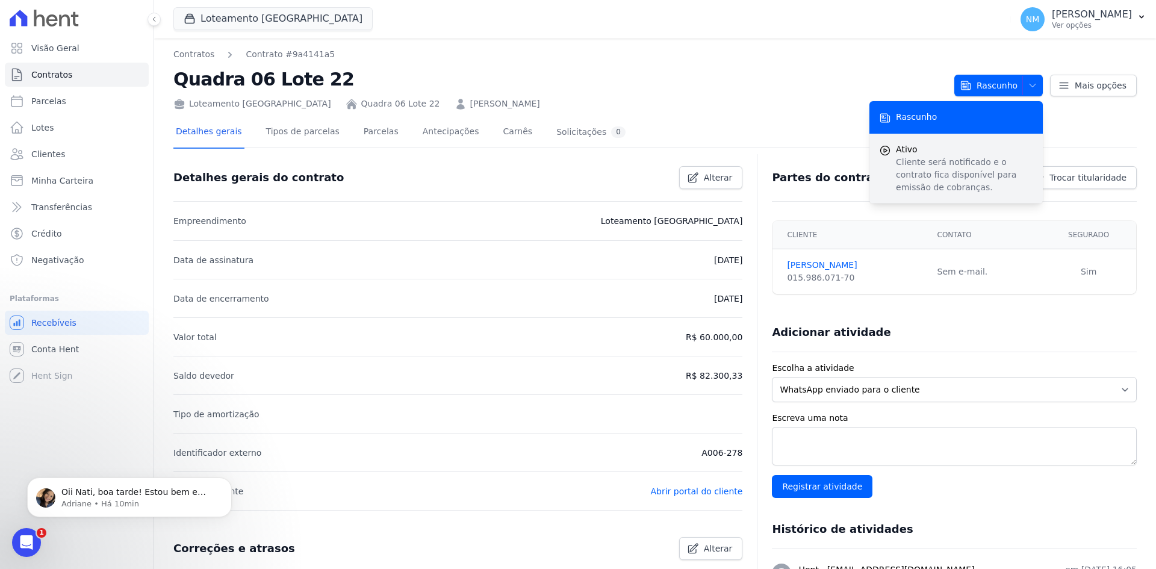
click at [880, 148] on icon "submit" at bounding box center [885, 151] width 12 height 12
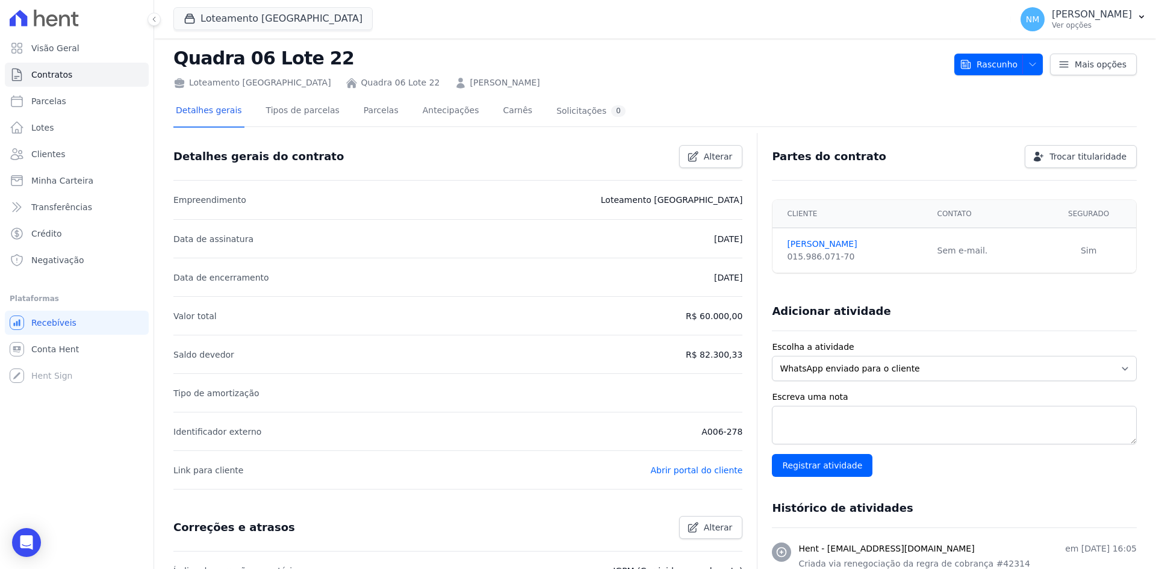
scroll to position [19, 0]
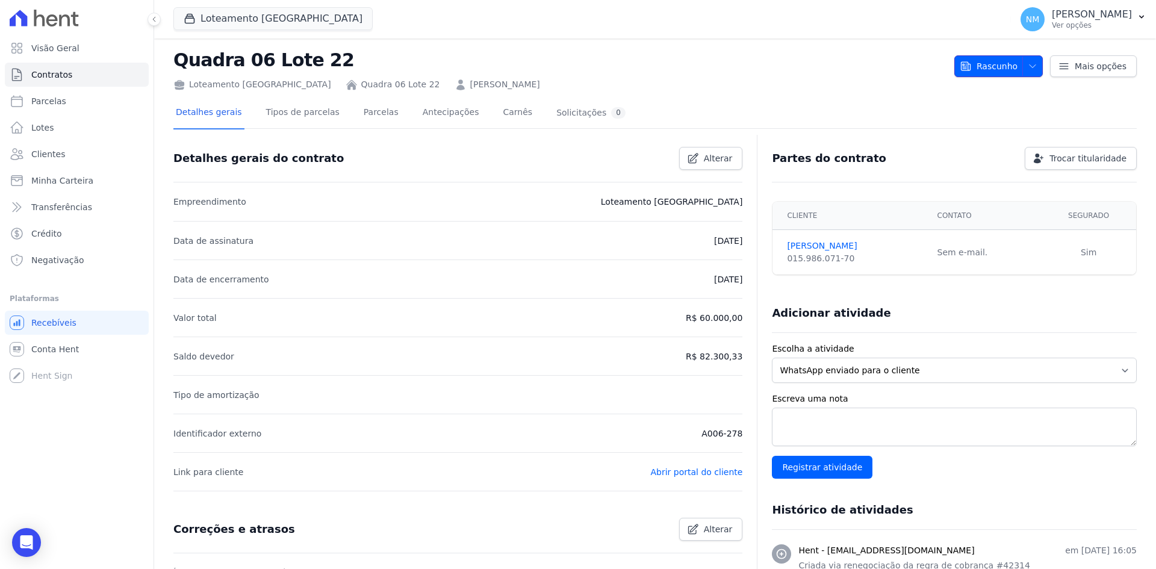
click at [983, 62] on span "Rascunho" at bounding box center [989, 66] width 58 height 22
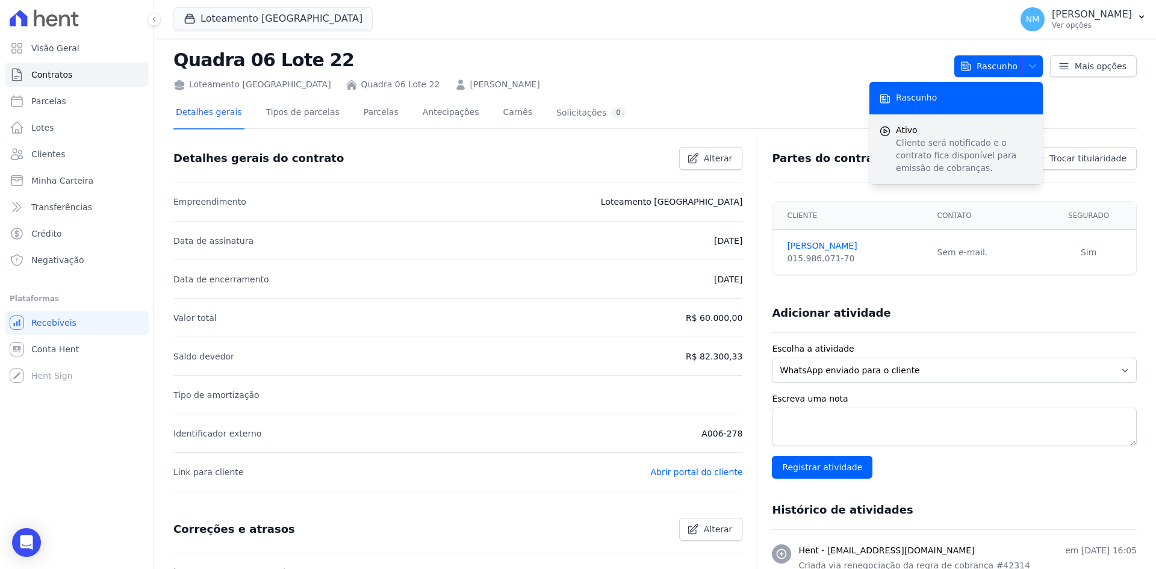
click at [909, 149] on p "Cliente será notificado e o contrato fica disponível para emissão de cobranças." at bounding box center [964, 156] width 137 height 38
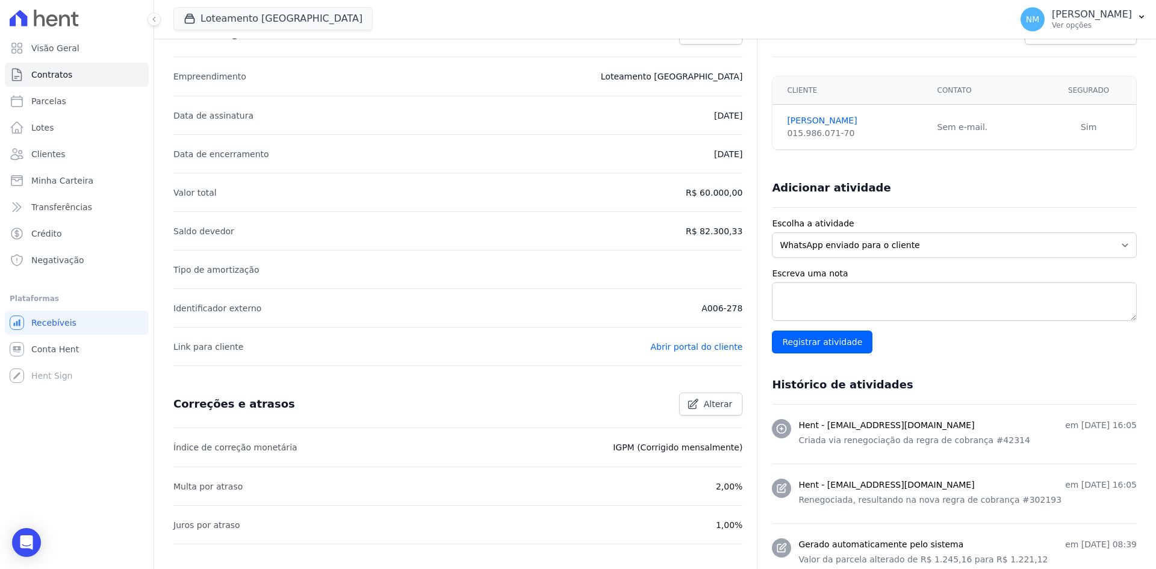
scroll to position [60, 0]
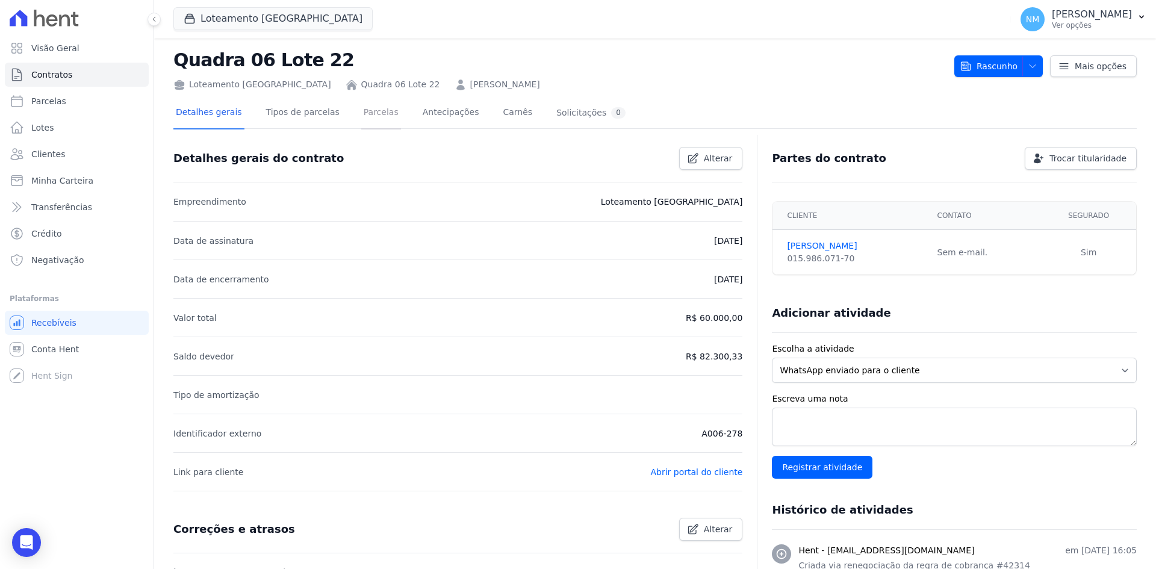
click at [361, 110] on link "Parcelas" at bounding box center [381, 114] width 40 height 32
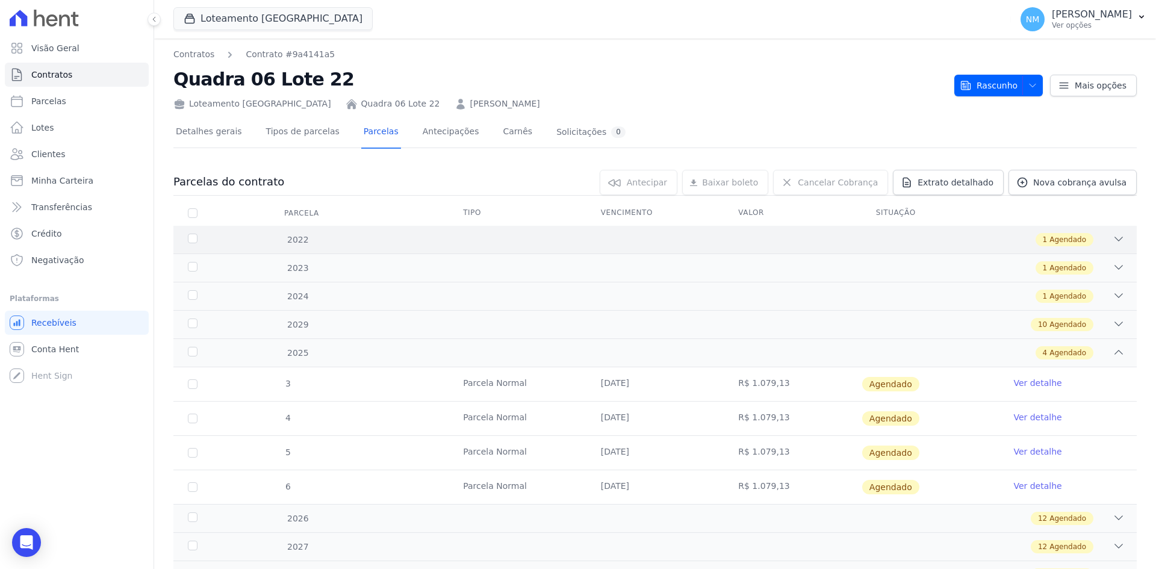
click at [1100, 241] on div "1 Agendado" at bounding box center [702, 239] width 845 height 13
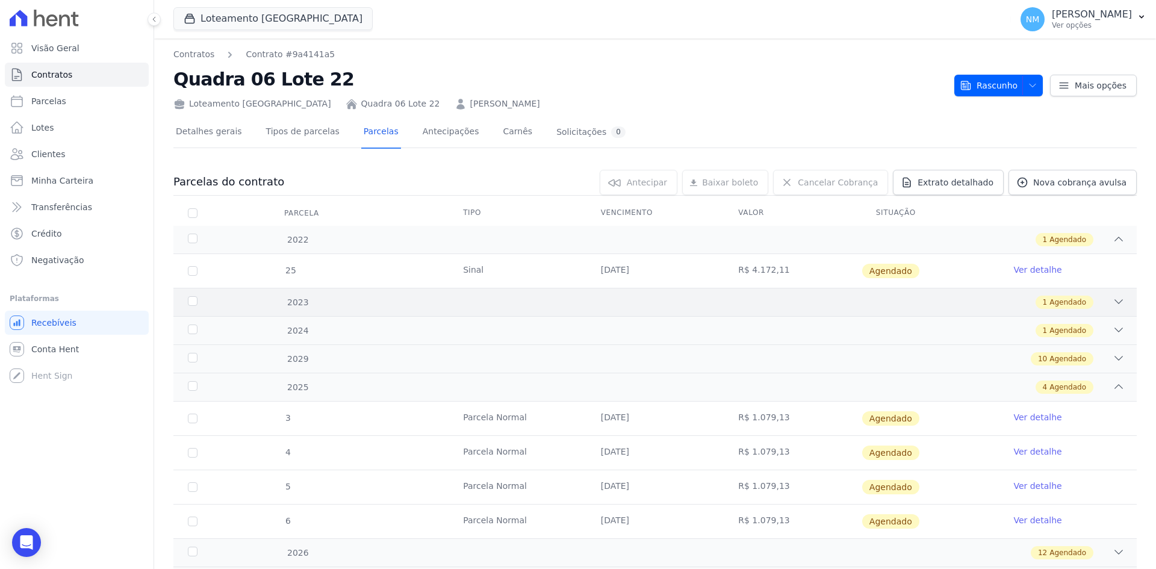
click at [1097, 301] on div "1 Agendado" at bounding box center [702, 302] width 845 height 13
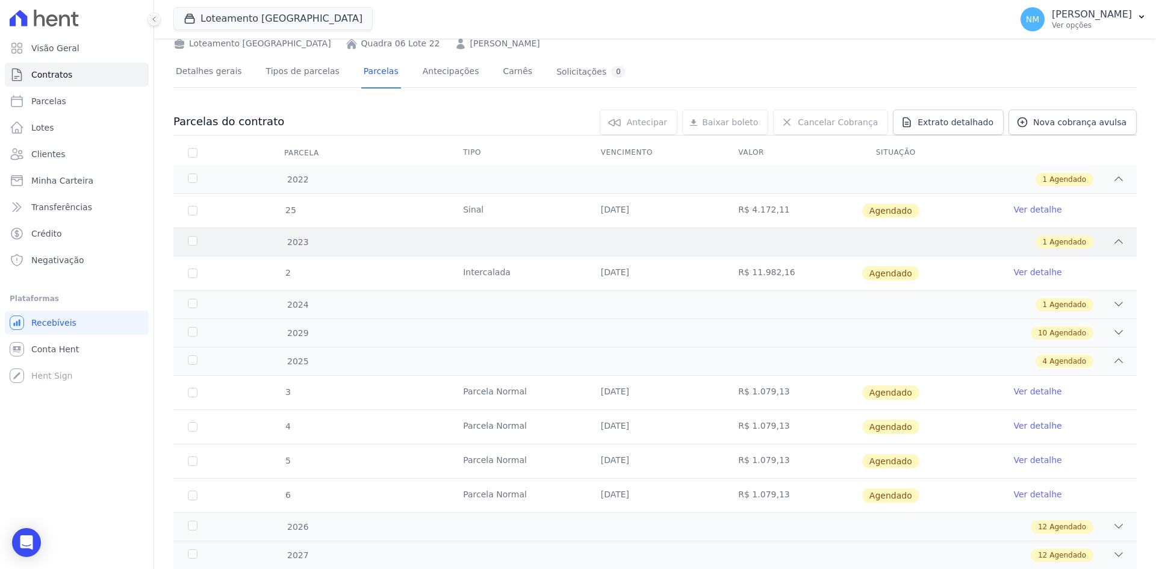
scroll to position [120, 0]
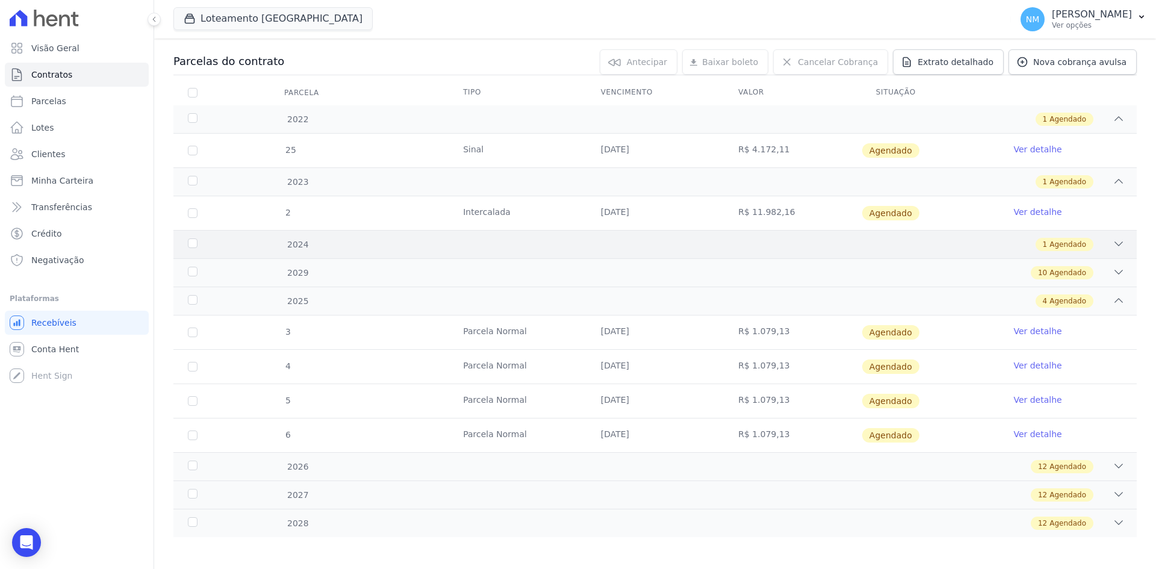
click at [1092, 245] on div "1 Agendado" at bounding box center [702, 244] width 845 height 13
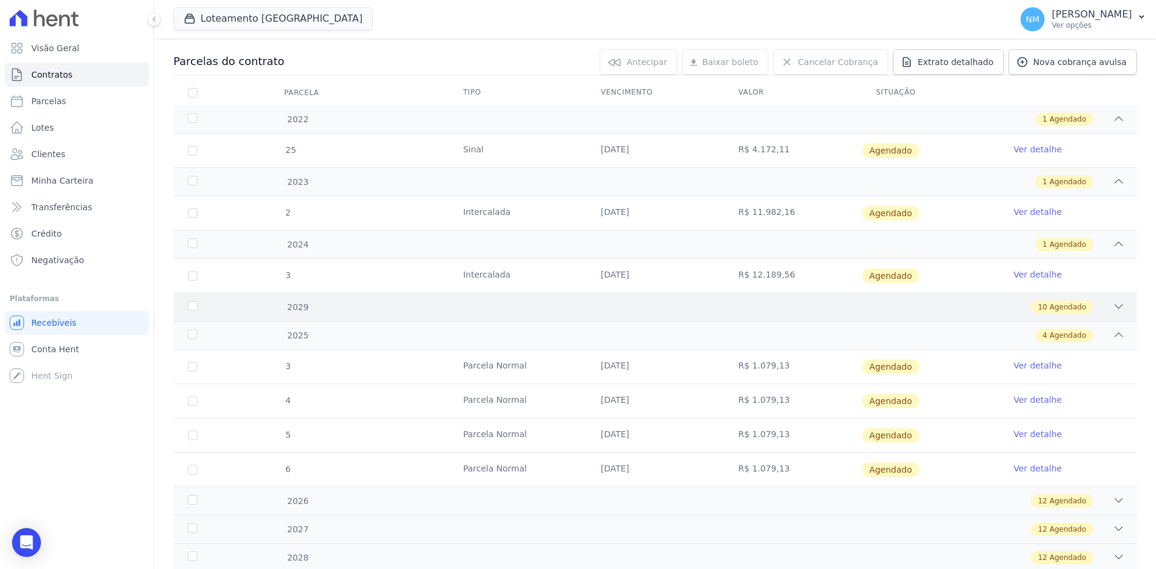
click at [1085, 302] on div "10 Agendado" at bounding box center [702, 307] width 845 height 13
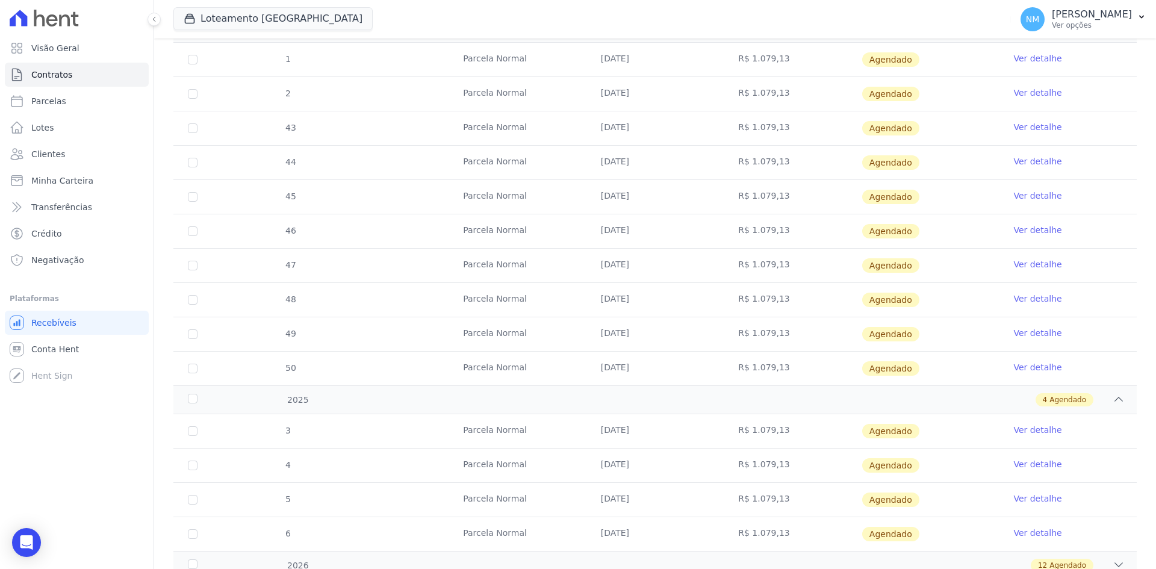
scroll to position [502, 0]
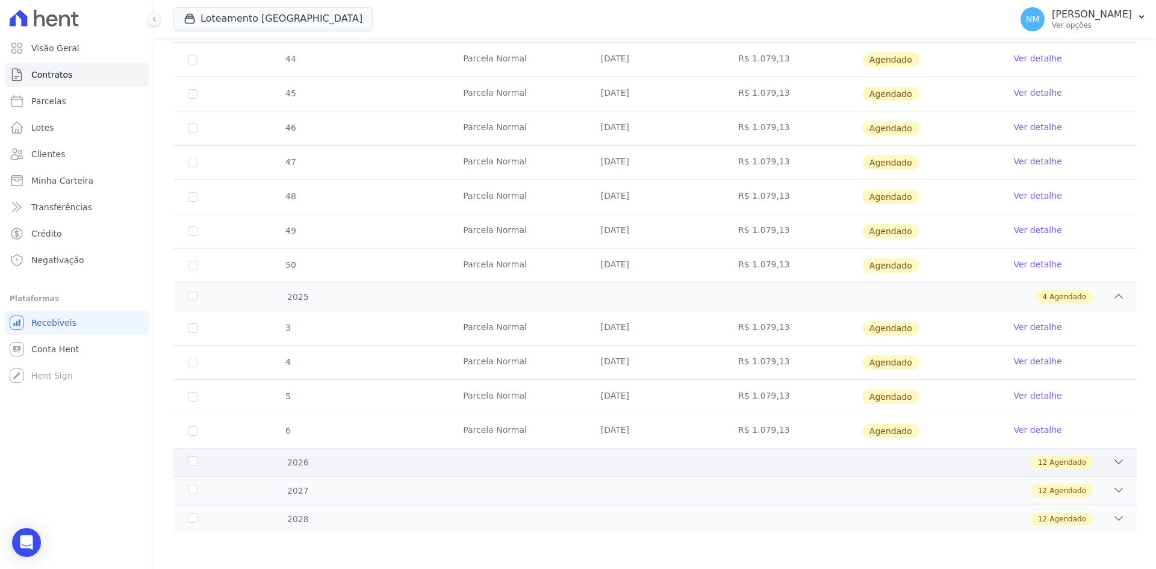
click at [1113, 463] on icon at bounding box center [1119, 462] width 12 height 12
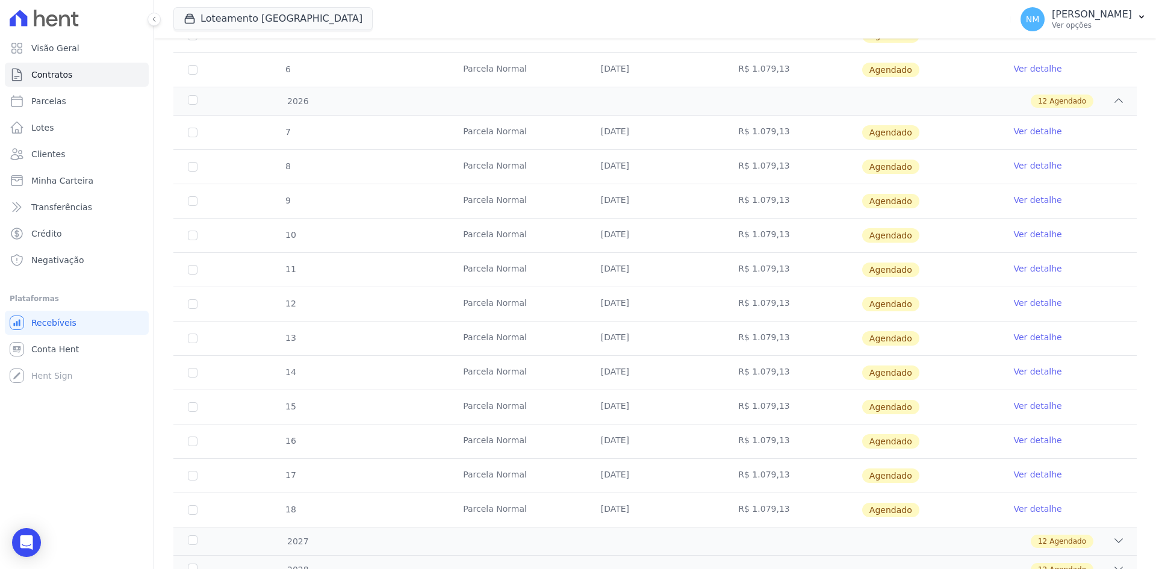
scroll to position [914, 0]
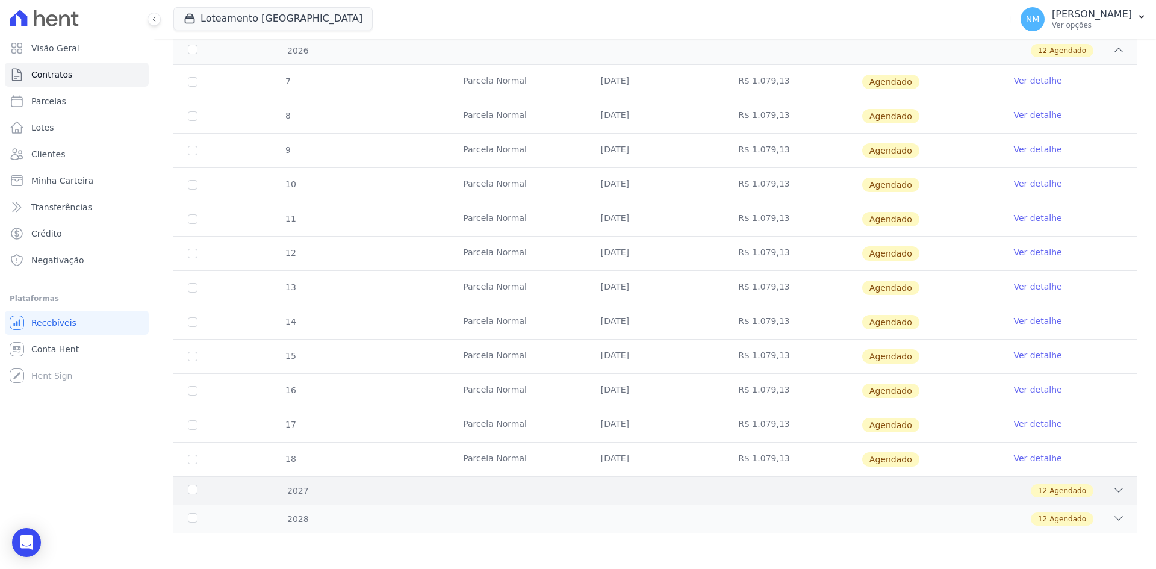
click at [1058, 484] on div "2027 12 Agendado" at bounding box center [655, 490] width 964 height 28
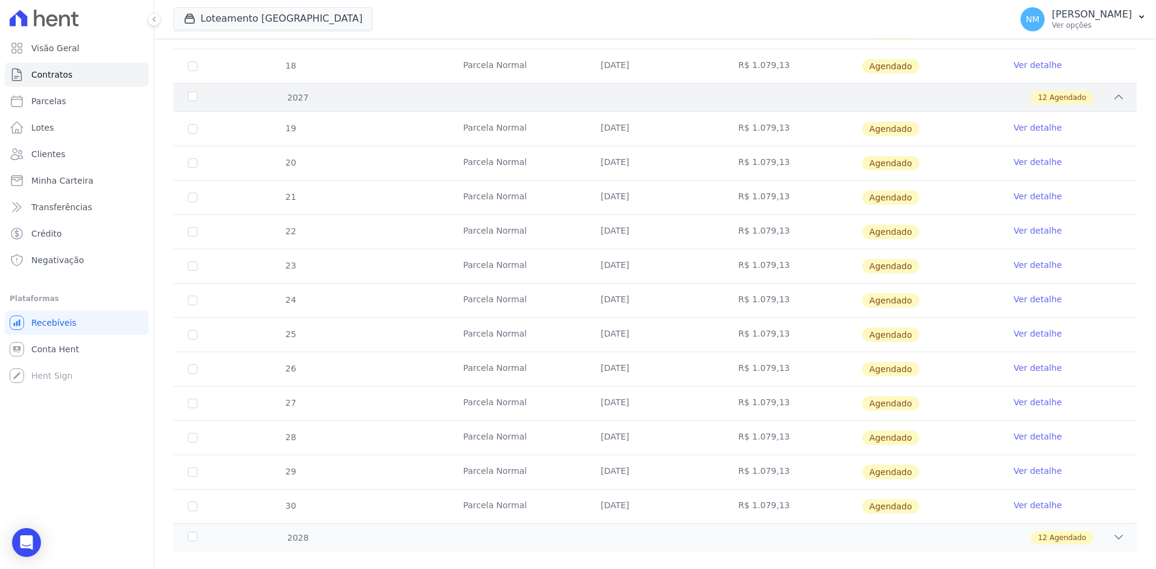
scroll to position [1326, 0]
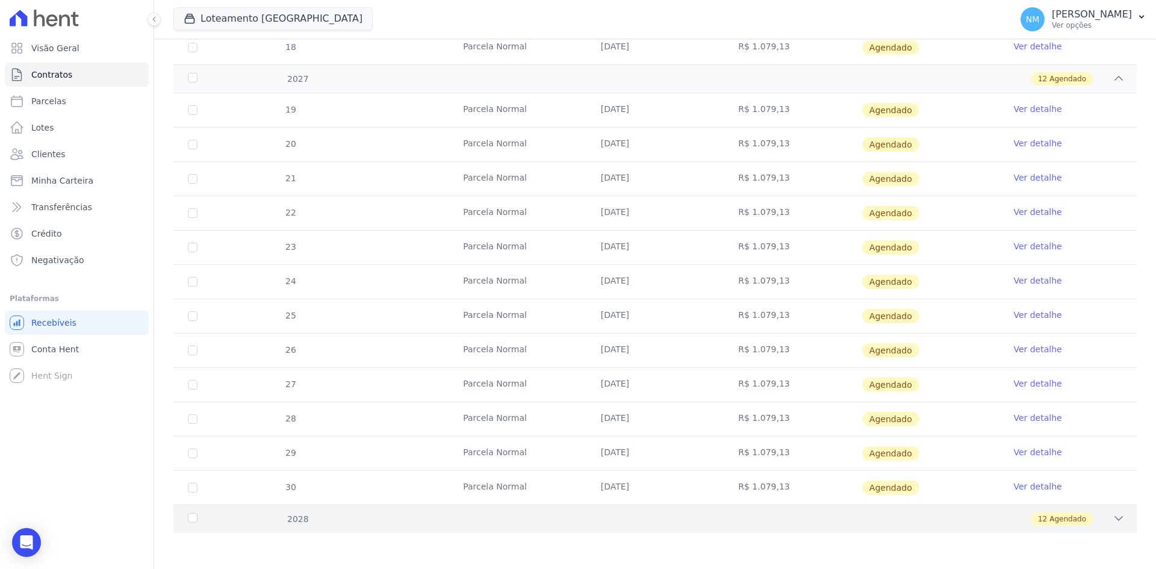
click at [1059, 517] on span "Agendado" at bounding box center [1068, 519] width 37 height 11
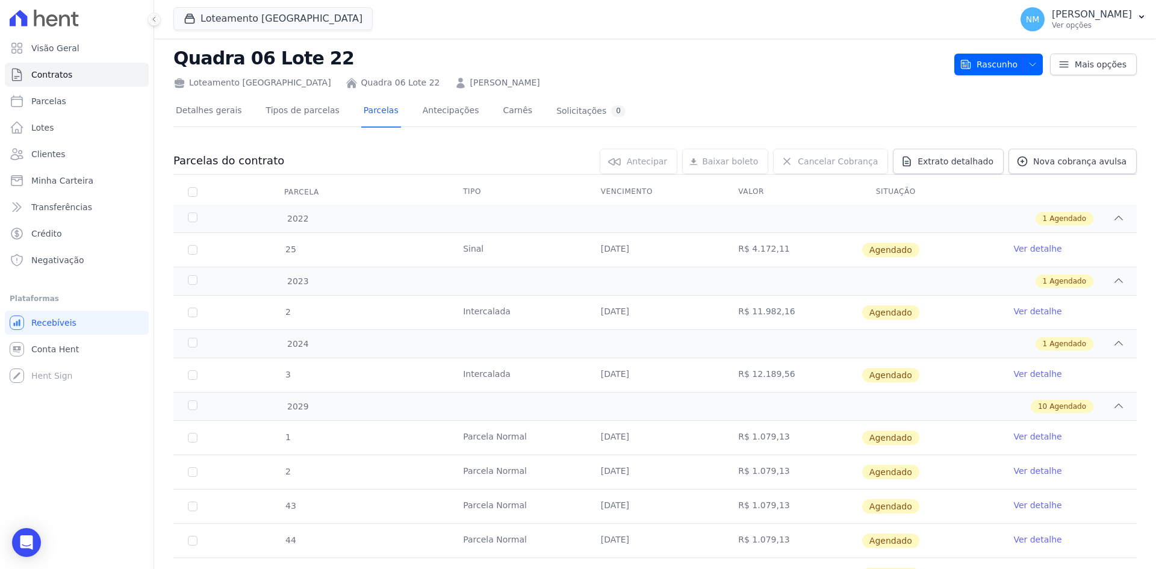
scroll to position [0, 0]
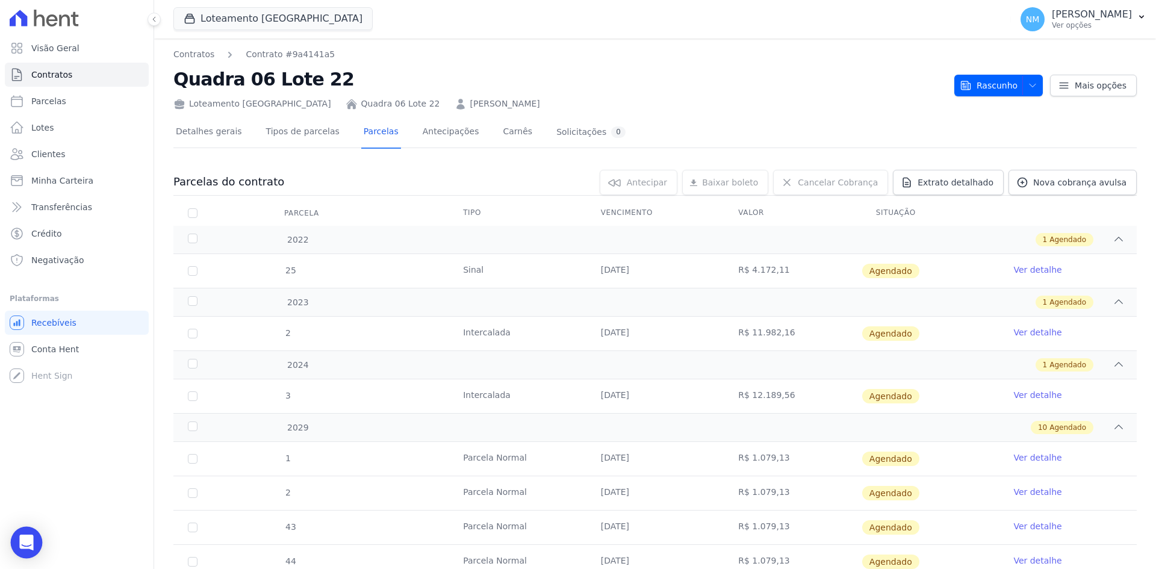
click at [21, 546] on icon "Open Intercom Messenger" at bounding box center [26, 543] width 14 height 16
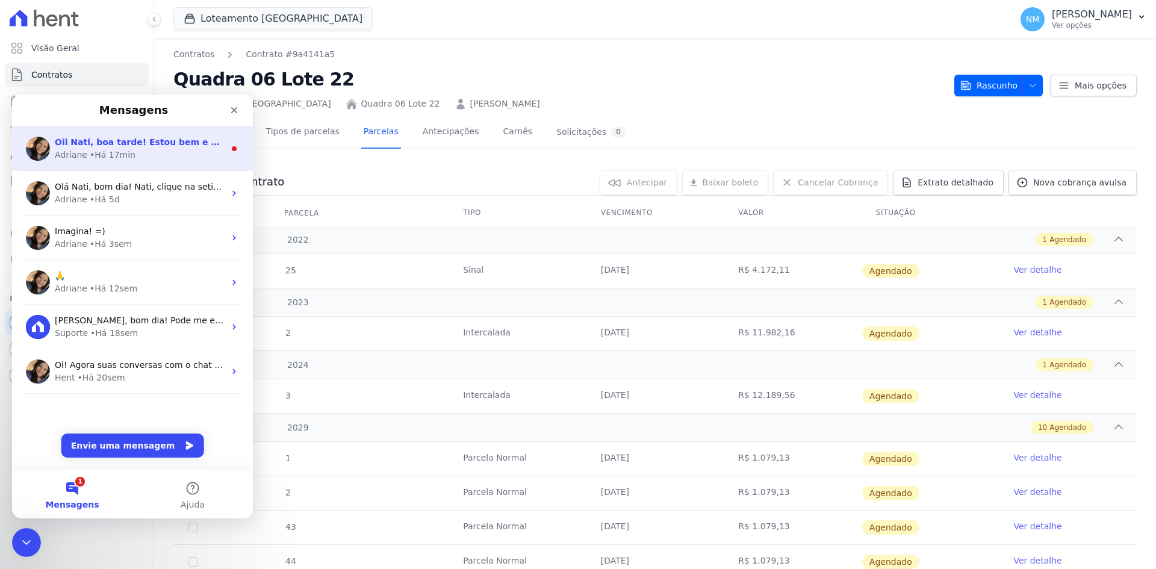
click at [117, 152] on div "• Há 17min" at bounding box center [113, 155] width 46 height 13
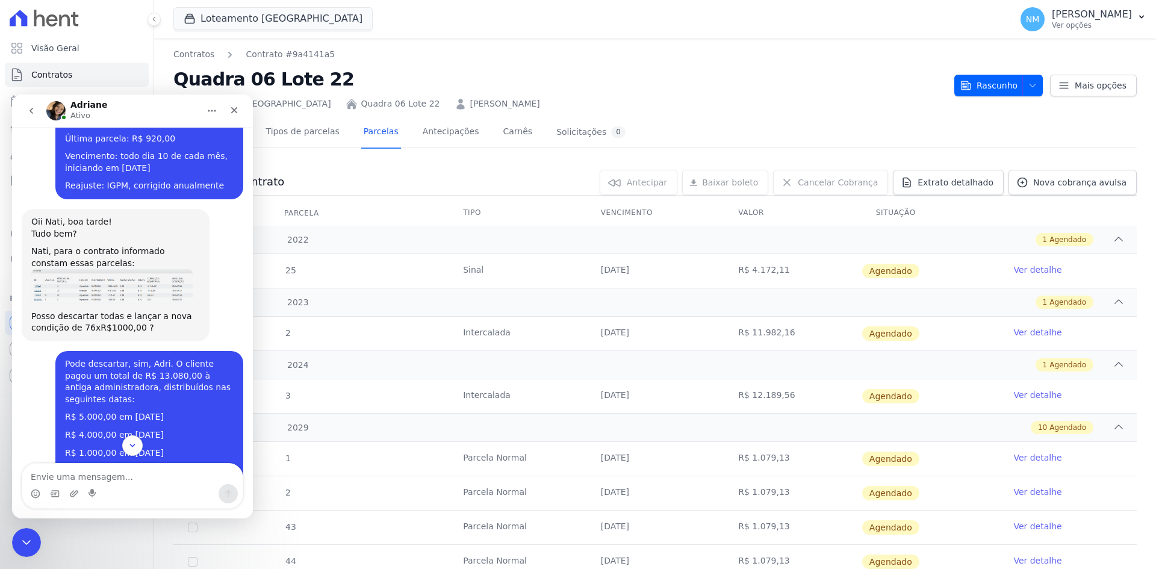
scroll to position [3615, 0]
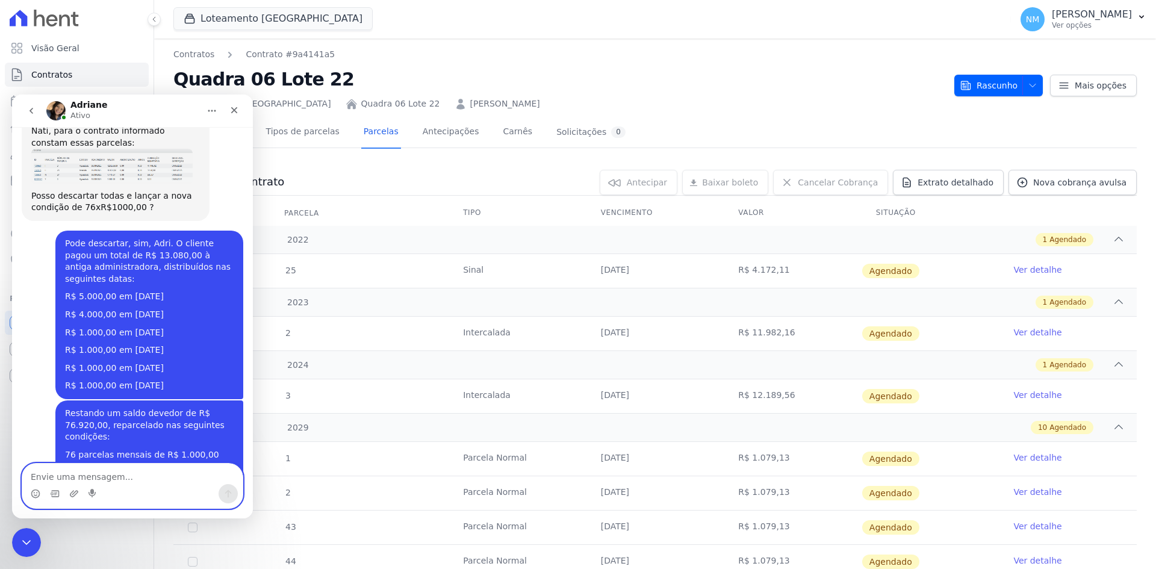
click at [123, 479] on textarea "Envie uma mensagem..." at bounding box center [132, 474] width 220 height 20
paste textarea "Estou com um cliente que possui duas situações distintas. Ele já tem um lote at…"
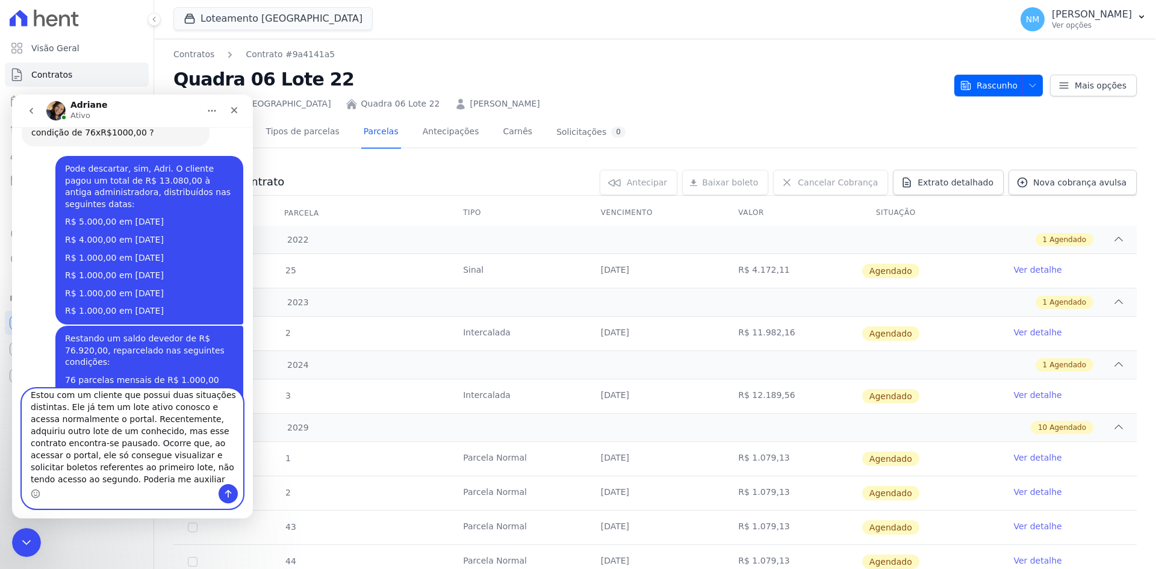
scroll to position [10, 0]
type textarea "Estou com um cliente que possui duas situações distintas. Ele já tem um lote at…"
click at [233, 493] on button "Enviar uma mensagem" at bounding box center [228, 493] width 19 height 19
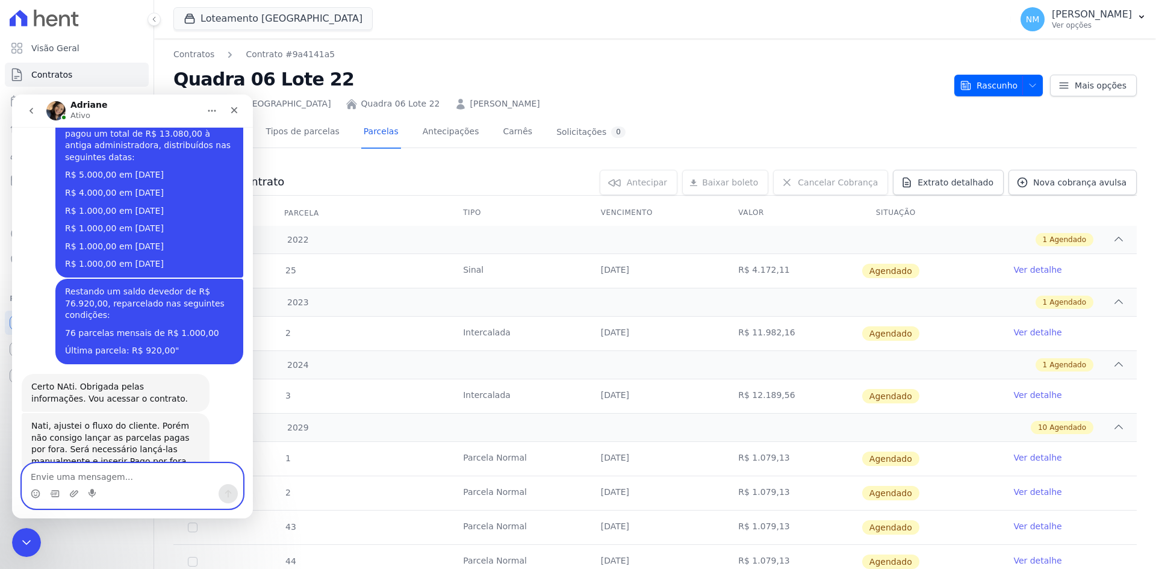
scroll to position [3757, 0]
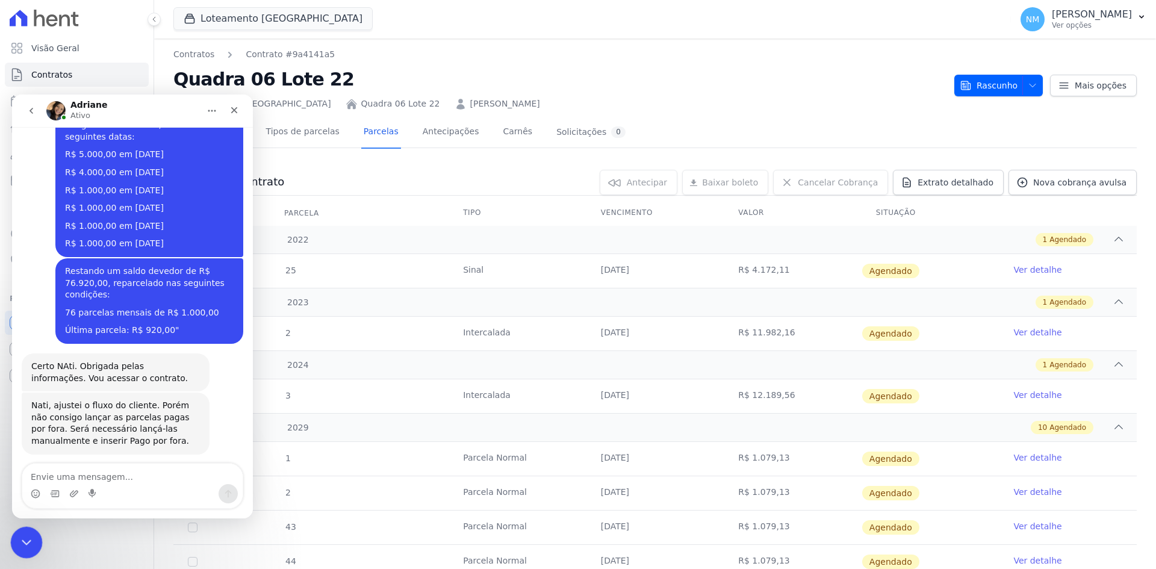
click at [20, 539] on icon "Encerramento do Messenger da Intercom" at bounding box center [24, 541] width 14 height 14
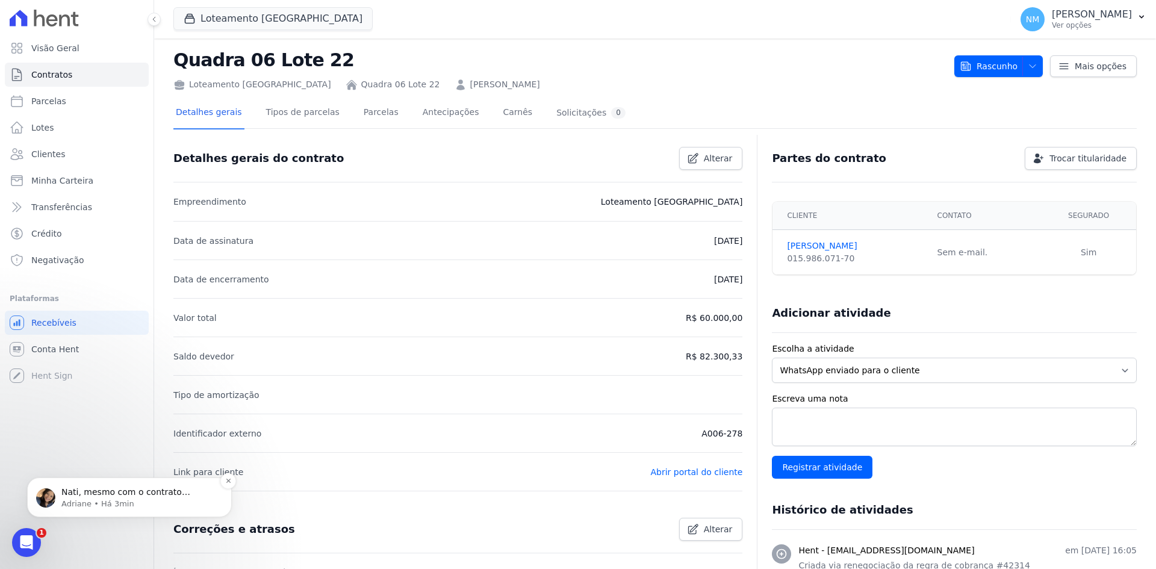
click at [156, 503] on p "Adriane • Há 3min" at bounding box center [138, 504] width 155 height 11
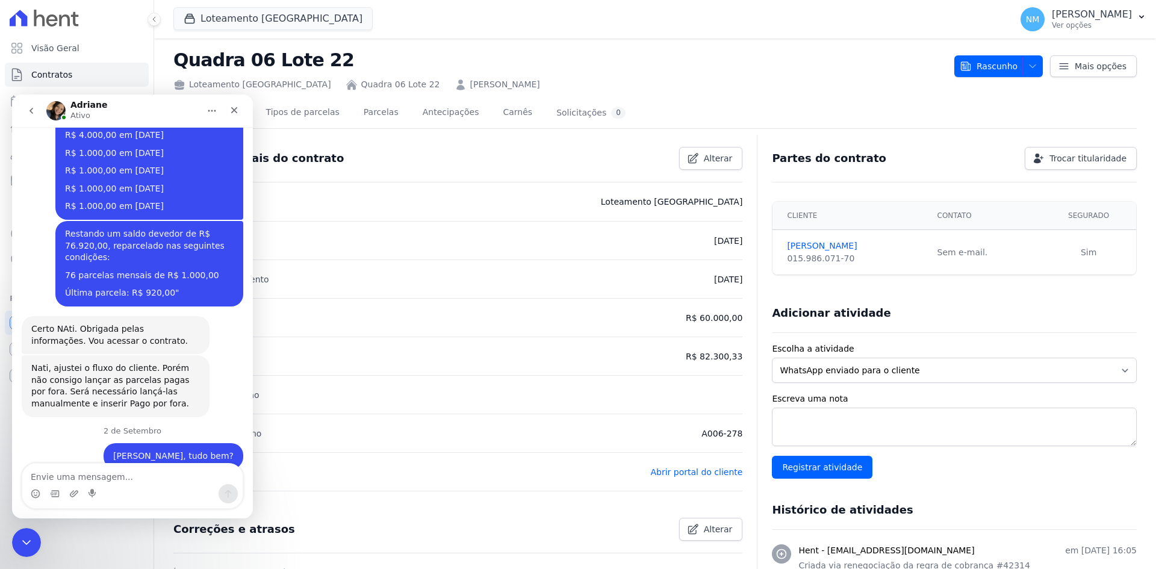
scroll to position [3848, 0]
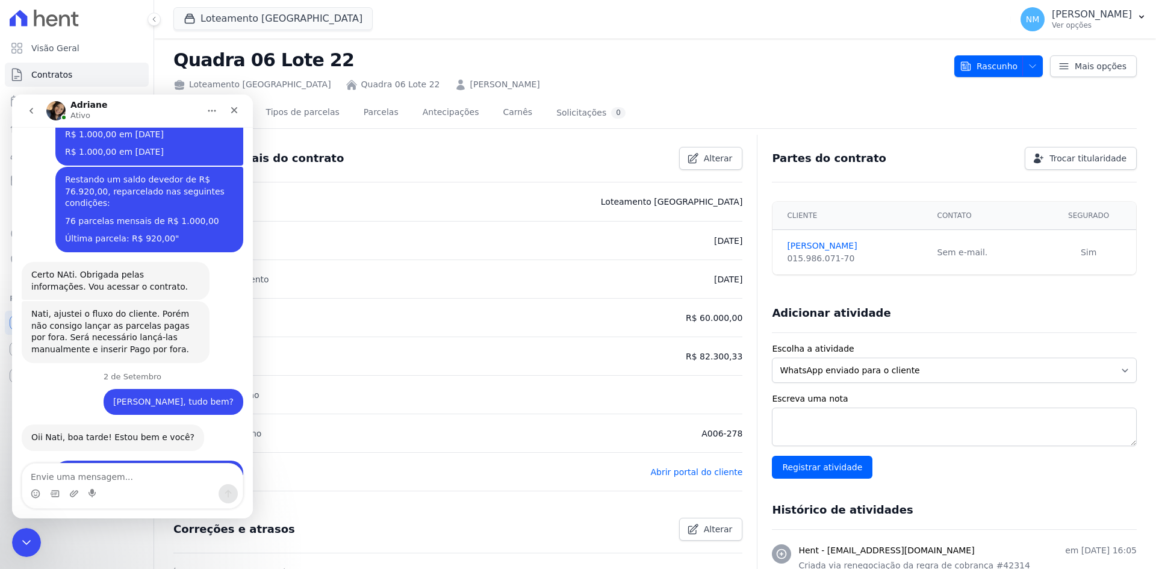
click at [136, 467] on textarea "Envie uma mensagem..." at bounding box center [132, 474] width 220 height 20
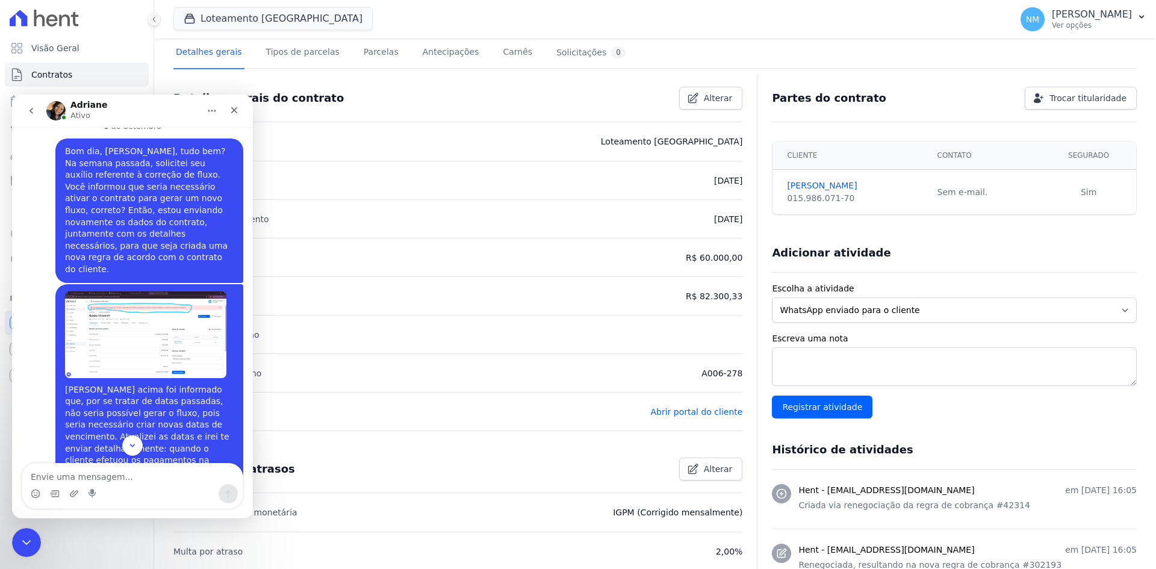
scroll to position [3005, 0]
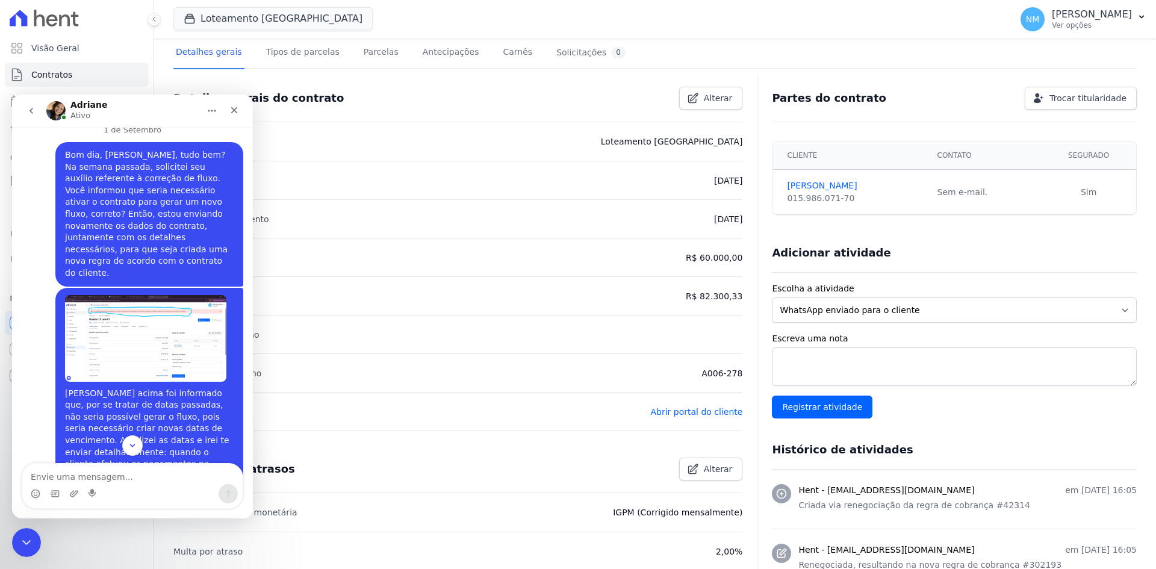
drag, startPoint x: 55, startPoint y: 287, endPoint x: 166, endPoint y: 334, distance: 120.4
copy div "Cliente: Valdir Neratka Contrato: A006-276 Valor do lote: R$ 90.000,00 Valor já…"
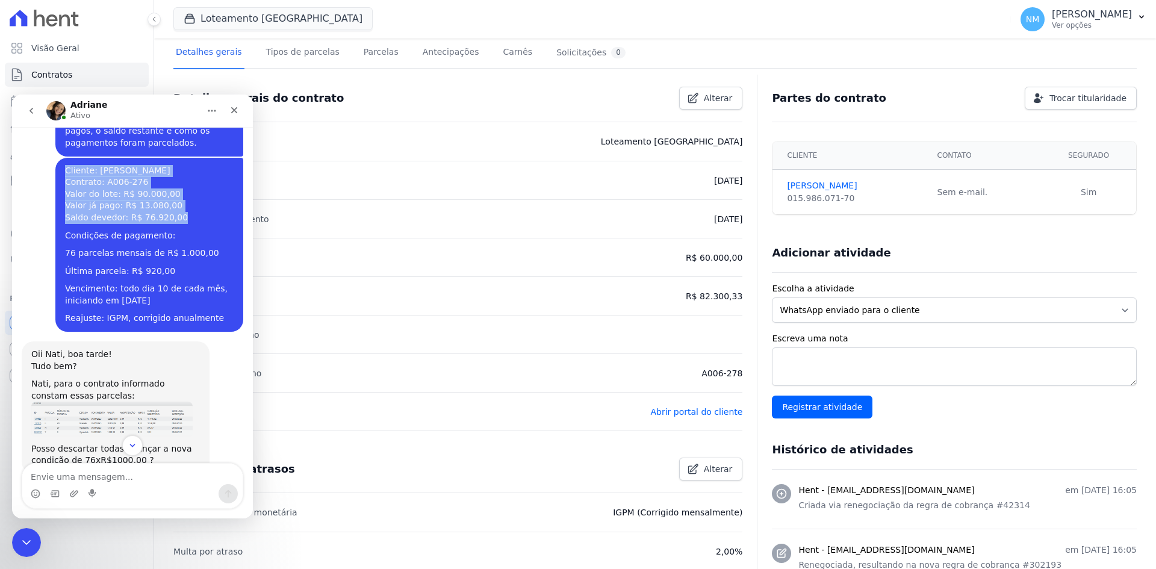
scroll to position [3547, 0]
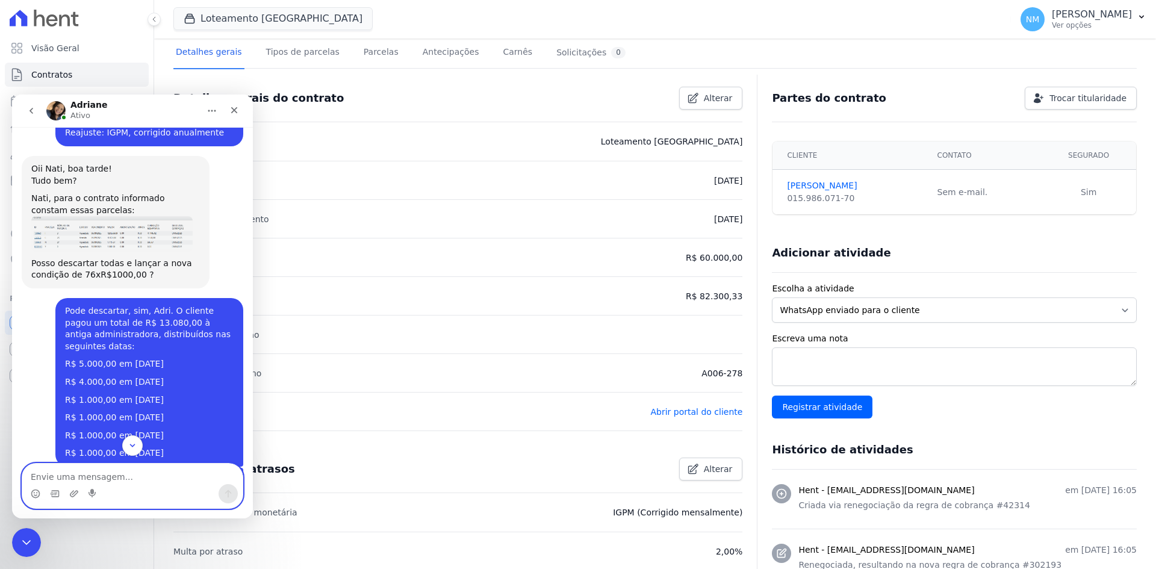
click at [114, 472] on textarea "Envie uma mensagem..." at bounding box center [132, 474] width 220 height 20
paste textarea "Cliente: Valdir Neratka Contrato: A006-276 Valor do lote: R$ 90.000,00 Valor já…"
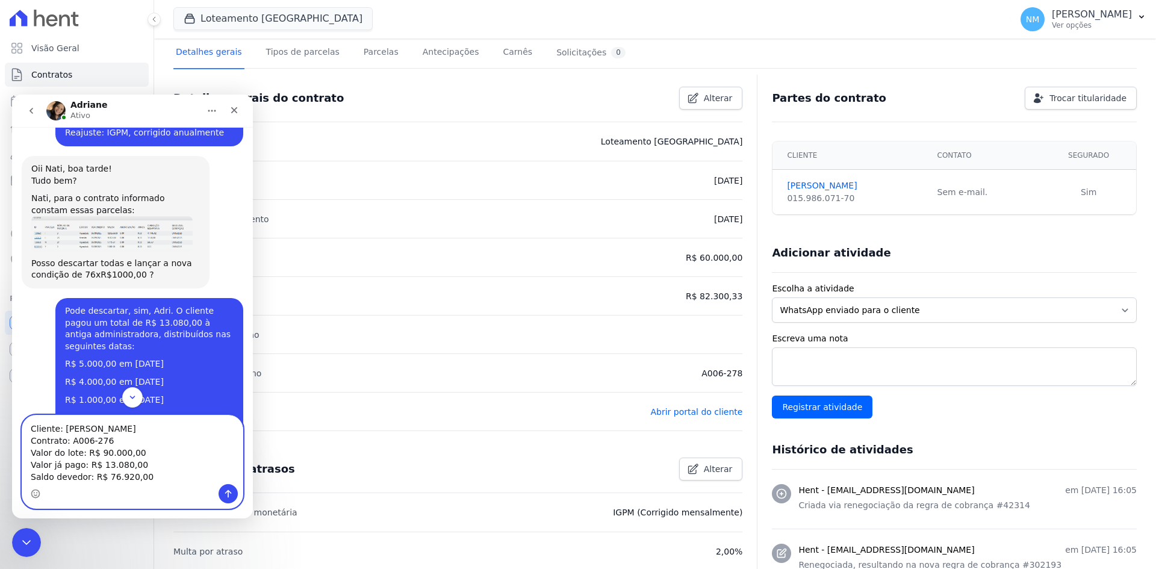
drag, startPoint x: 116, startPoint y: 429, endPoint x: 61, endPoint y: 429, distance: 54.8
click at [61, 429] on textarea "Cliente: Valdir Neratka Contrato: A006-276 Valor do lote: R$ 90.000,00 Valor já…" at bounding box center [132, 450] width 220 height 69
type textarea "Cliente: Contrato: A006-276 Valor do lote: R$ 90.000,00 Valor já pago: R$ 13.08…"
click at [217, 51] on link "Detalhes gerais" at bounding box center [208, 53] width 71 height 32
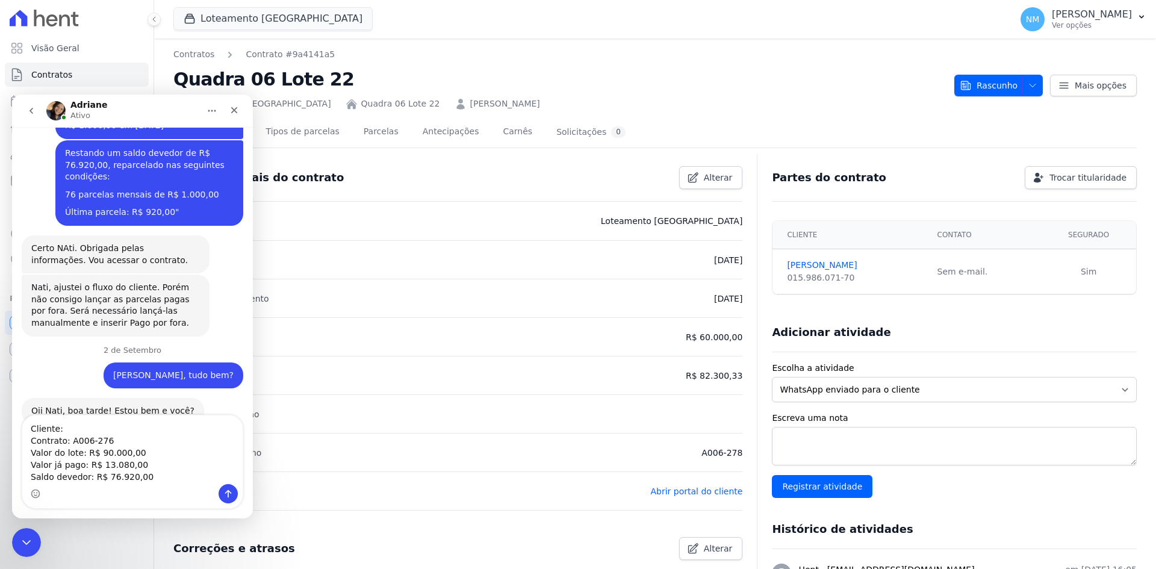
scroll to position [301, 0]
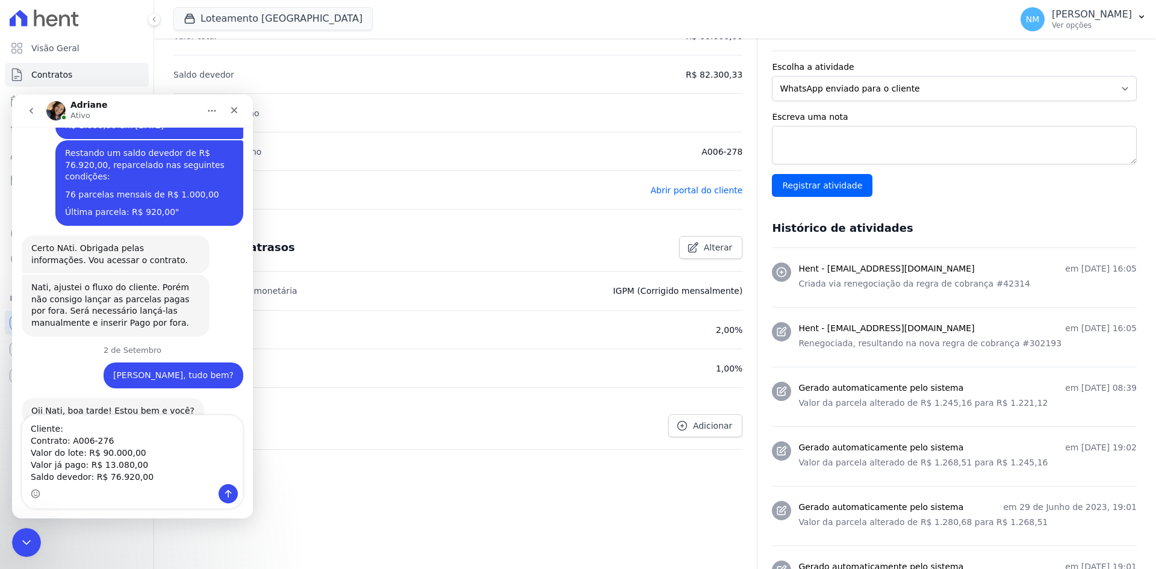
click at [77, 423] on textarea "Cliente: Contrato: A006-276 Valor do lote: R$ 90.000,00 Valor já pago: R$ 13.08…" at bounding box center [132, 450] width 220 height 69
type textarea "Cliente: Edvaney Contrato: A006-276 Valor do lote: R$ 90.000,00 Valor já pago: …"
click at [23, 530] on div "Encerramento do Messenger da Intercom" at bounding box center [24, 540] width 29 height 29
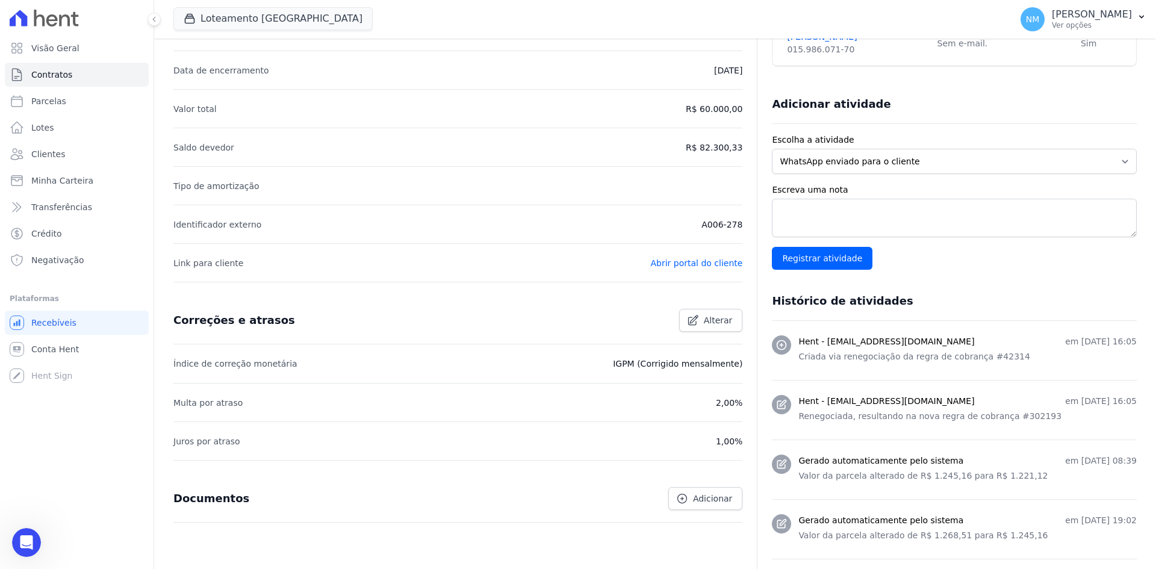
scroll to position [120, 0]
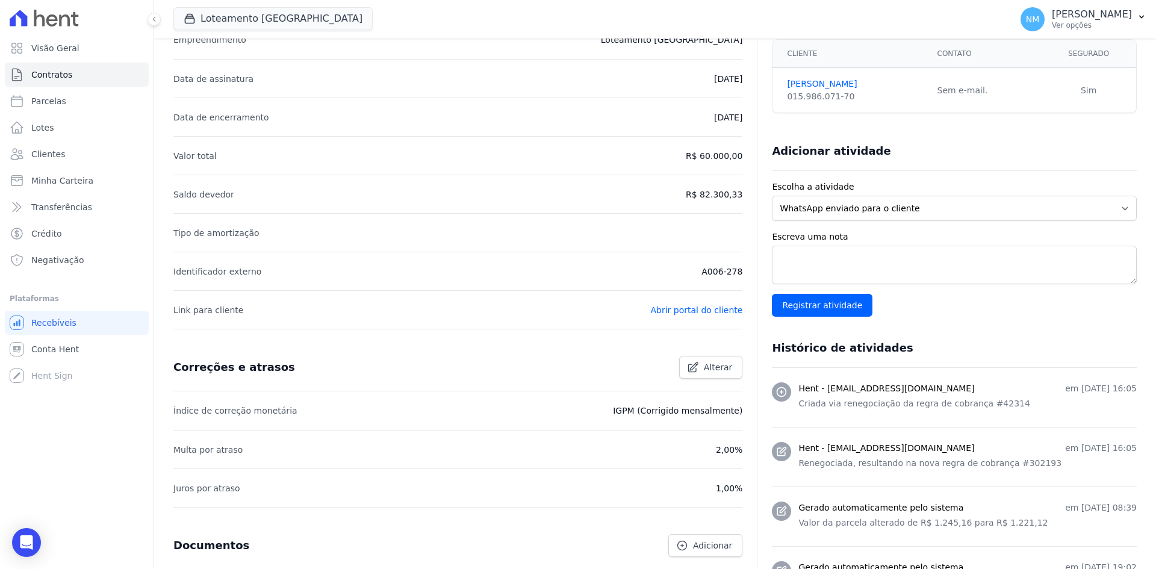
scroll to position [181, 0]
drag, startPoint x: 699, startPoint y: 270, endPoint x: 738, endPoint y: 270, distance: 39.1
copy p "A006-278"
click at [32, 535] on div "Open Intercom Messenger" at bounding box center [27, 543] width 32 height 32
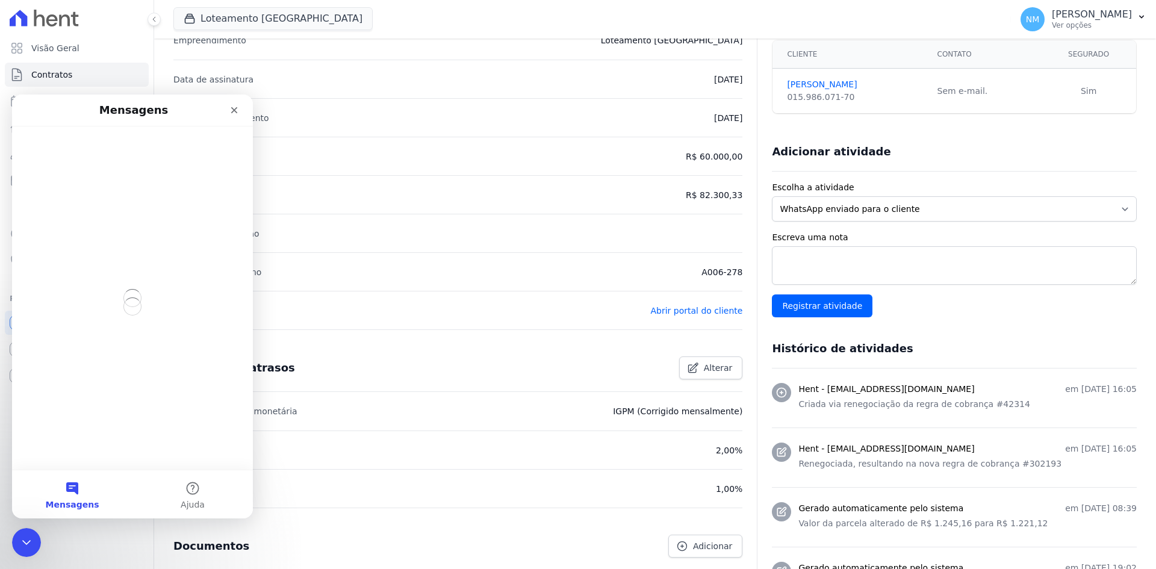
scroll to position [0, 0]
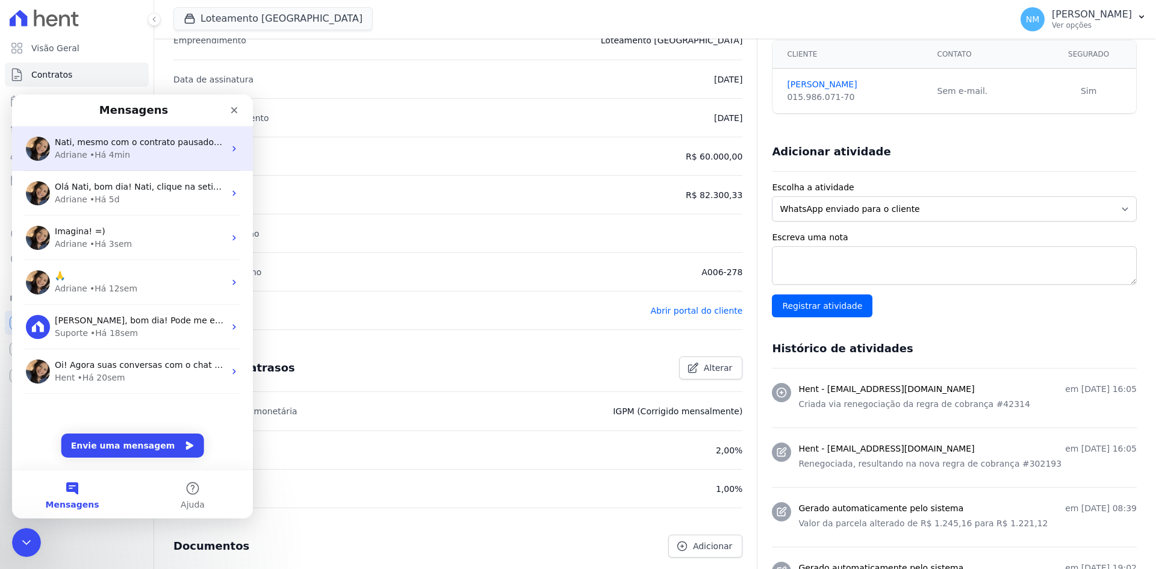
click at [105, 157] on div "• Há 4min" at bounding box center [110, 155] width 40 height 13
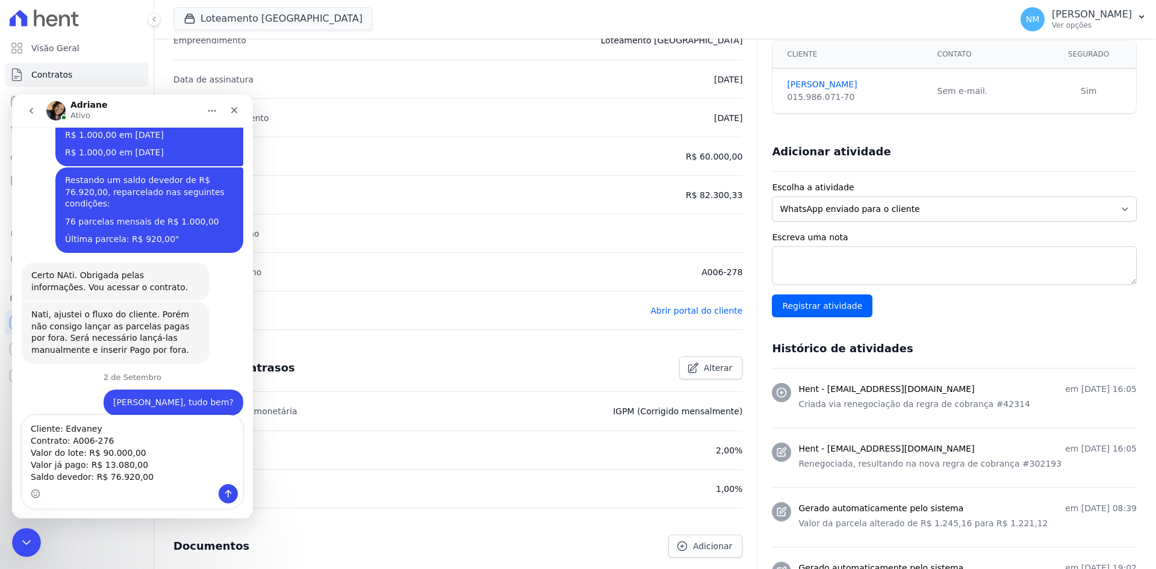
scroll to position [3877, 0]
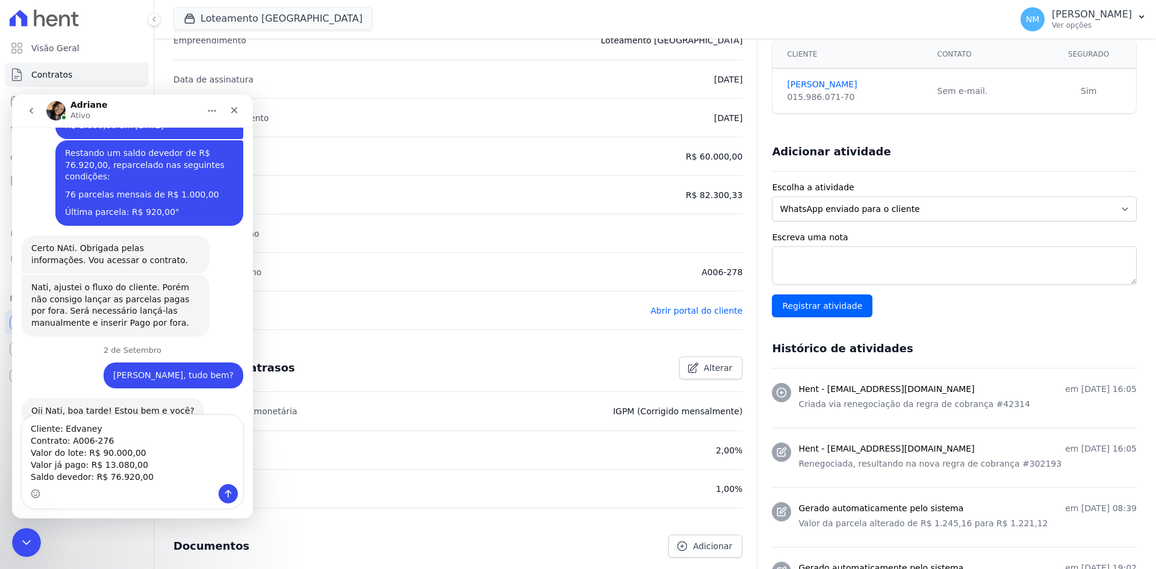
drag, startPoint x: 110, startPoint y: 439, endPoint x: 69, endPoint y: 440, distance: 41.0
click at [69, 440] on textarea "Cliente: Edvaney Contrato: A006-276 Valor do lote: R$ 90.000,00 Valor já pago: …" at bounding box center [132, 450] width 220 height 69
drag, startPoint x: 137, startPoint y: 450, endPoint x: 95, endPoint y: 458, distance: 42.3
click at [95, 458] on textarea "Cliente: Edvaney Contrato: A006-278 Valor do lote: R$ 90.000,00 Valor já pago: …" at bounding box center [132, 450] width 220 height 69
drag, startPoint x: 140, startPoint y: 462, endPoint x: 96, endPoint y: 466, distance: 44.1
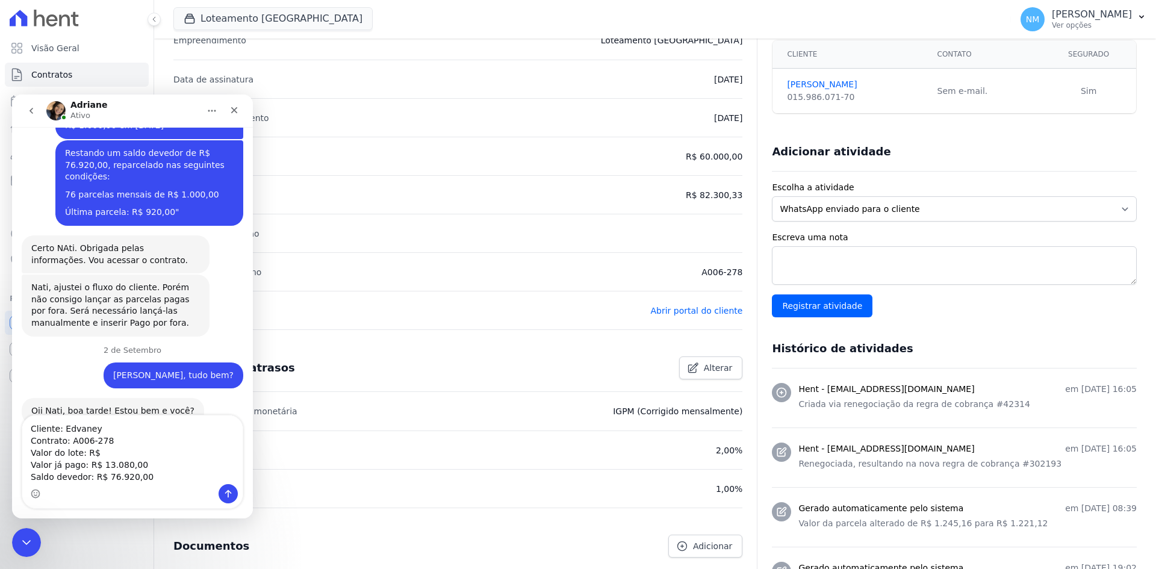
click at [96, 466] on textarea "Cliente: Edvaney Contrato: A006-278 Valor do lote: R$ Valor já pago: R$ 13.080,…" at bounding box center [132, 450] width 220 height 69
drag, startPoint x: 701, startPoint y: 154, endPoint x: 739, endPoint y: 154, distance: 37.9
copy p "60.000,00"
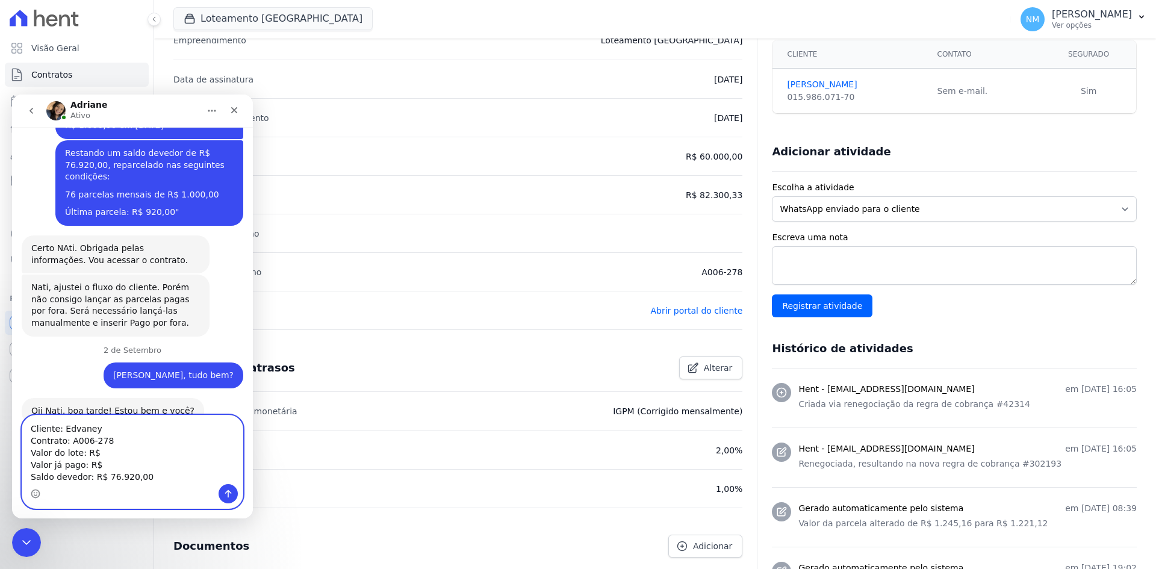
click at [108, 454] on textarea "Cliente: Edvaney Contrato: A006-278 Valor do lote: R$ Valor já pago: R$ Saldo d…" at bounding box center [132, 450] width 220 height 69
click at [104, 464] on textarea "Cliente: Edvaney Contrato: A006-278 Valor do lote: R$ 60.000,00 Valor já pago: …" at bounding box center [132, 450] width 220 height 69
drag, startPoint x: 138, startPoint y: 476, endPoint x: 100, endPoint y: 479, distance: 38.1
click at [100, 479] on textarea "Cliente: Edvaney Contrato: A006-278 Valor do lote: R$ 60.000,00 Valor já pago: …" at bounding box center [132, 450] width 220 height 69
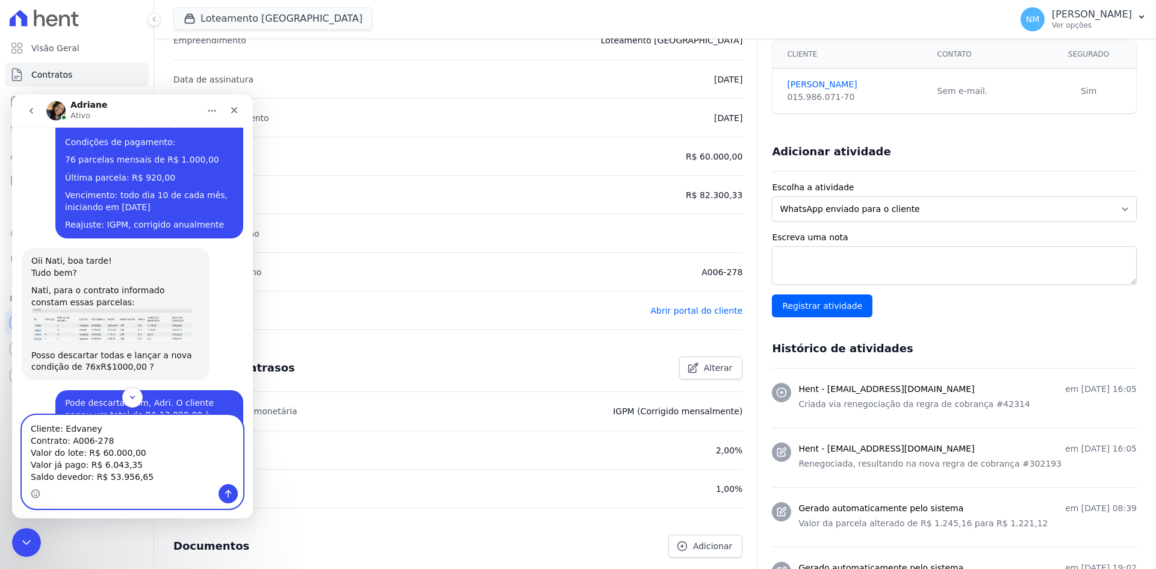
scroll to position [3515, 0]
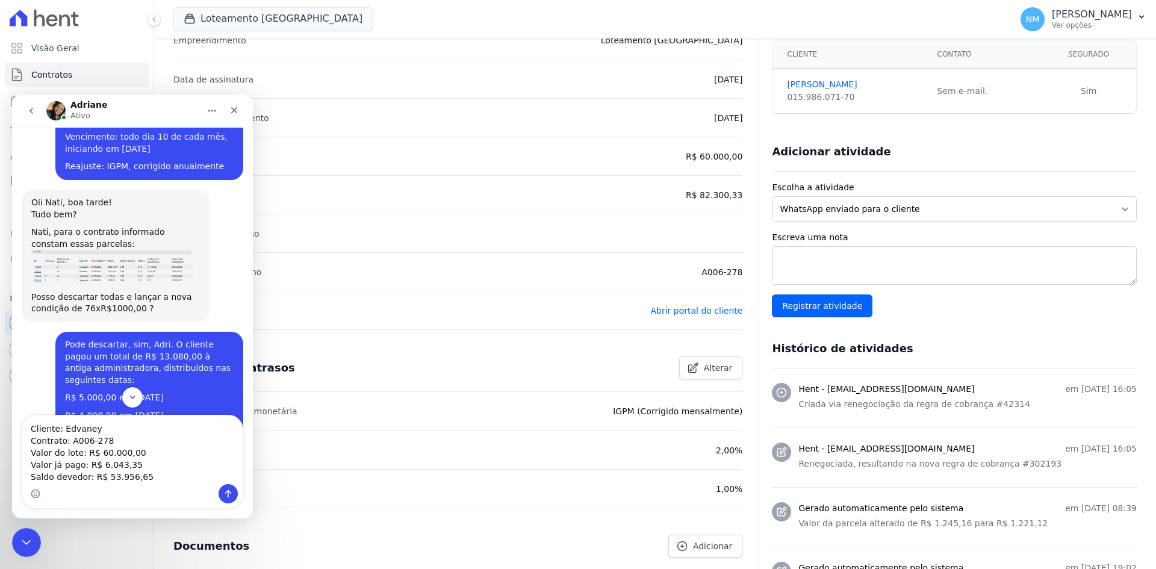
drag, startPoint x: 57, startPoint y: 305, endPoint x: 191, endPoint y: 304, distance: 134.3
click at [191, 502] on div "Restando um saldo devedor de R$ 76.920,00, reparcelado nas seguintes condições:…" at bounding box center [149, 545] width 188 height 86
copy div "Restando um saldo devedor de R$ 76.920,00, reparcelado nas seguintes condições:…"
click at [125, 489] on div "Messenger da Intercom" at bounding box center [132, 493] width 220 height 19
click at [143, 476] on textarea "Cliente: Edvaney Contrato: A006-278 Valor do lote: R$ 60.000,00 Valor já pago: …" at bounding box center [132, 450] width 220 height 69
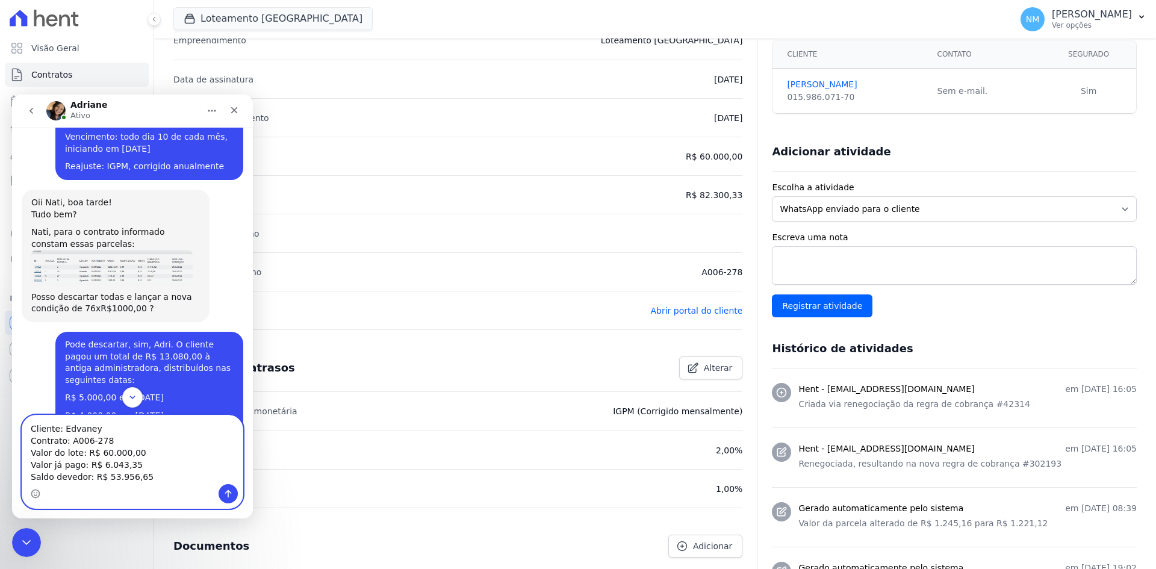
paste textarea "Restando um saldo devedor de R$ 76.920,00, reparcelado nas seguintes condições:…"
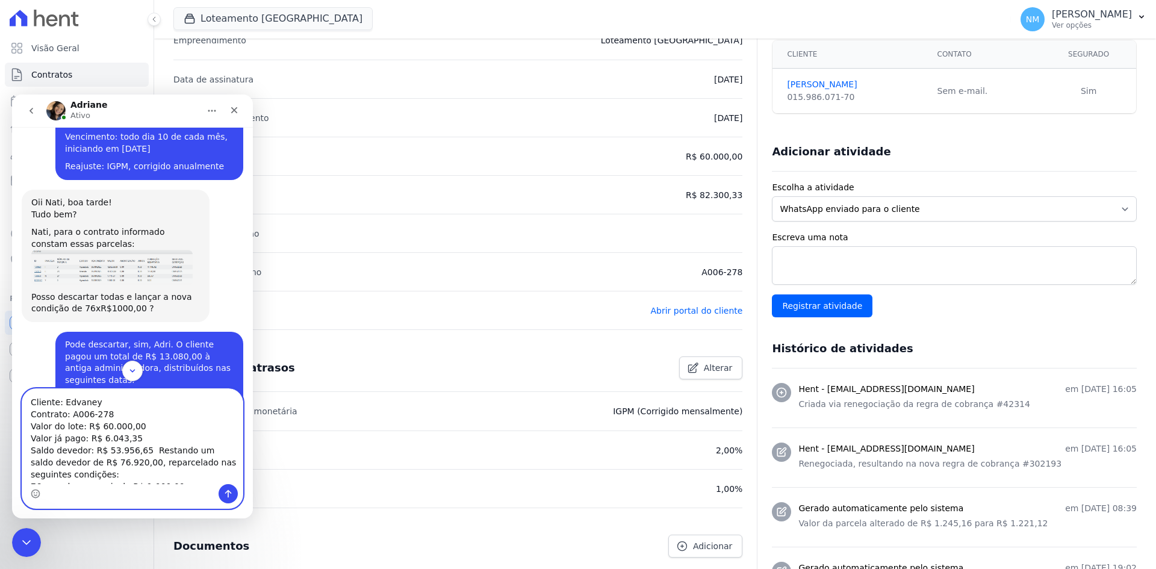
scroll to position [8, 0]
drag, startPoint x: 141, startPoint y: 443, endPoint x: 189, endPoint y: 463, distance: 51.8
click at [189, 463] on textarea "Cliente: Edvaney Contrato: A006-278 Valor do lote: R$ 60.000,00 Valor já pago: …" at bounding box center [132, 436] width 220 height 95
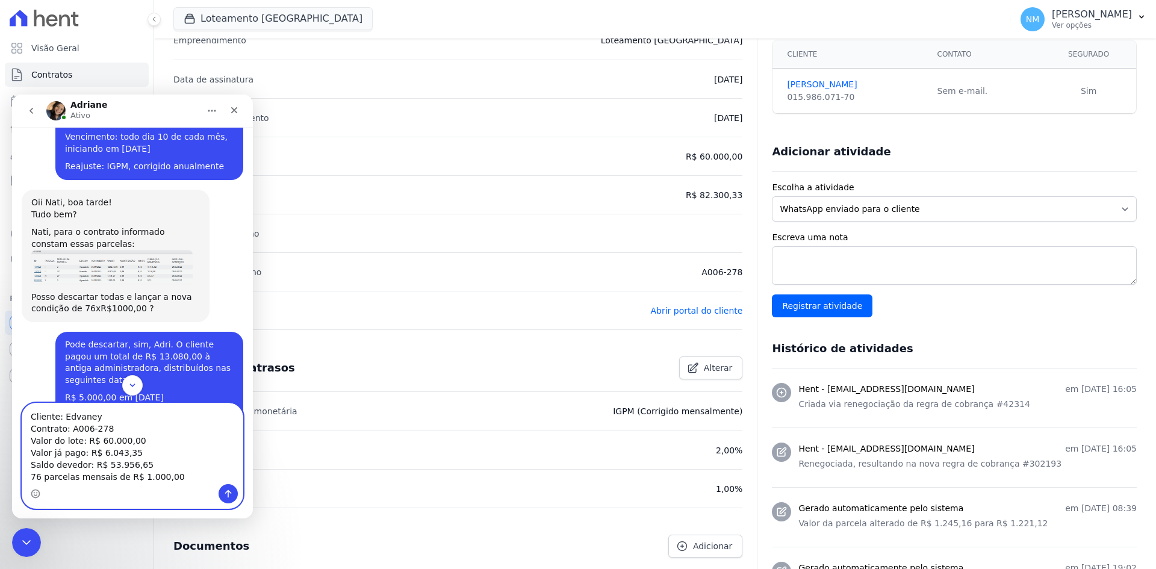
click at [40, 473] on textarea "Cliente: Edvaney Contrato: A006-278 Valor do lote: R$ 60.000,00 Valor já pago: …" at bounding box center [132, 444] width 220 height 81
click at [163, 474] on textarea "Cliente: Edvaney Contrato: A006-278 Valor do lote: R$ 60.000,00 Valor já pago: …" at bounding box center [132, 444] width 220 height 81
click at [113, 416] on textarea "Cliente: Edvaney Contrato: A006-278 Valor do lote: R$ 60.000,00 Valor já pago: …" at bounding box center [132, 444] width 220 height 81
type textarea "Cliente: Edvaney Lima Dias Contrato: A006-278 Valor do lote: R$ 60.000,00 Valor…"
click at [228, 494] on icon "Enviar uma mensagem" at bounding box center [228, 494] width 7 height 8
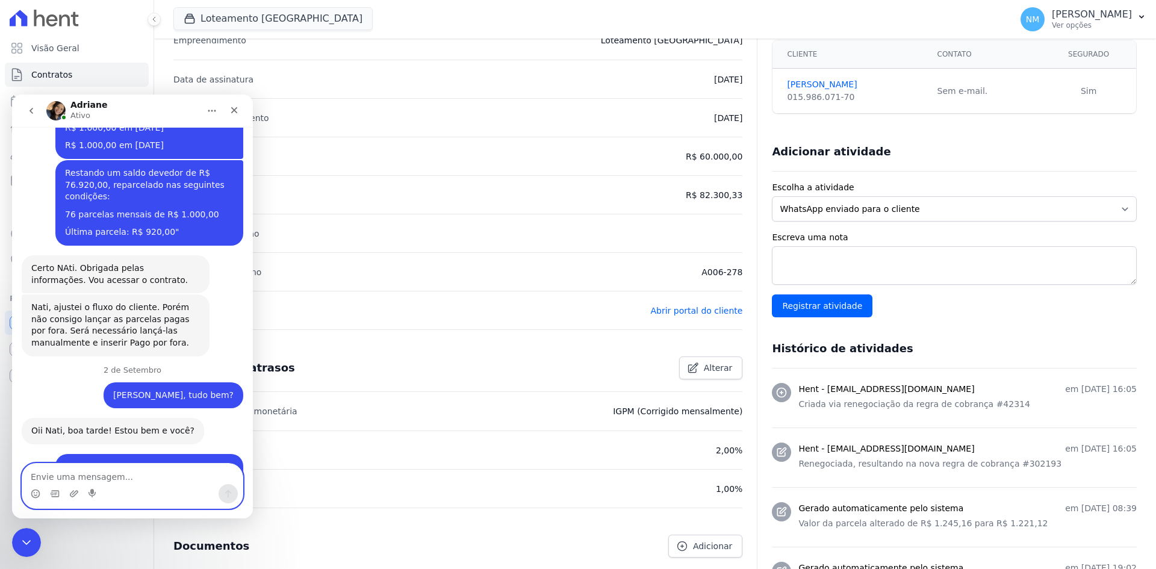
scroll to position [3923, 0]
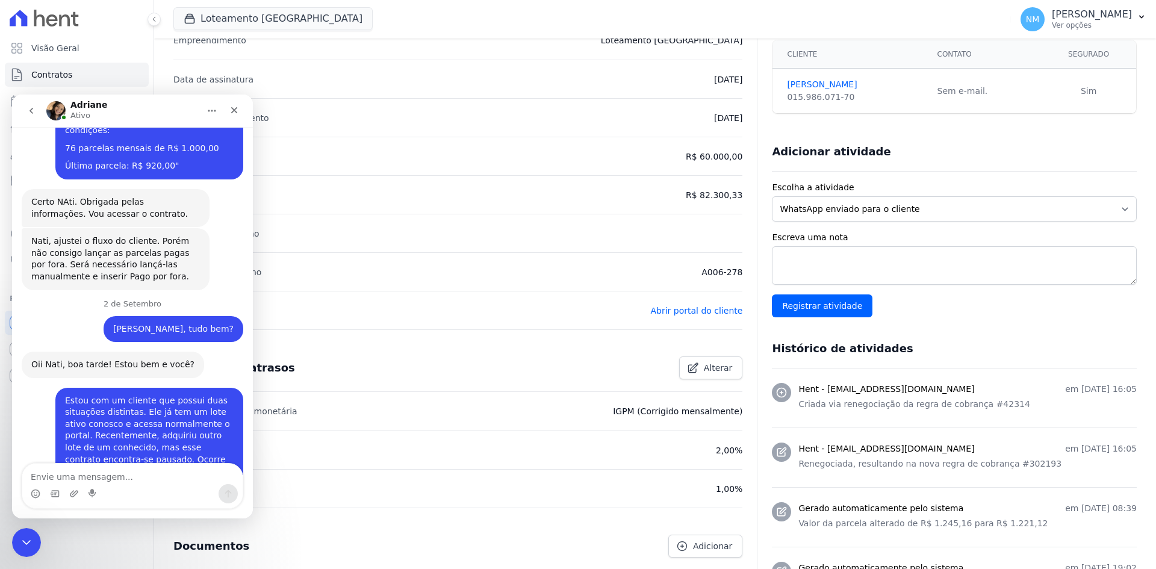
drag, startPoint x: 612, startPoint y: 408, endPoint x: 739, endPoint y: 408, distance: 126.5
copy p "IGPM (Corrigido mensalmente)"
click at [144, 472] on textarea "Envie uma mensagem..." at bounding box center [132, 474] width 220 height 20
paste textarea "IGPM (Corrigido mensalmente)"
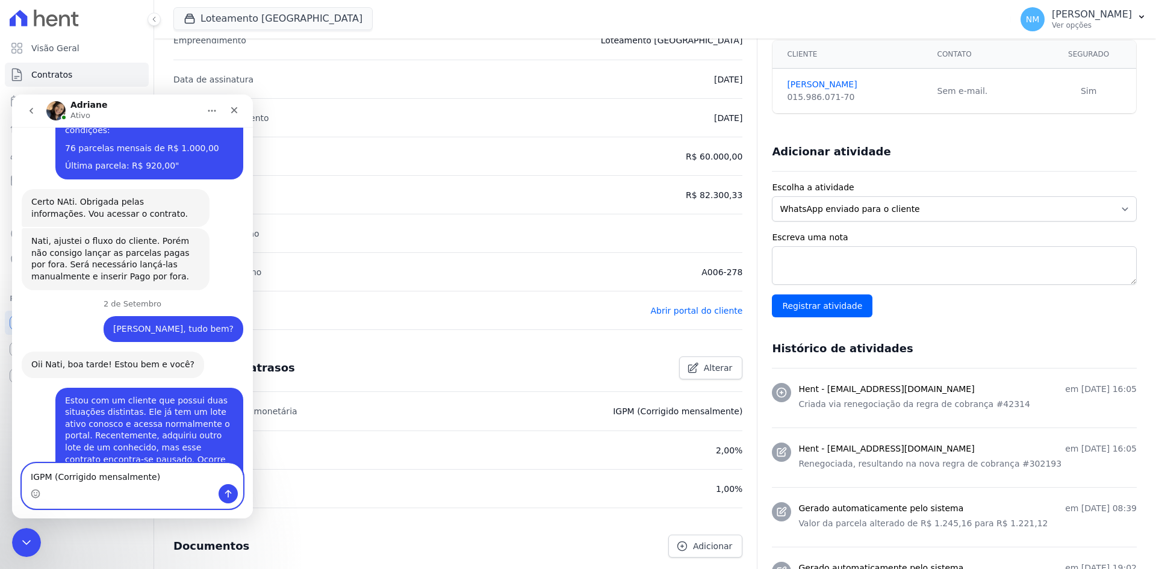
click at [26, 470] on textarea "IGPM (Corrigido mensalmente)" at bounding box center [132, 474] width 220 height 20
click at [33, 475] on textarea "*IGPM (Corrigido mensalmente)*" at bounding box center [132, 474] width 220 height 20
click at [151, 477] on textarea "* IGPM (Corrigido mensalmente)*" at bounding box center [132, 474] width 220 height 20
click at [173, 479] on textarea "* IGPM (Corrigido mensalmente) *" at bounding box center [132, 474] width 220 height 20
click at [35, 475] on textarea "* IGPM (Corrigido mensalmente)" at bounding box center [132, 474] width 220 height 20
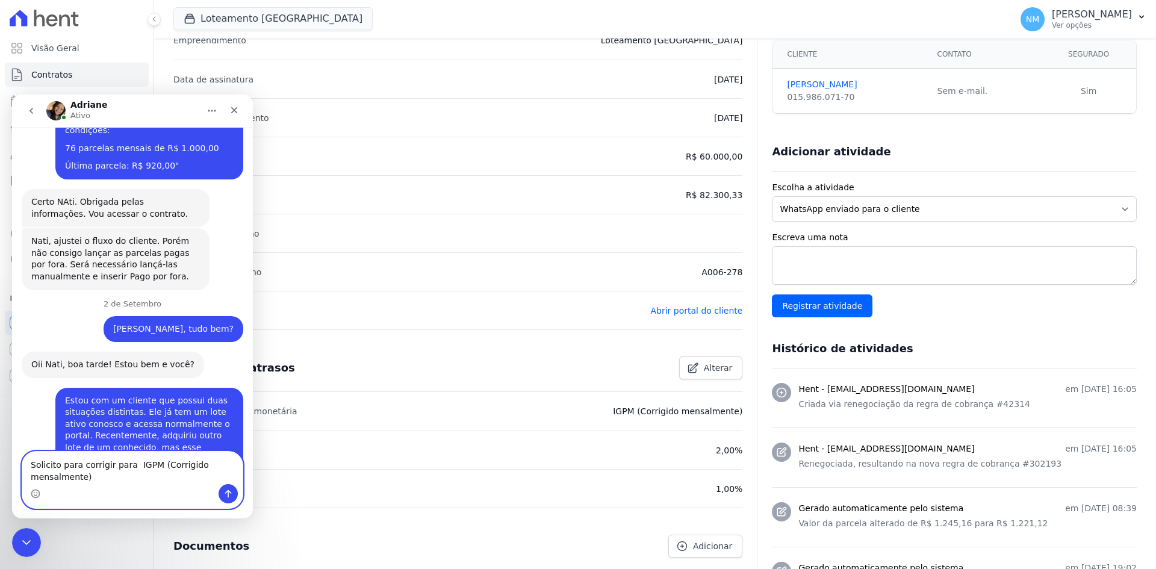
scroll to position [3935, 0]
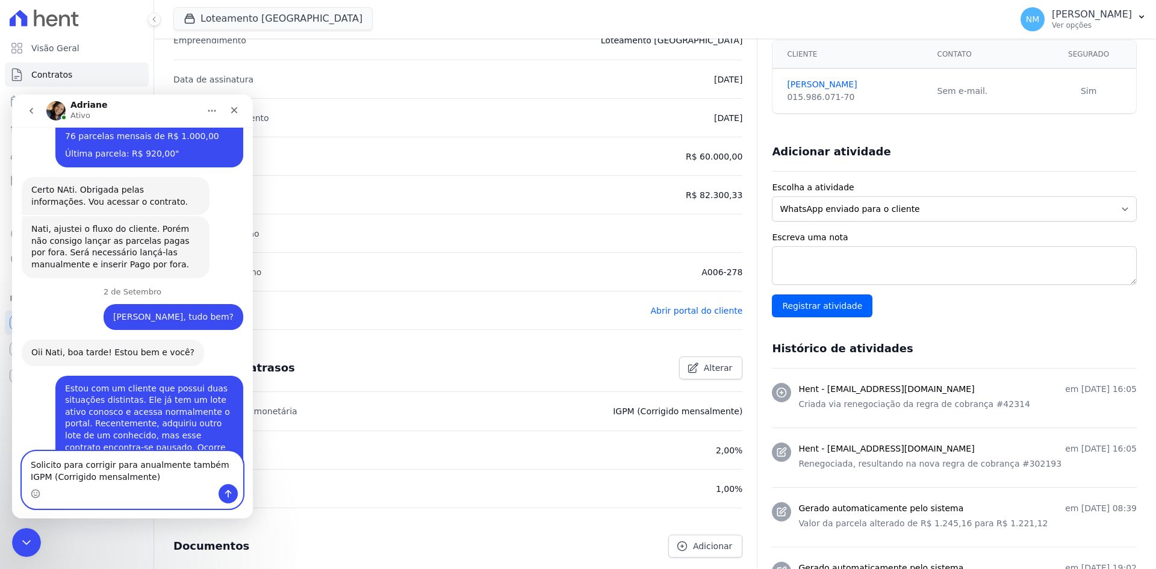
type textarea "Solicito para corrigir para anualmente também IGPM (Corrigido mensalmente)"
click at [226, 491] on icon "Enviar uma mensagem" at bounding box center [228, 494] width 10 height 10
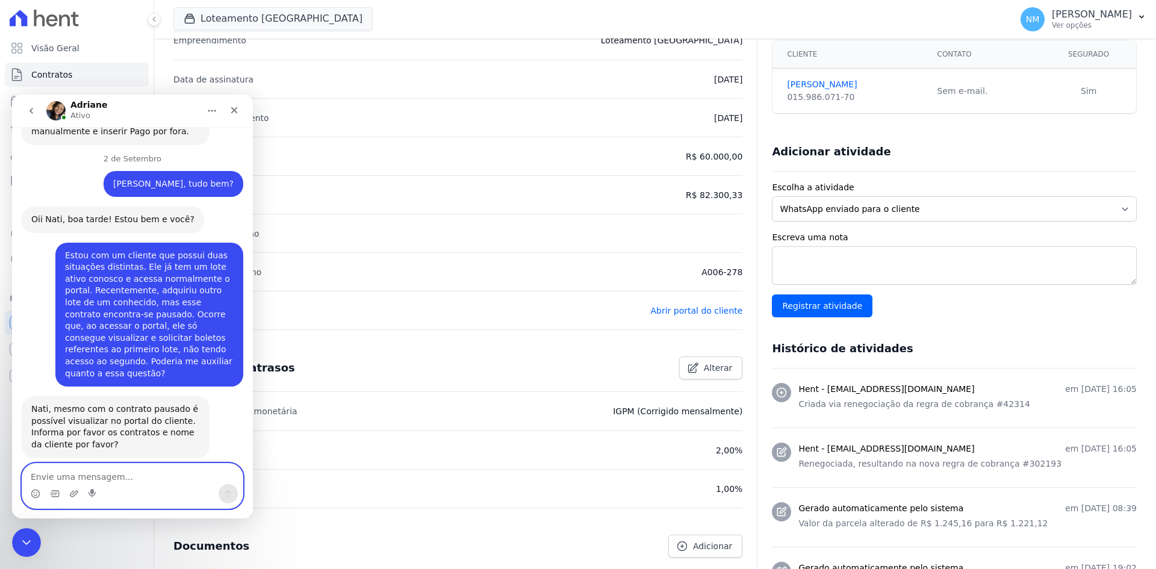
scroll to position [4022, 0]
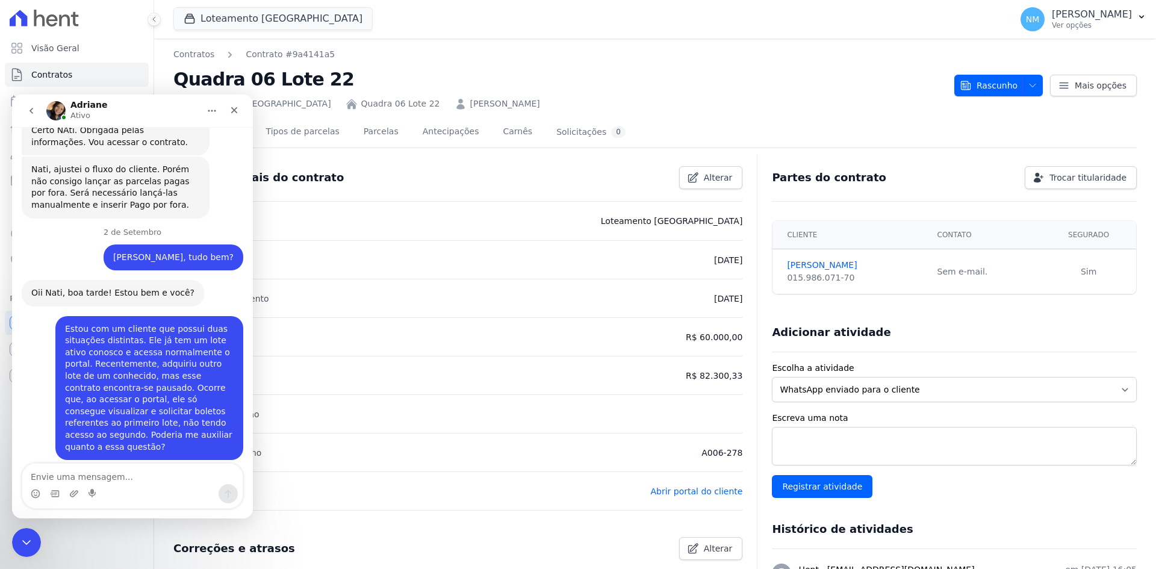
scroll to position [4022, 0]
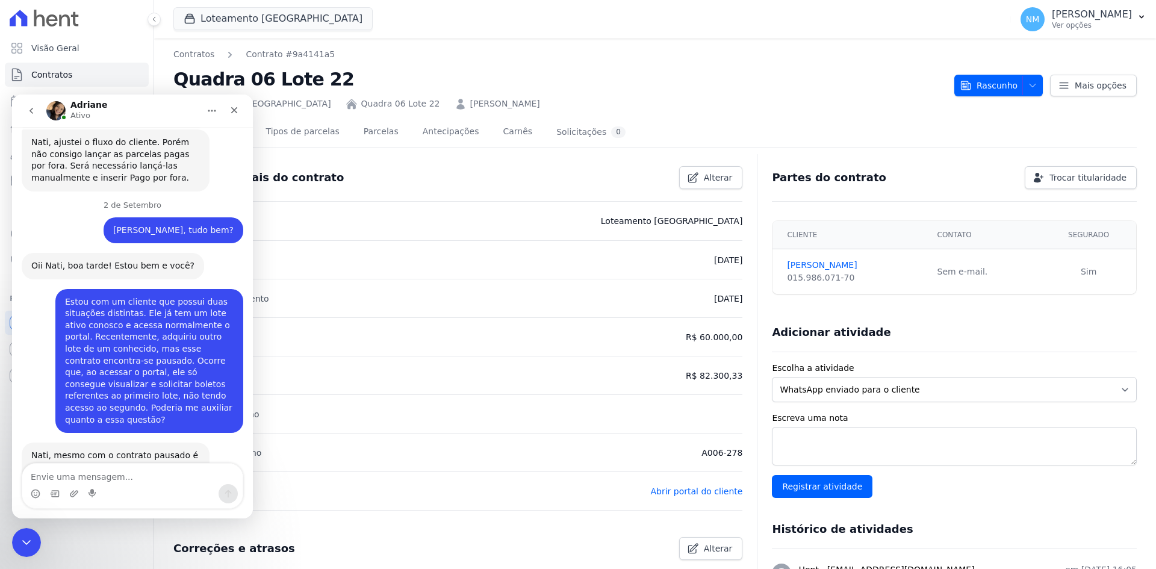
click at [109, 474] on textarea "Envie uma mensagem..." at bounding box center [132, 474] width 220 height 20
paste textarea "Você já havia comentado que, quando o contrato se encontra pausado, é necessári…"
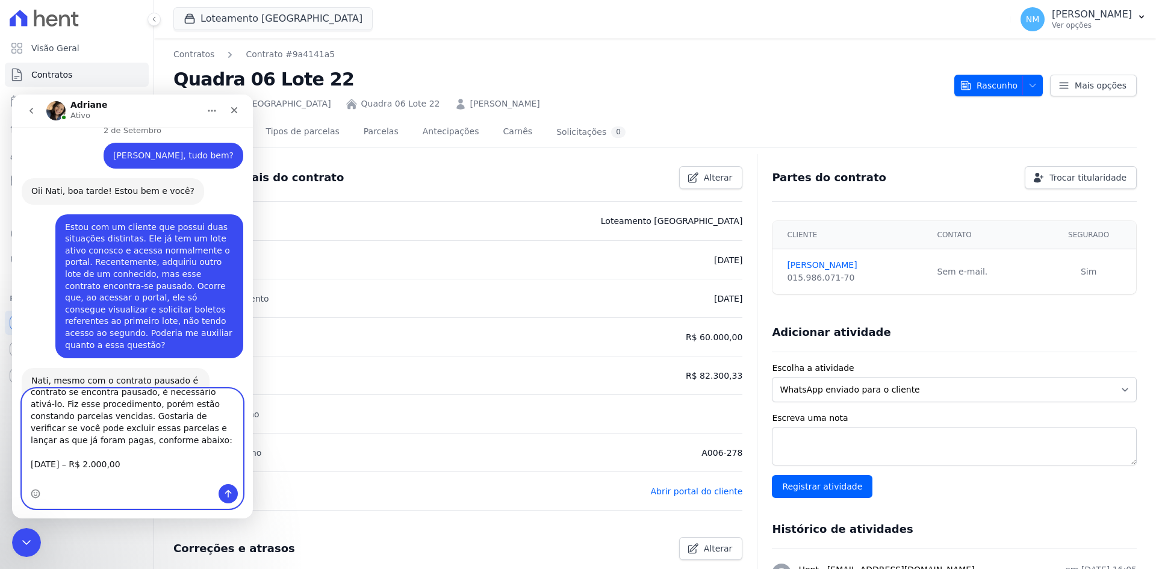
scroll to position [0, 0]
click at [97, 411] on textarea "Você já havia comentado que, quando o contrato se encontra pausado, é necessári…" at bounding box center [132, 436] width 220 height 95
type textarea "Você já havia comentado que, quando o contrato se encontra pausado, é necessári…"
click at [224, 494] on icon "Enviar uma mensagem" at bounding box center [228, 494] width 10 height 10
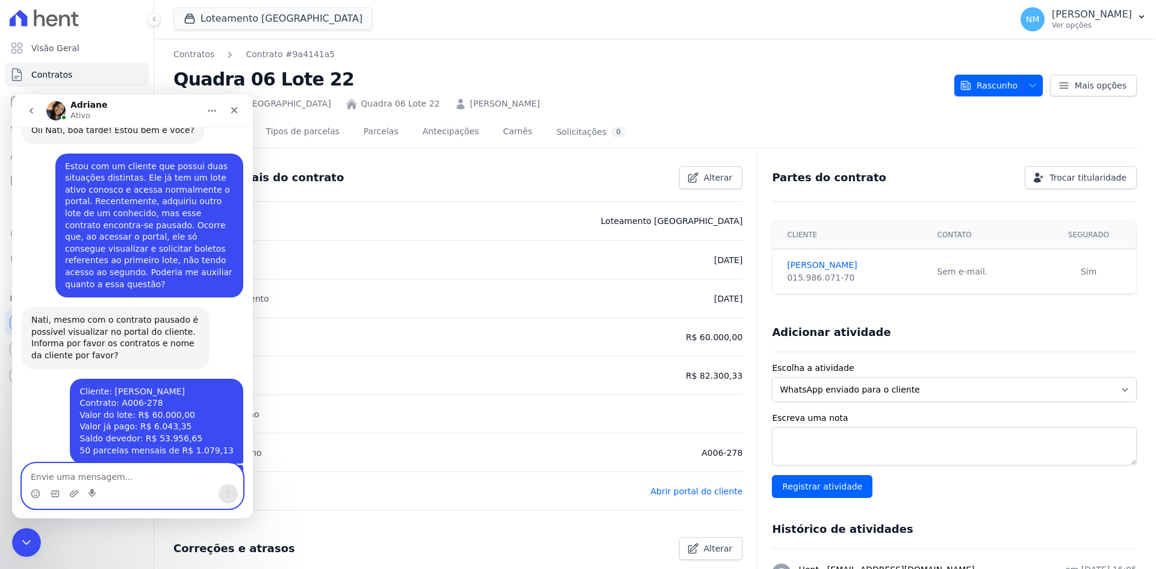
scroll to position [4182, 0]
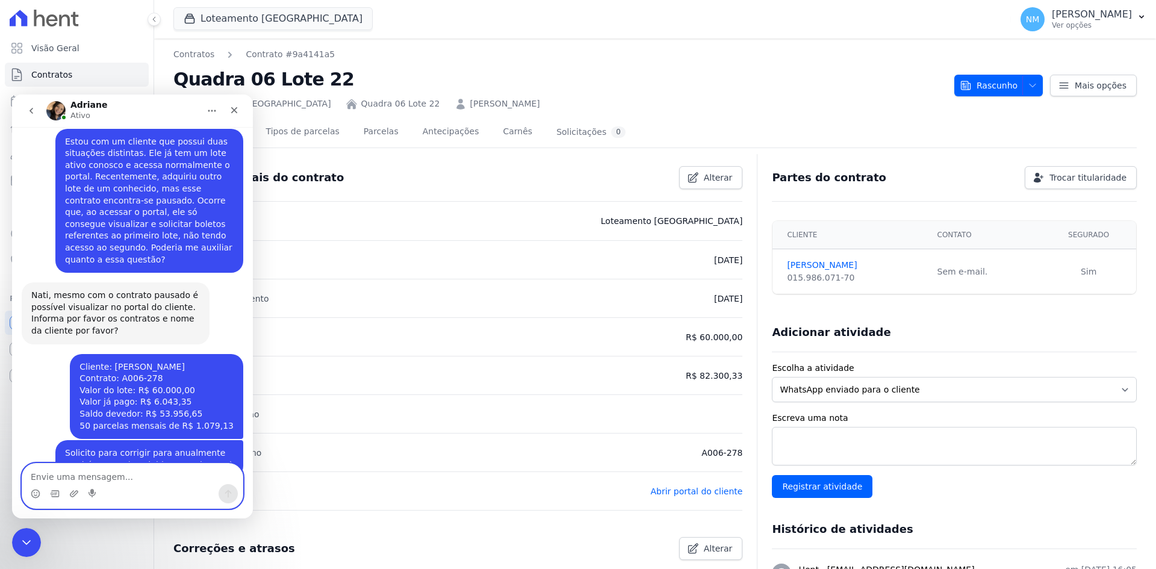
click at [145, 476] on textarea "Envie uma mensagem..." at bounding box center [132, 474] width 220 height 20
paste textarea "Nesse caso específico não se aplica, mas gostaria de entender como proceder em …"
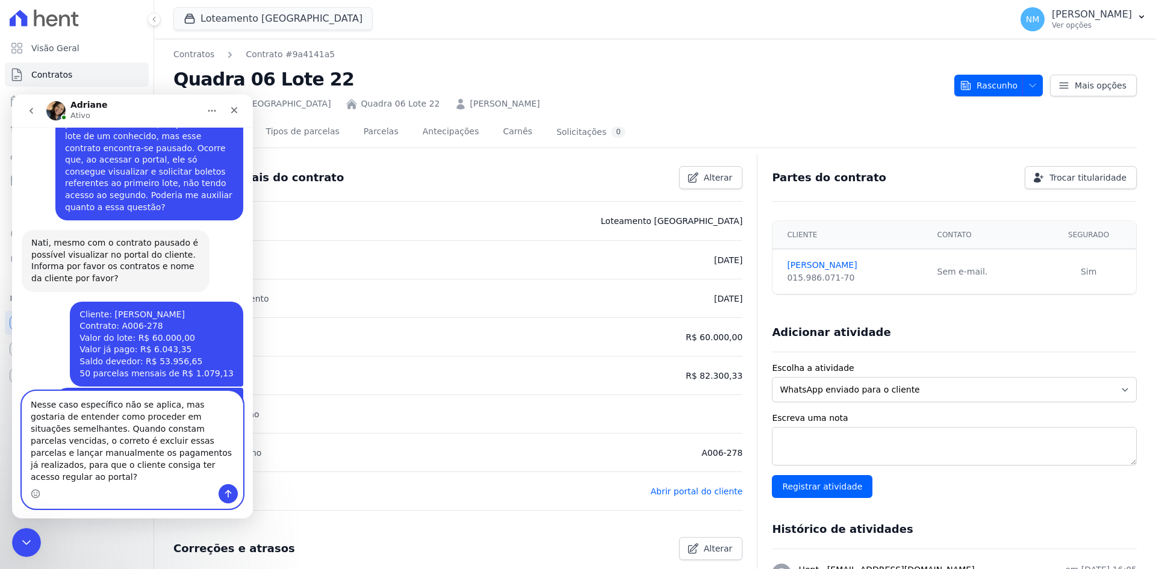
scroll to position [4242, 0]
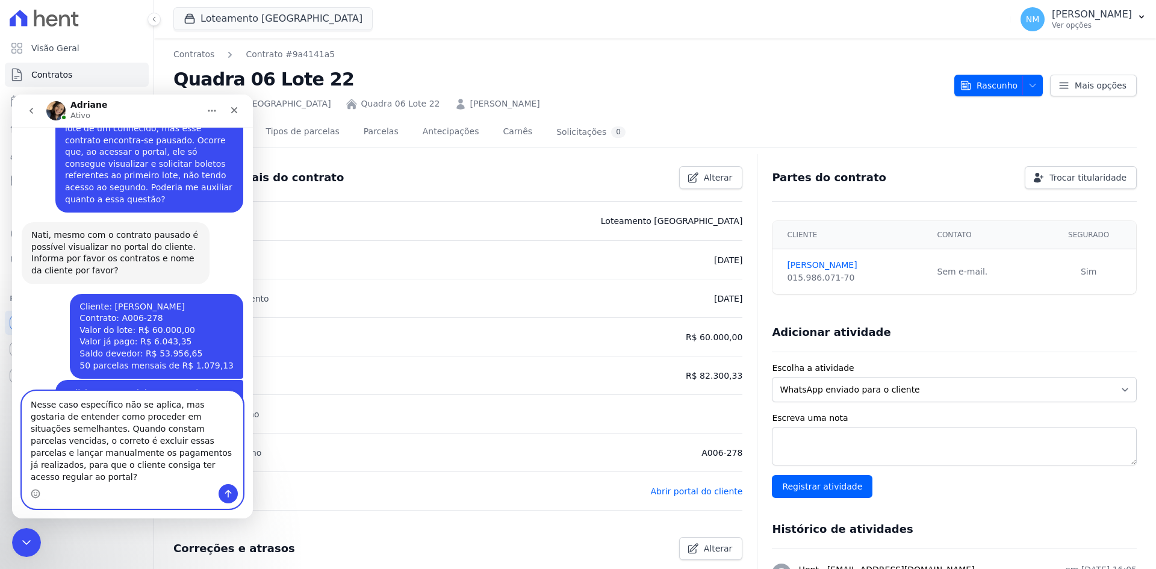
type textarea "Nesse caso específico não se aplica, mas gostaria de entender como proceder em …"
click at [233, 492] on button "Enviar uma mensagem" at bounding box center [228, 493] width 19 height 19
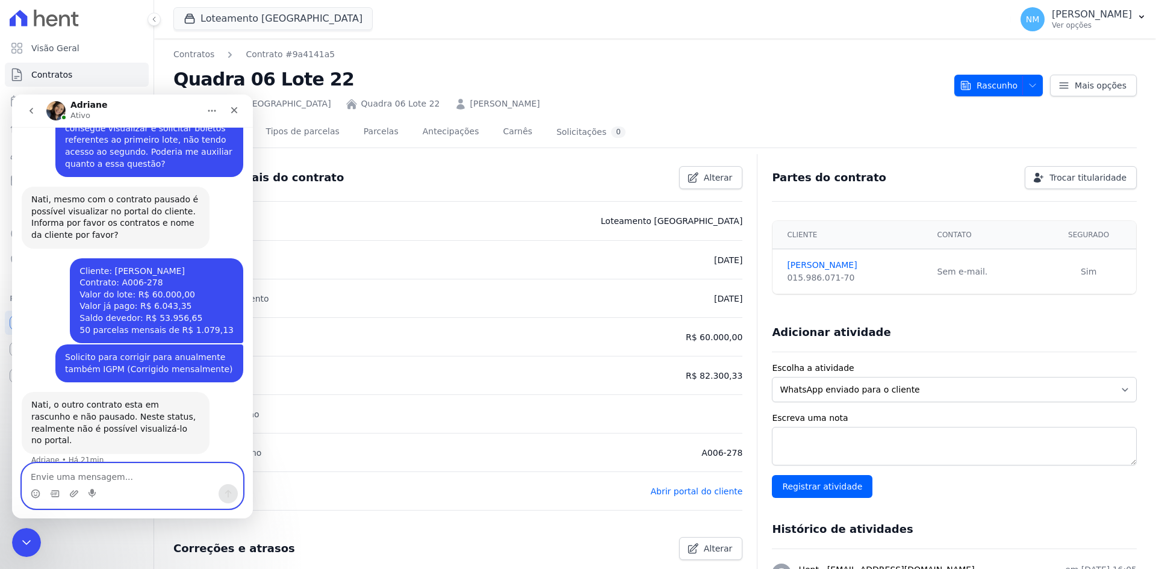
scroll to position [4280, 0]
click at [108, 479] on textarea "Envie uma mensagem..." at bounding box center [132, 474] width 220 height 20
paste textarea "Se for possível, peço que realize a exclusão e a correção do IGPM para anual ne…"
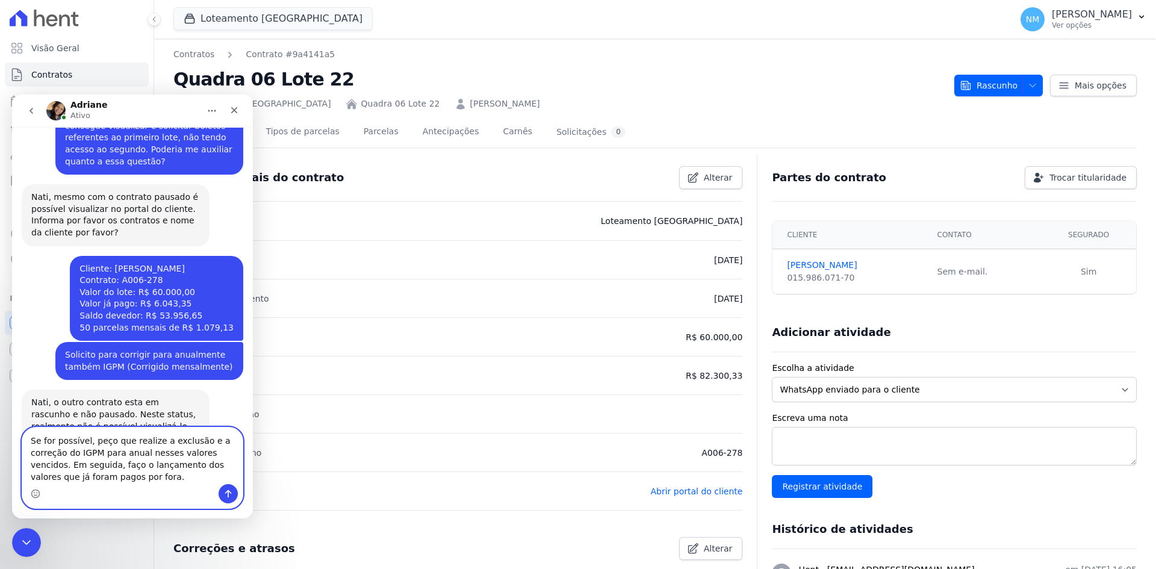
scroll to position [4316, 0]
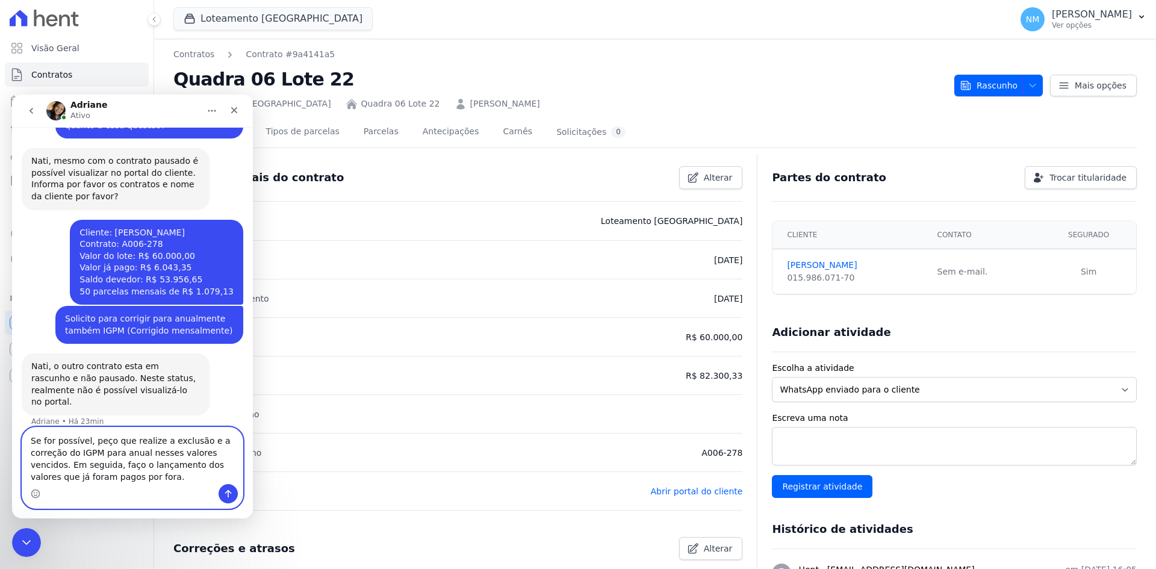
drag, startPoint x: 142, startPoint y: 454, endPoint x: 166, endPoint y: 473, distance: 31.0
click at [166, 473] on textarea "Se for possível, peço que realize a exclusão e a correção do IGPM para anual ne…" at bounding box center [132, 456] width 220 height 57
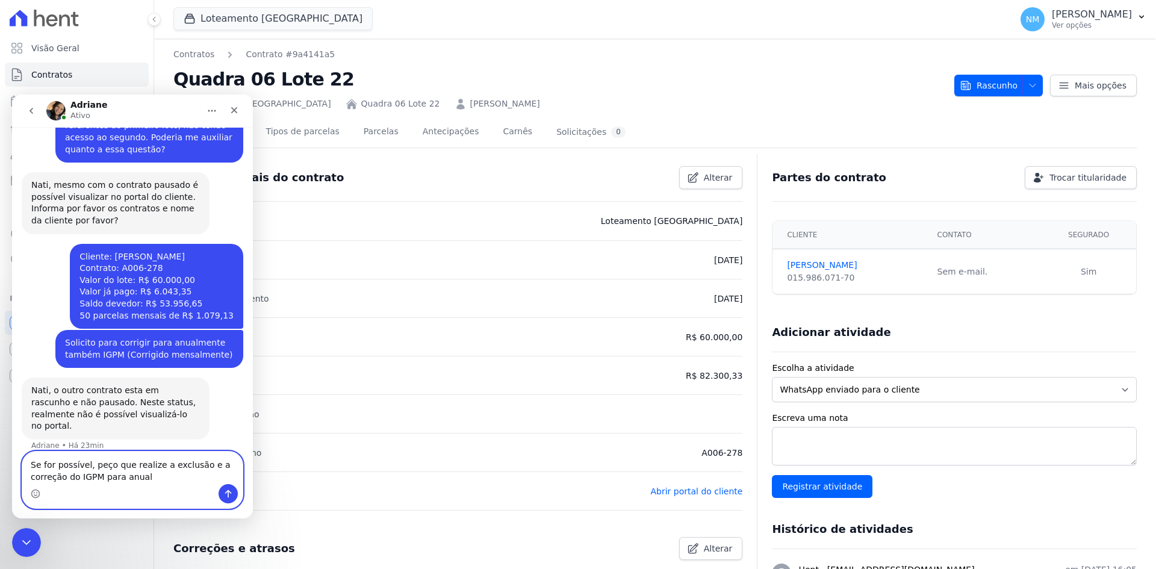
type textarea "Se for possível, peço que realize a exclusão e a correção do IGPM para anual."
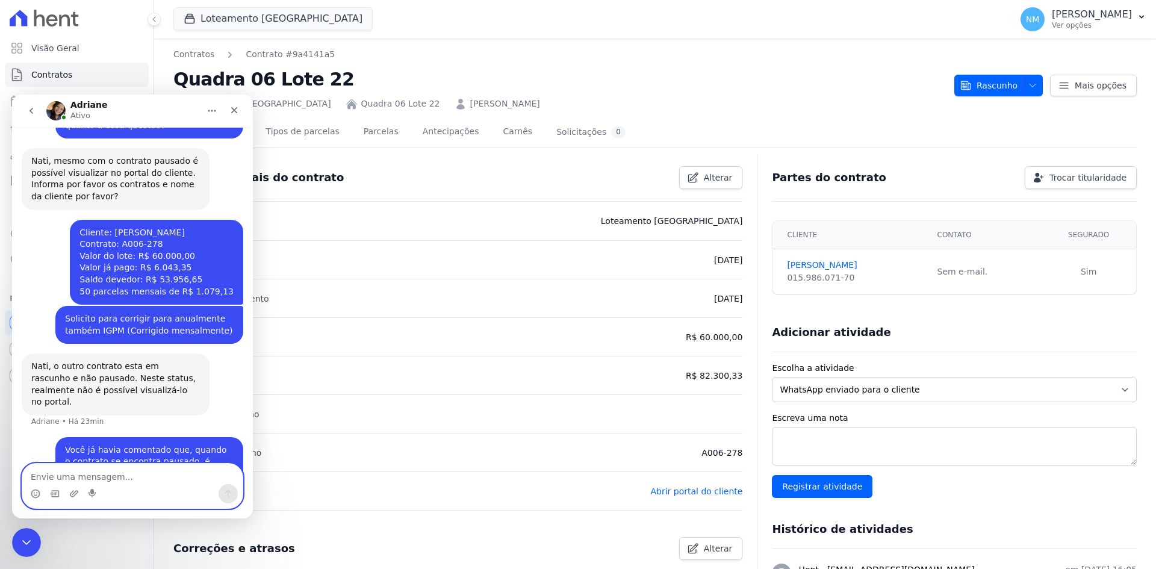
scroll to position [4319, 0]
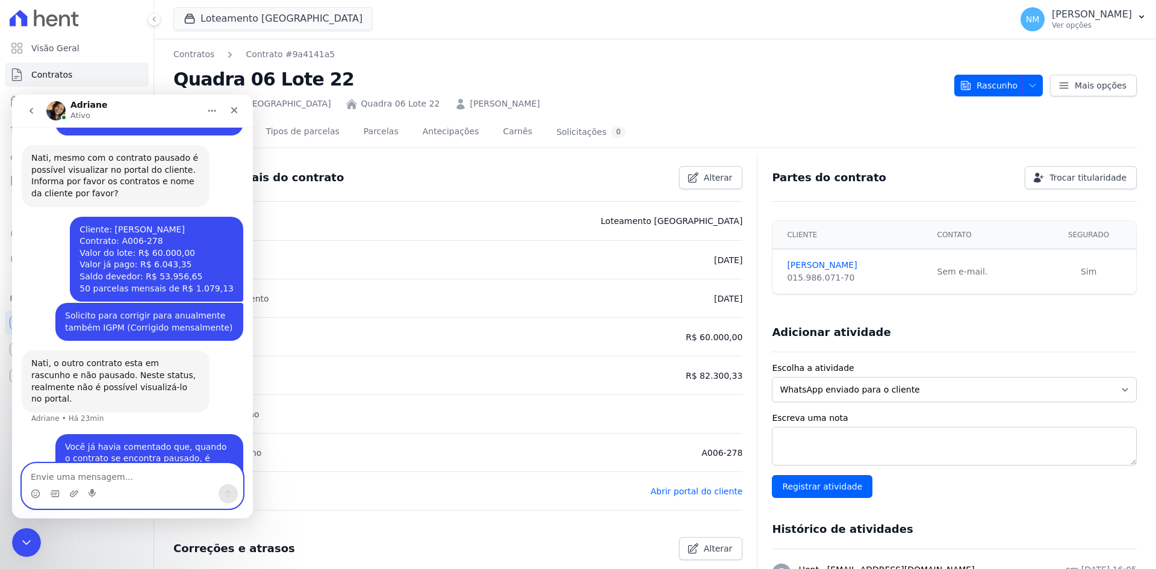
paste textarea "nesses valores vencidos. Em seguida, faço o lançamento dos valores que já foram…"
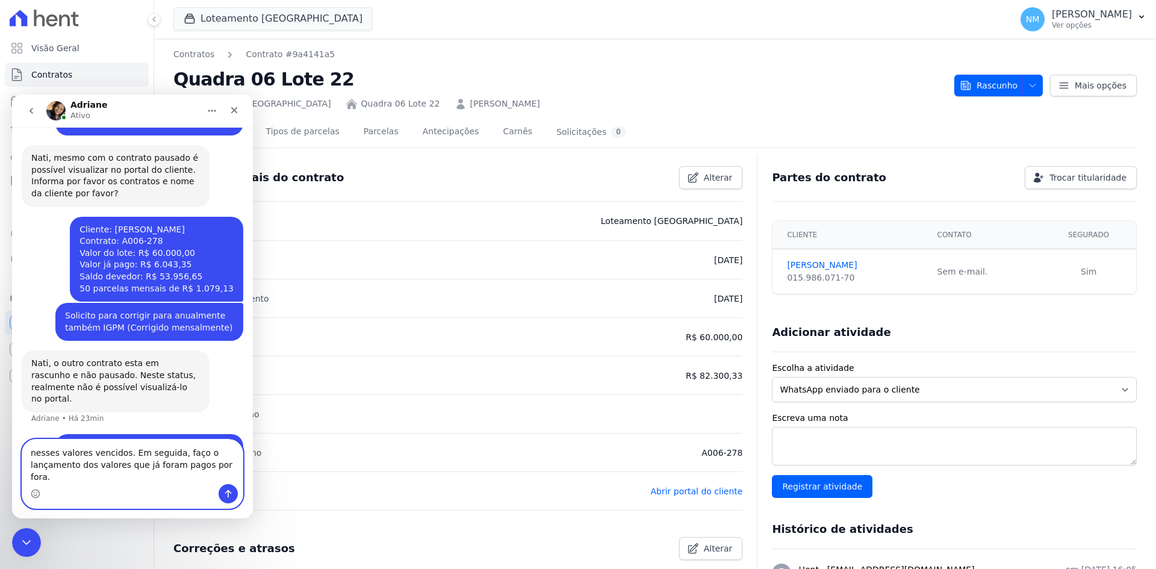
scroll to position [4331, 0]
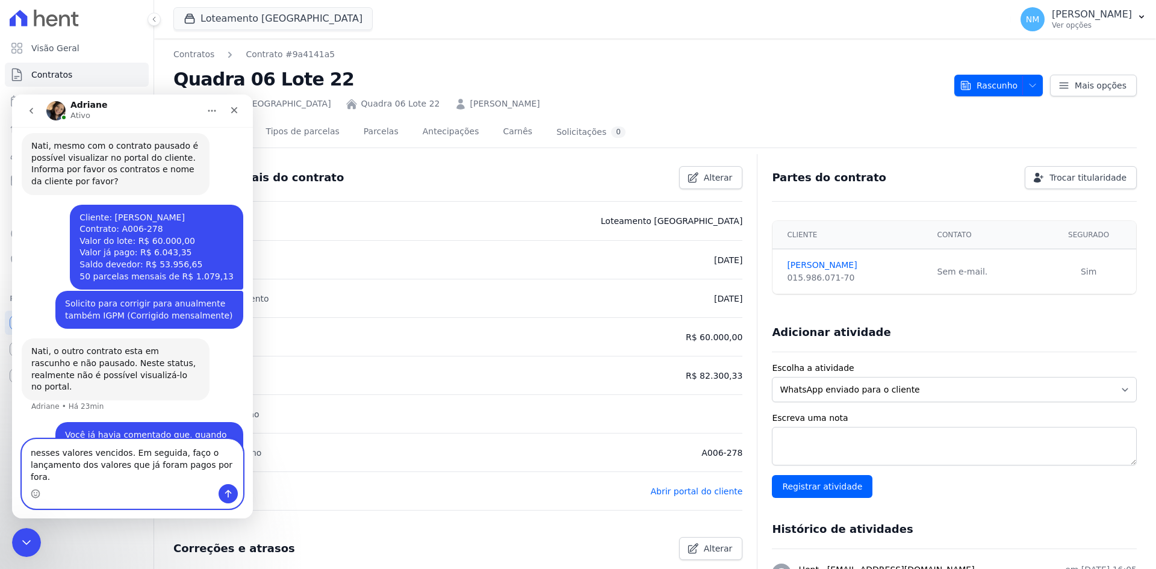
drag, startPoint x: 120, startPoint y: 461, endPoint x: 29, endPoint y: 460, distance: 91.5
click at [29, 460] on textarea "nesses valores vencidos. Em seguida, faço o lançamento dos valores que já foram…" at bounding box center [132, 462] width 220 height 45
type textarea "Em seguida, faço o lançamento dos valores que já foram pagos por fora."
click at [234, 493] on button "Enviar uma mensagem" at bounding box center [228, 493] width 19 height 19
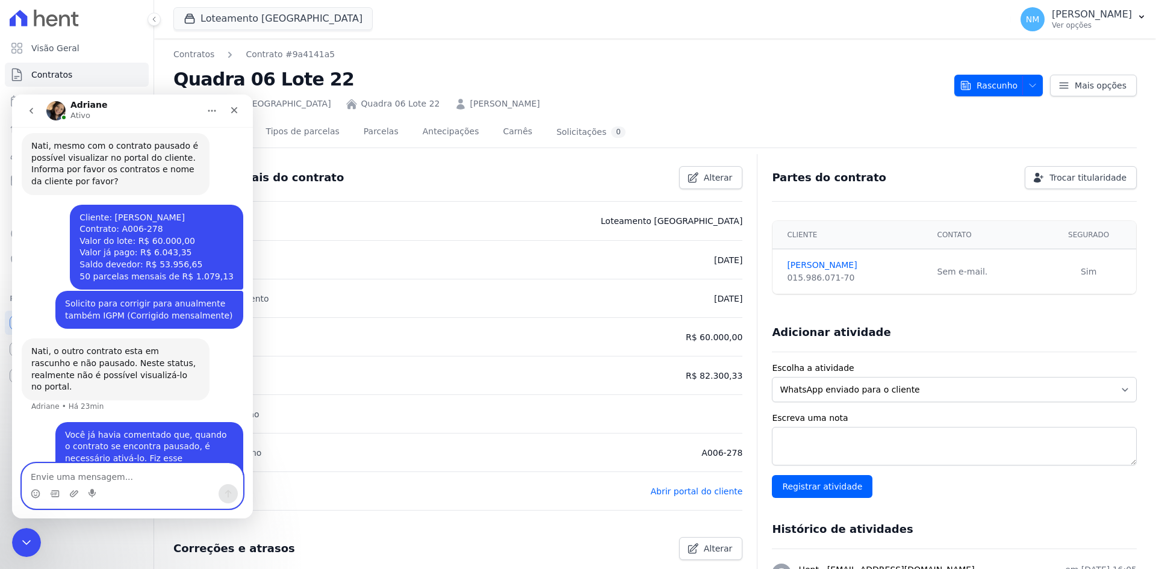
scroll to position [4359, 0]
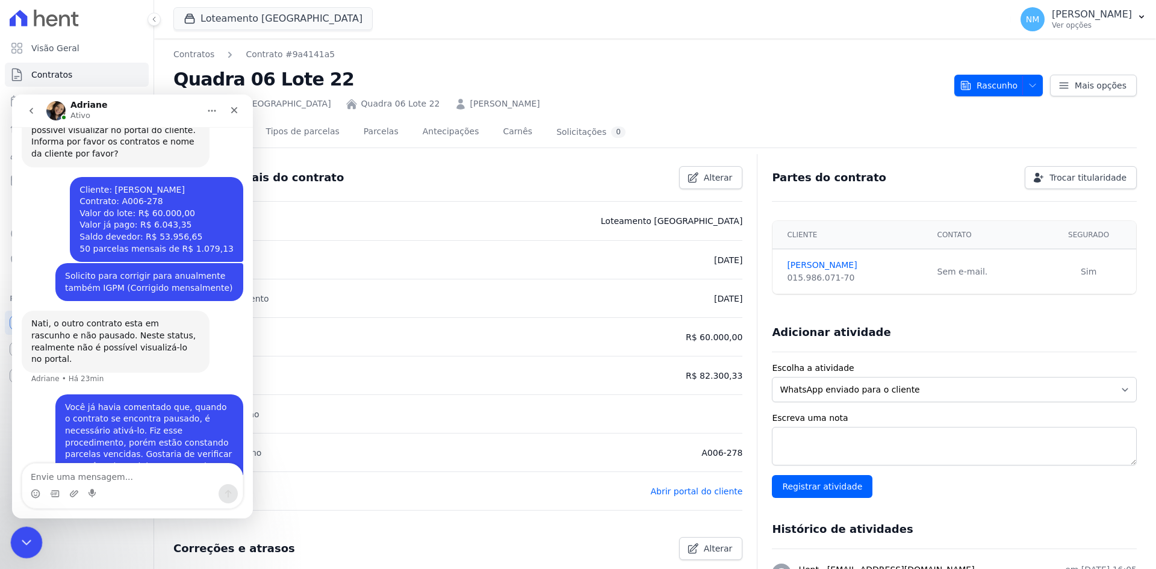
click at [26, 529] on div "Encerramento do Messenger da Intercom" at bounding box center [24, 540] width 29 height 29
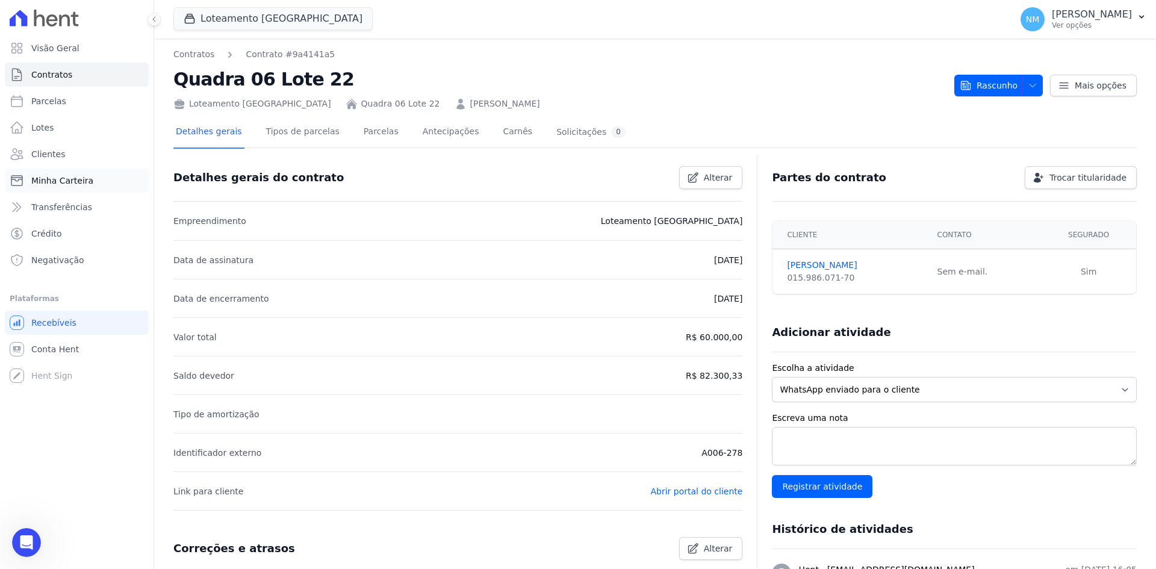
click at [72, 179] on span "Minha Carteira" at bounding box center [62, 181] width 62 height 12
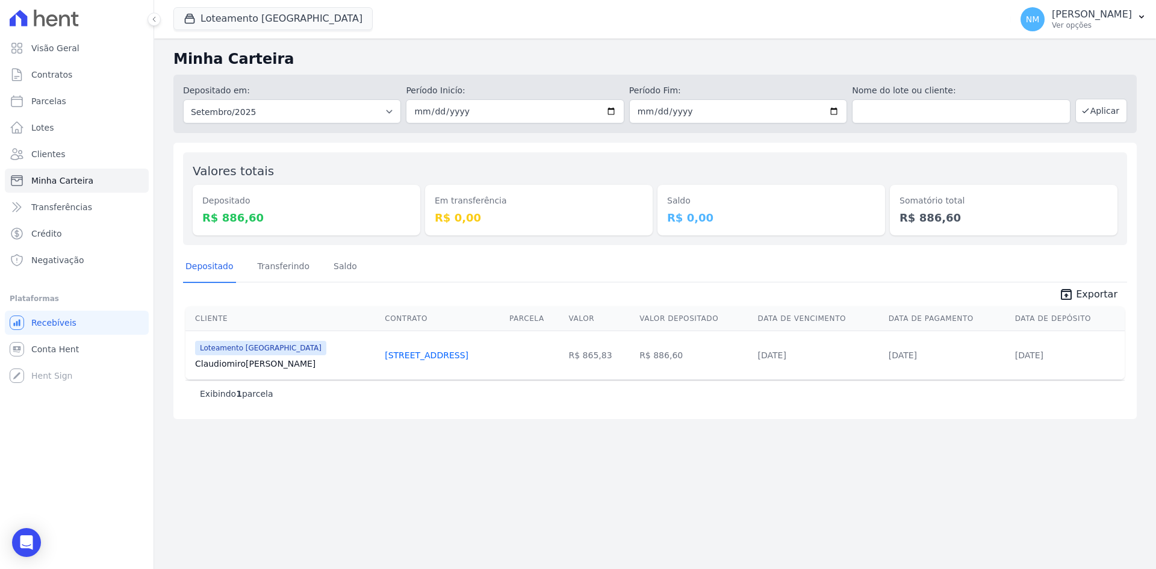
click at [636, 502] on div "Minha Carteira Depositado em: Todos os meses Abril/2018 Maio/2018 Junho/2018 Ju…" at bounding box center [655, 304] width 1002 height 531
drag, startPoint x: 189, startPoint y: 365, endPoint x: 268, endPoint y: 358, distance: 79.2
click at [268, 358] on td "Loteamento [GEOGRAPHIC_DATA] Claudiomiro Silva" at bounding box center [282, 355] width 195 height 49
copy link "[PERSON_NAME]"
click at [48, 153] on span "Clientes" at bounding box center [48, 154] width 34 height 12
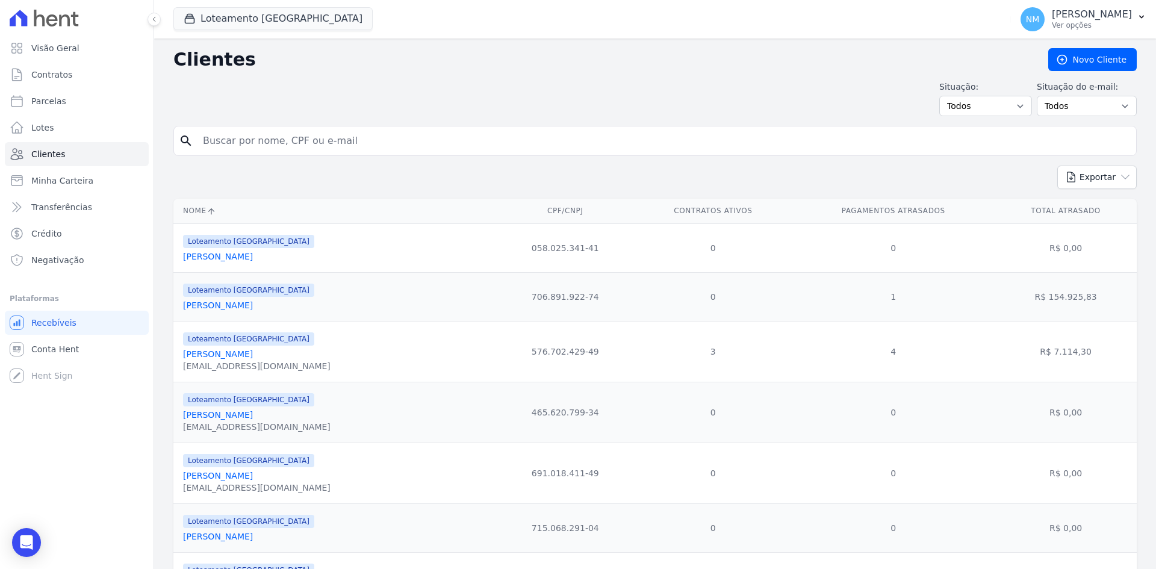
click at [252, 145] on input "search" at bounding box center [664, 141] width 936 height 24
type input "Roseli"
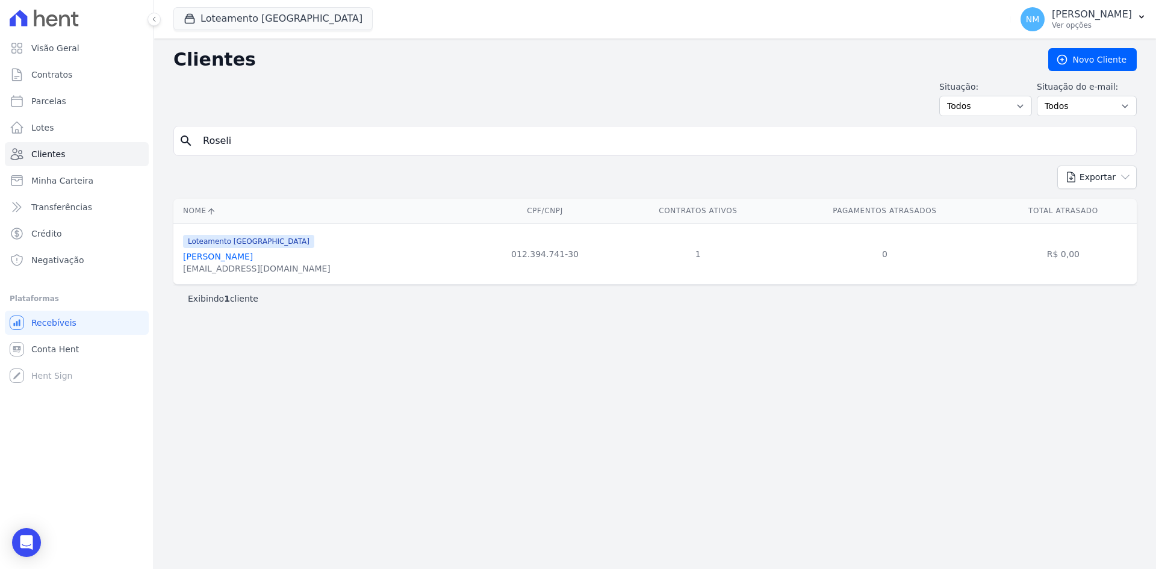
click at [253, 258] on link "[PERSON_NAME]" at bounding box center [218, 257] width 70 height 10
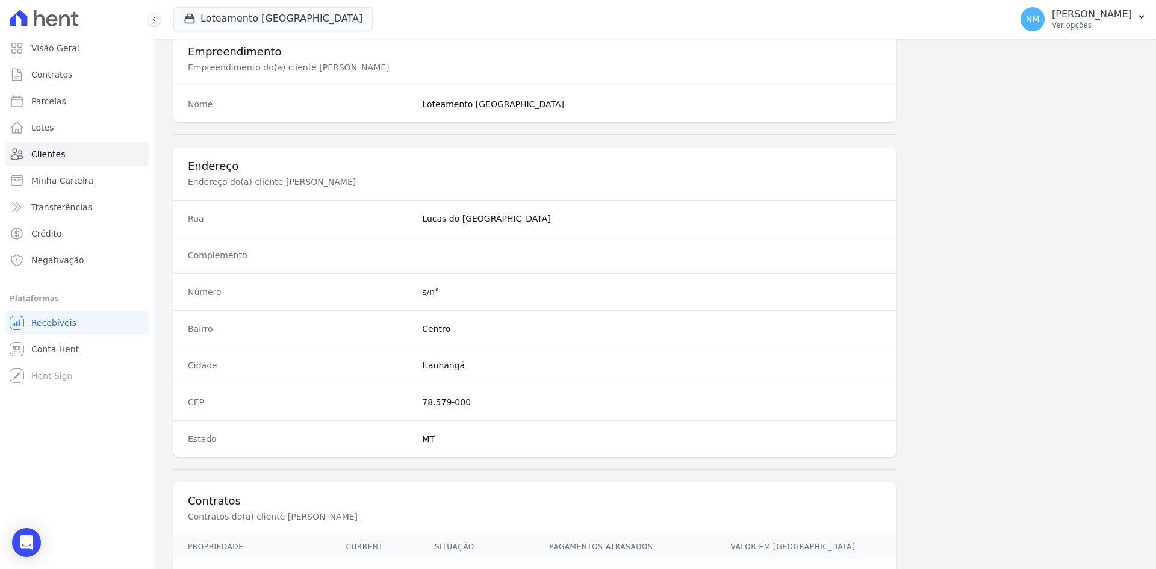
scroll to position [558, 0]
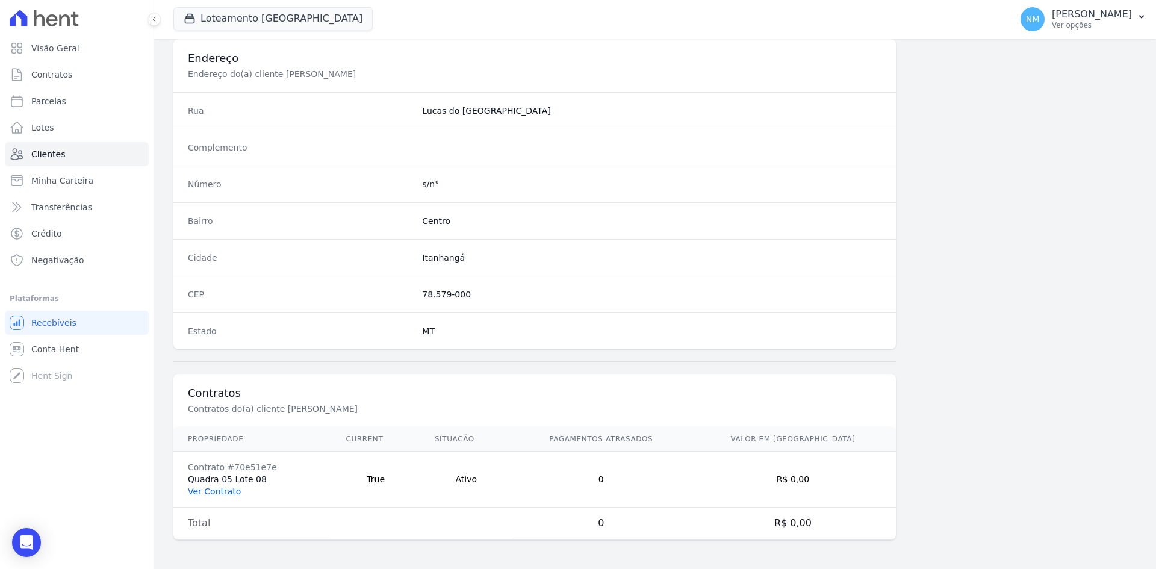
click at [234, 493] on link "Ver Contrato" at bounding box center [214, 492] width 53 height 10
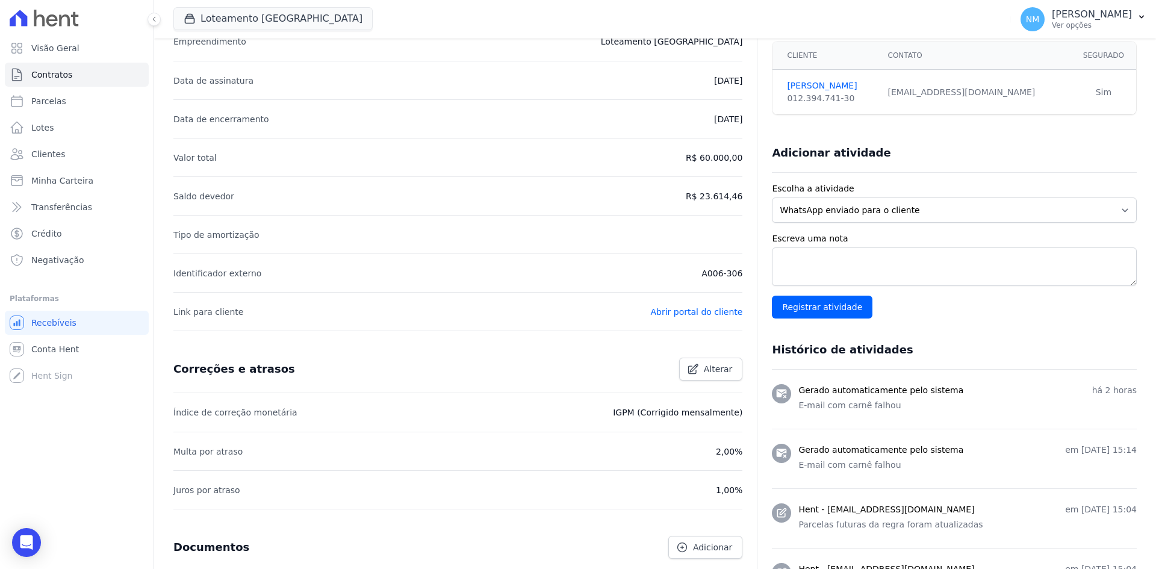
scroll to position [181, 0]
click at [26, 543] on icon "Open Intercom Messenger" at bounding box center [26, 543] width 14 height 16
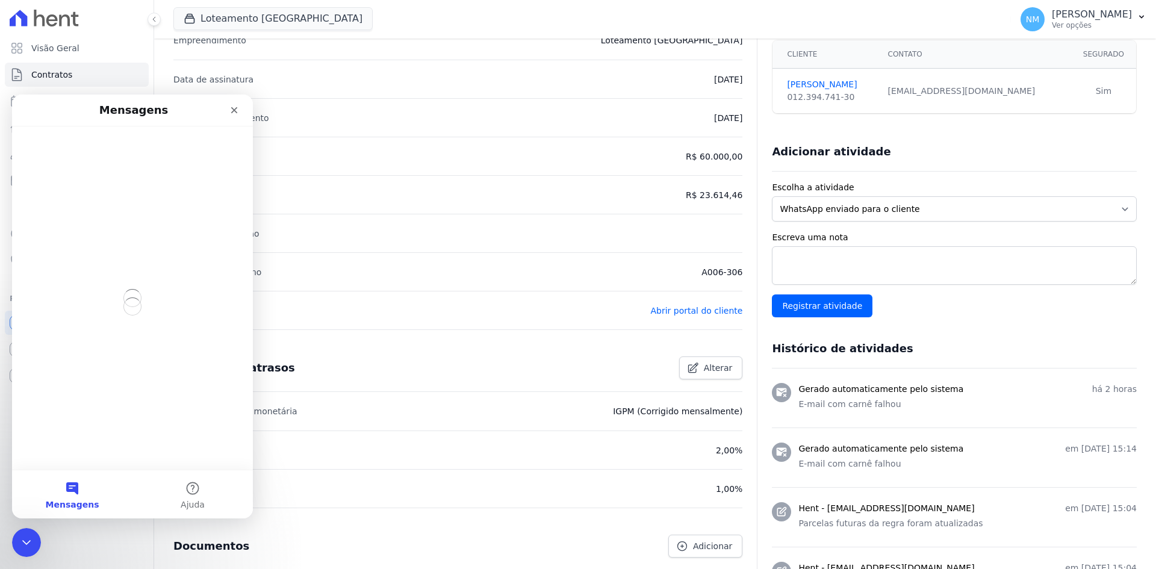
scroll to position [0, 0]
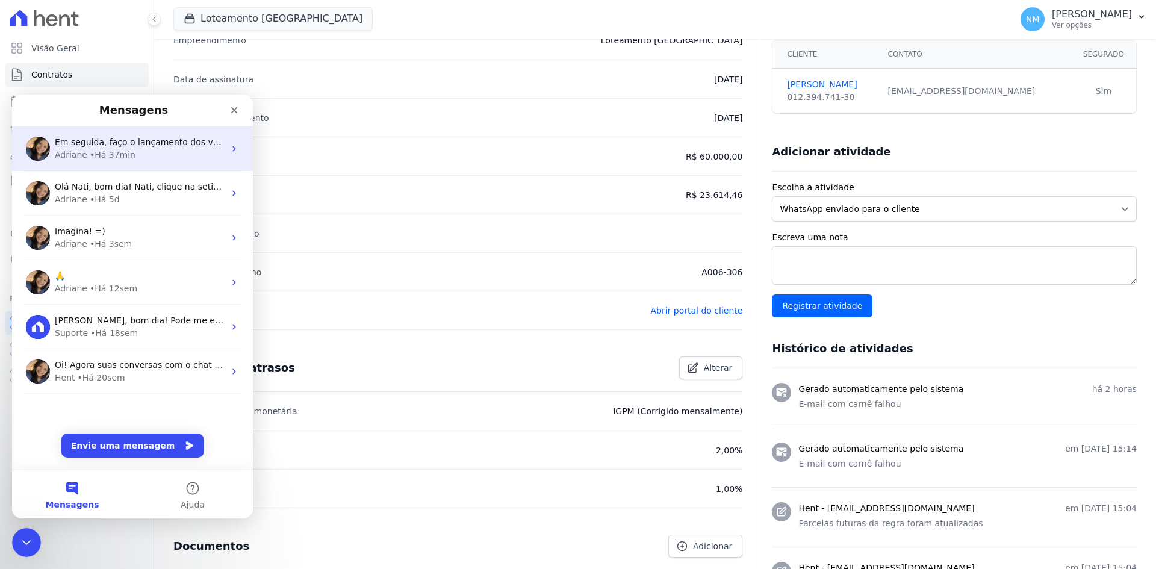
click at [166, 148] on div "Em seguida, faço o lançamento dos valores que já foram pagos por fora." at bounding box center [140, 142] width 170 height 13
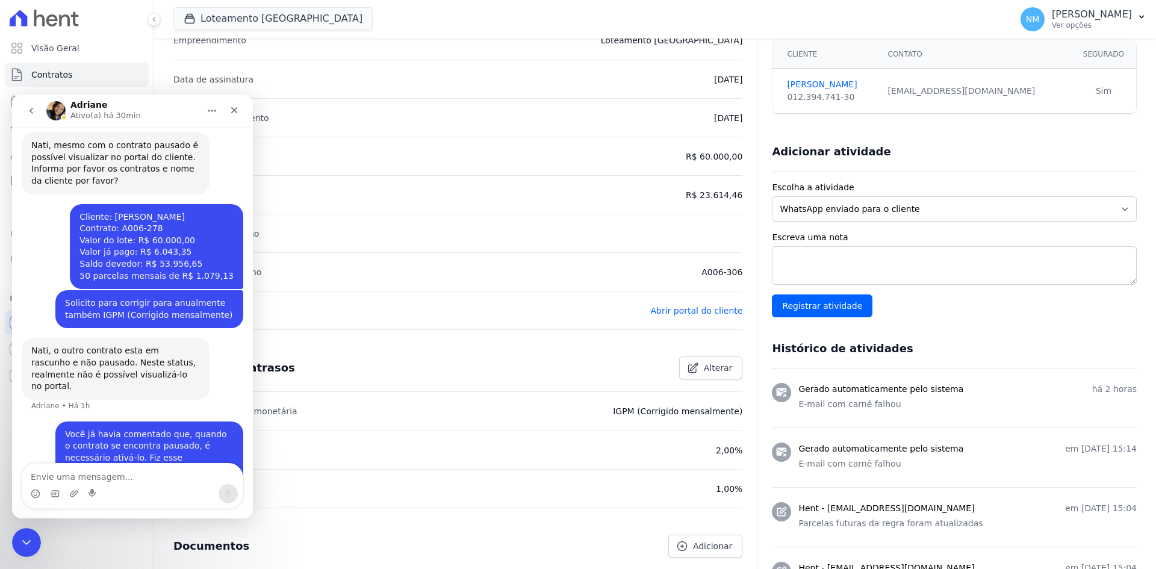
scroll to position [4359, 0]
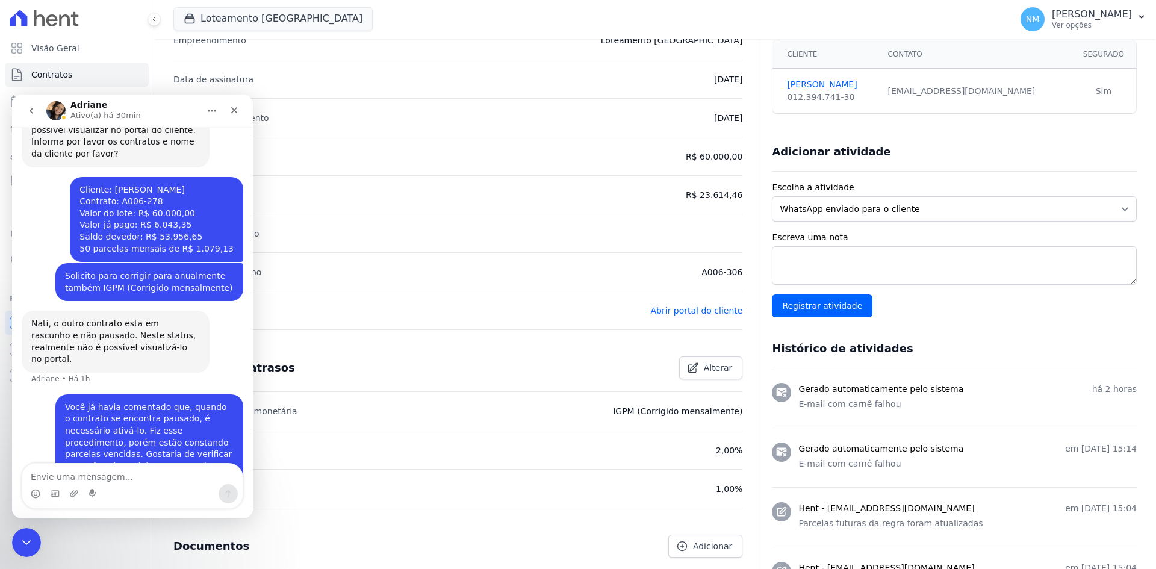
click at [115, 479] on textarea "Envie uma mensagem..." at bounding box center [132, 474] width 220 height 20
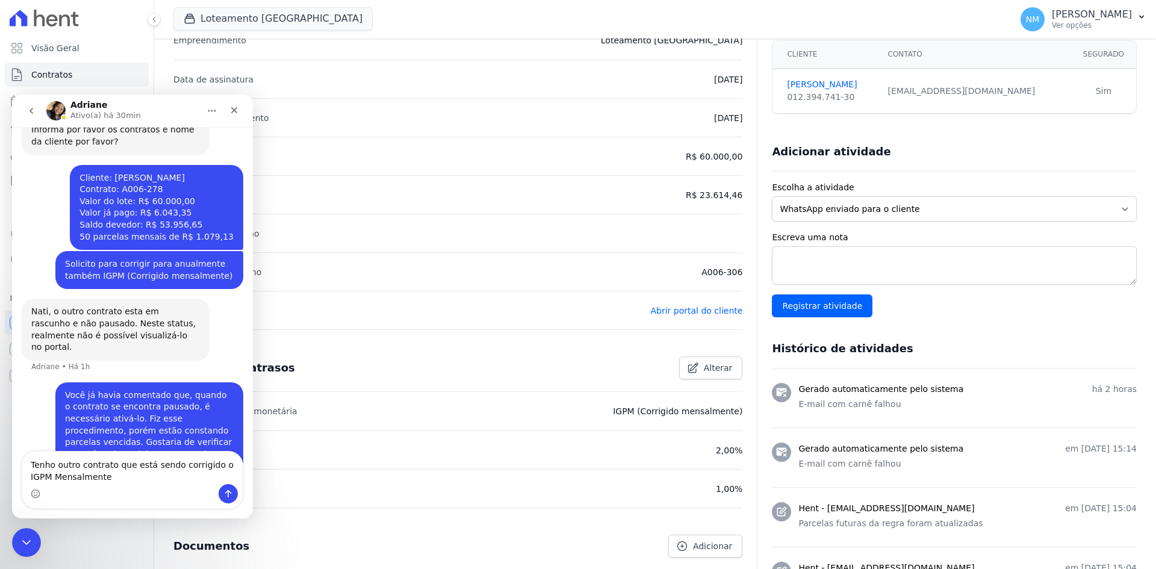
type textarea "Tenho outro contrato que está sendo corrigido o IGPM Mensalmente"
drag, startPoint x: 99, startPoint y: 473, endPoint x: 28, endPoint y: 464, distance: 72.3
click at [28, 464] on textarea "Tenho outro contrato que está sendo corrigido o IGPM Mensalmente" at bounding box center [132, 468] width 220 height 33
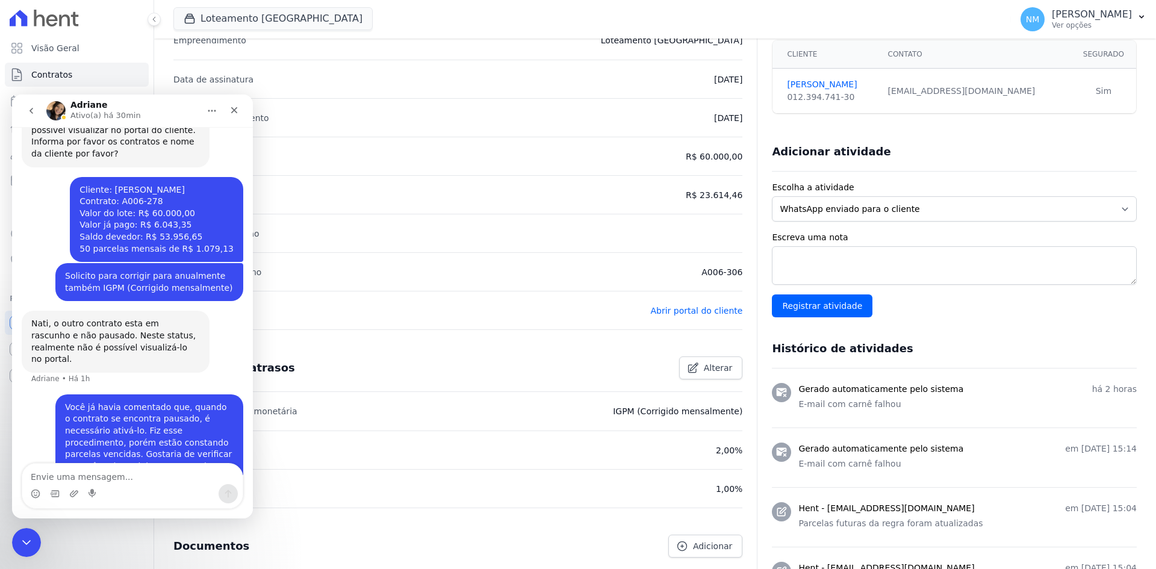
drag, startPoint x: 701, startPoint y: 272, endPoint x: 742, endPoint y: 272, distance: 41.0
copy p "A006-306"
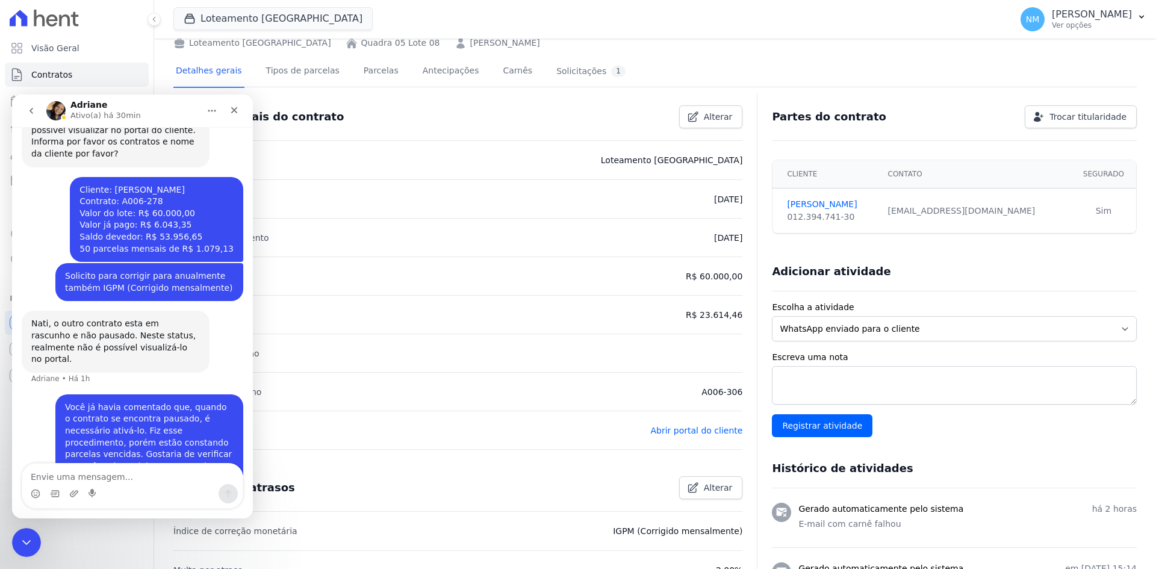
scroll to position [0, 0]
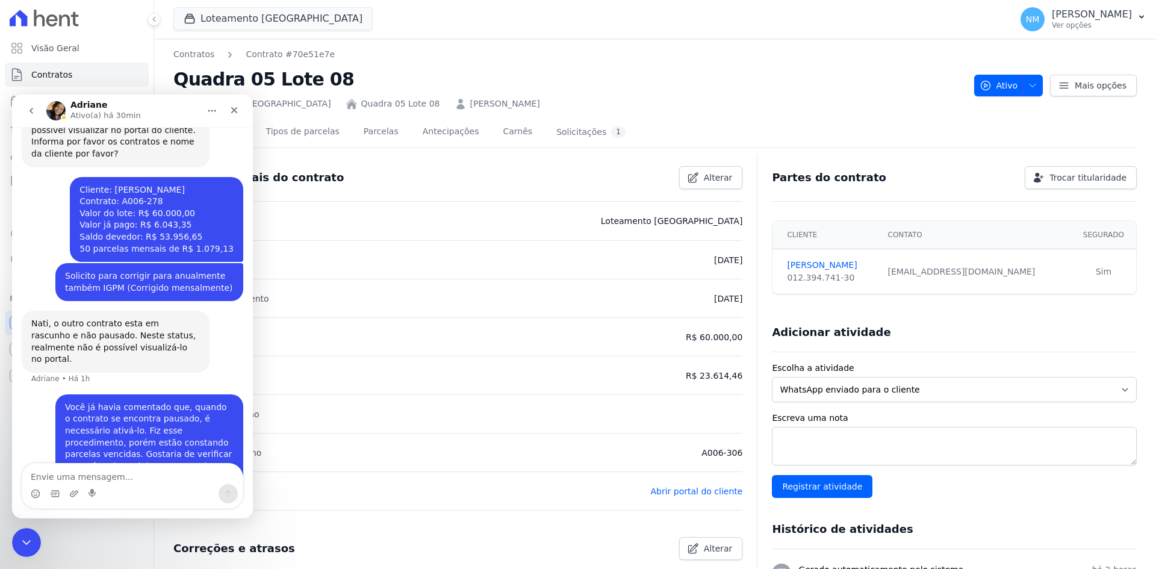
drag, startPoint x: 530, startPoint y: 101, endPoint x: 407, endPoint y: 107, distance: 123.6
click at [407, 107] on div "Loteamento [GEOGRAPHIC_DATA] Quadra 05 Lote 08 [PERSON_NAME]" at bounding box center [568, 101] width 791 height 17
copy link "[PERSON_NAME]"
click at [141, 469] on textarea "Envie uma mensagem..." at bounding box center [132, 474] width 220 height 20
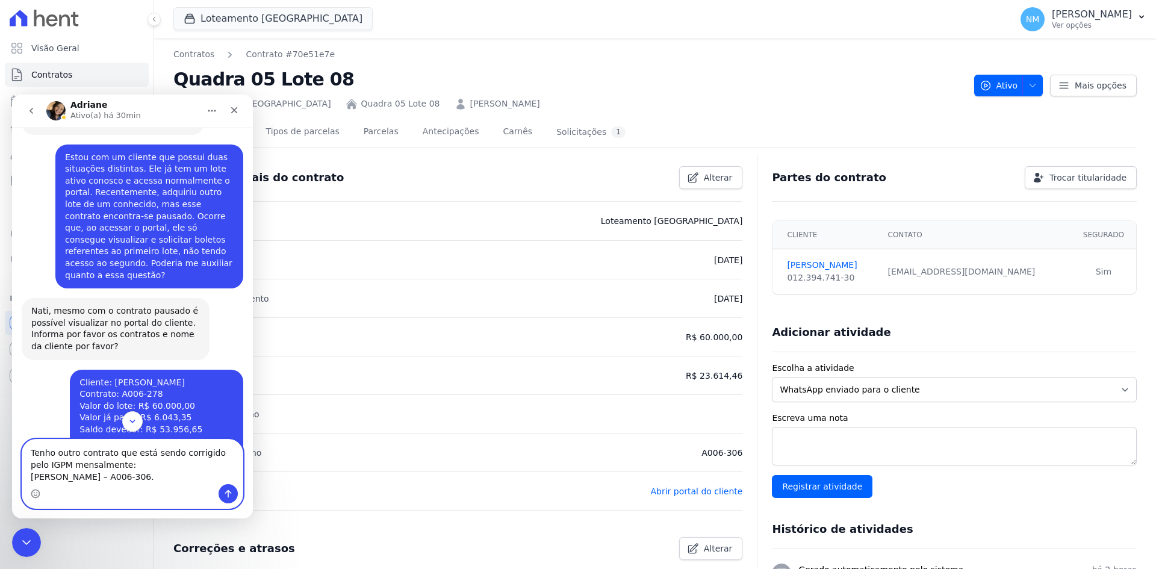
scroll to position [4142, 0]
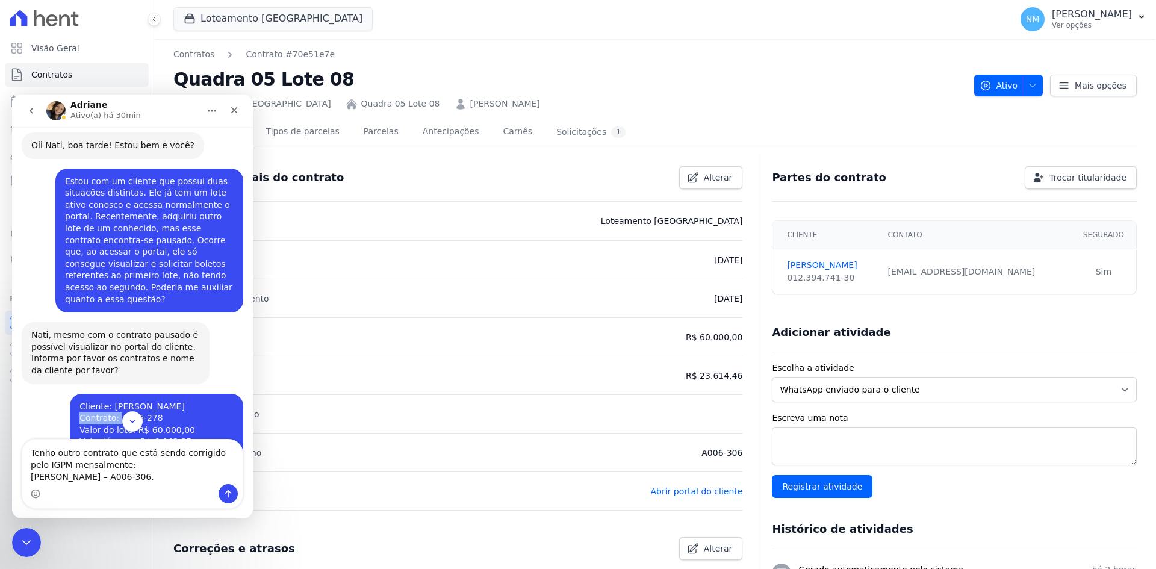
drag, startPoint x: 96, startPoint y: 158, endPoint x: 134, endPoint y: 158, distance: 37.9
click at [134, 401] on div "Cliente: [PERSON_NAME] Contrato: A006-278 Valor do lote: R$ 60.000,00 Valor já …" at bounding box center [156, 436] width 154 height 71
copy div "Contrato:"
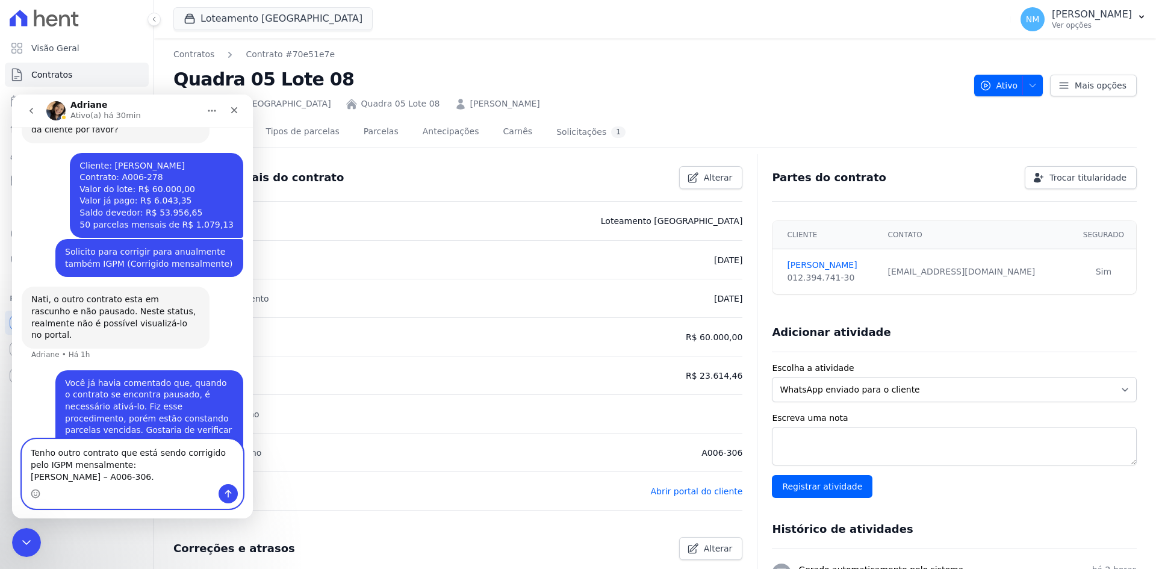
click at [155, 477] on textarea "Tenho outro contrato que está sendo corrigido pelo IGPM mensalmente: [PERSON_NA…" at bounding box center [132, 462] width 220 height 45
paste textarea "Contrato:"
click at [156, 477] on textarea "Tenho outro contrato que está sendo corrigido pelo IGPM mensalmente: [PERSON_NA…" at bounding box center [132, 462] width 220 height 45
type textarea "Tenho outro contrato que está sendo corrigido pelo IGPM mensalmente: [PERSON_NA…"
click at [227, 493] on icon "Enviar uma mensagem" at bounding box center [228, 494] width 10 height 10
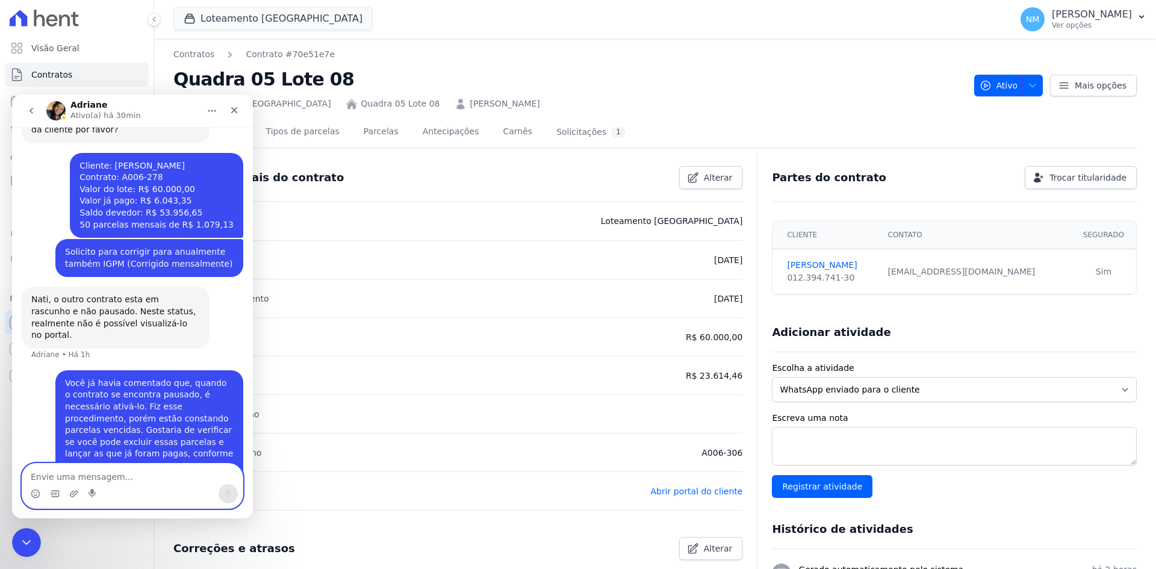
scroll to position [4422, 0]
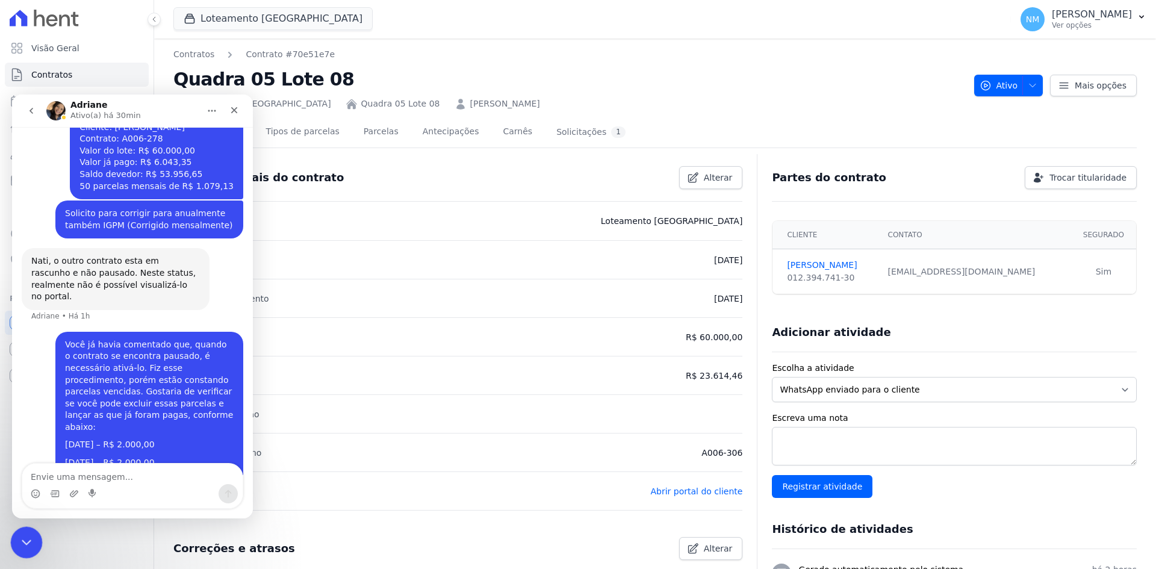
click at [23, 549] on div "Encerramento do Messenger da Intercom" at bounding box center [24, 540] width 29 height 29
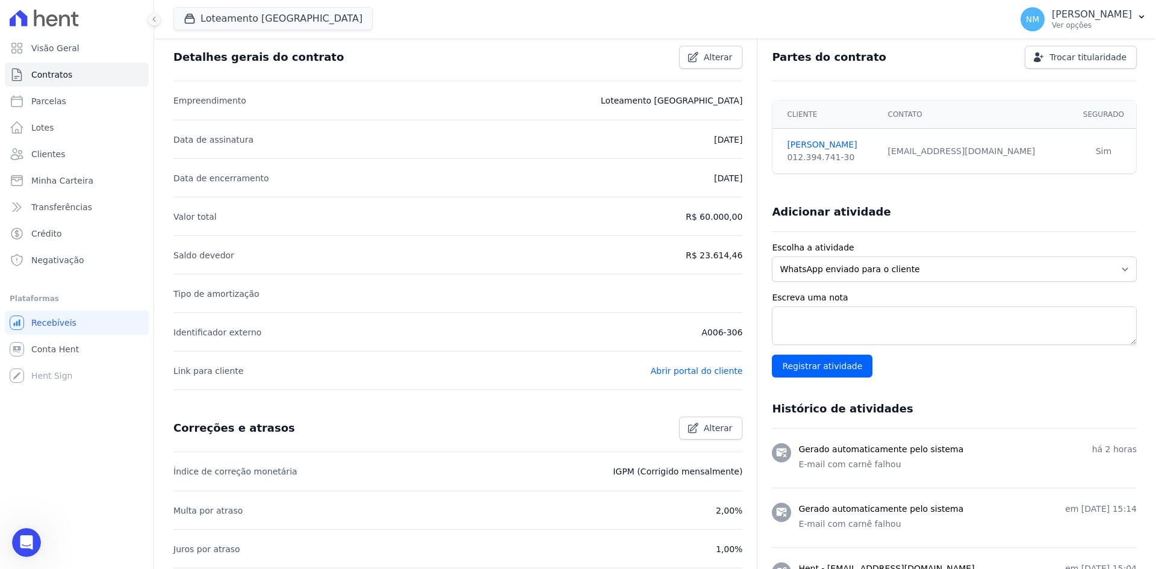
scroll to position [361, 0]
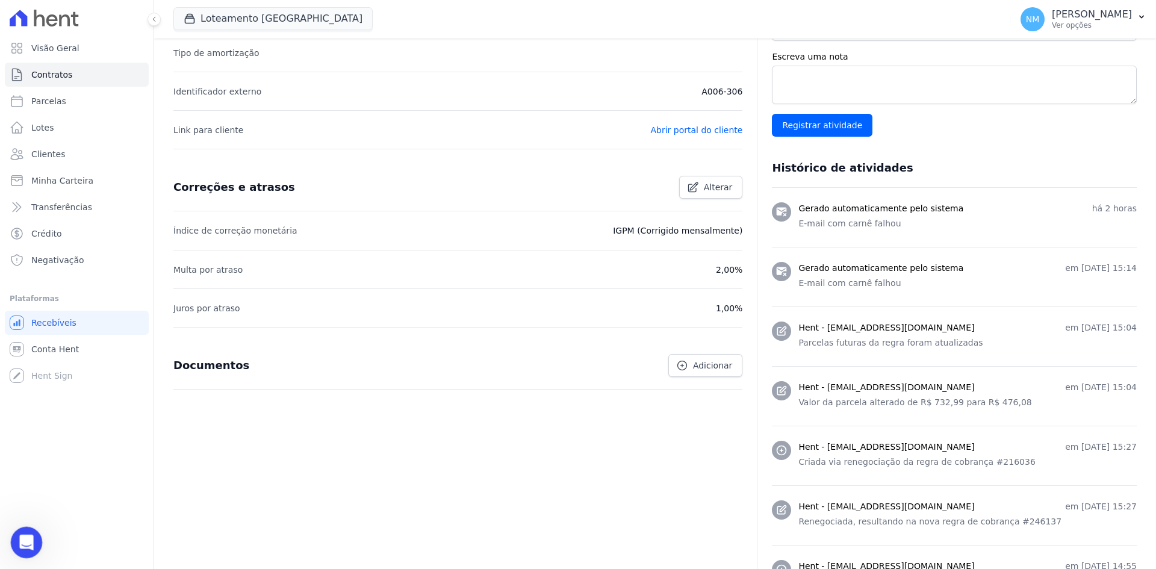
click at [20, 543] on icon "Abertura do Messenger da Intercom" at bounding box center [25, 541] width 20 height 20
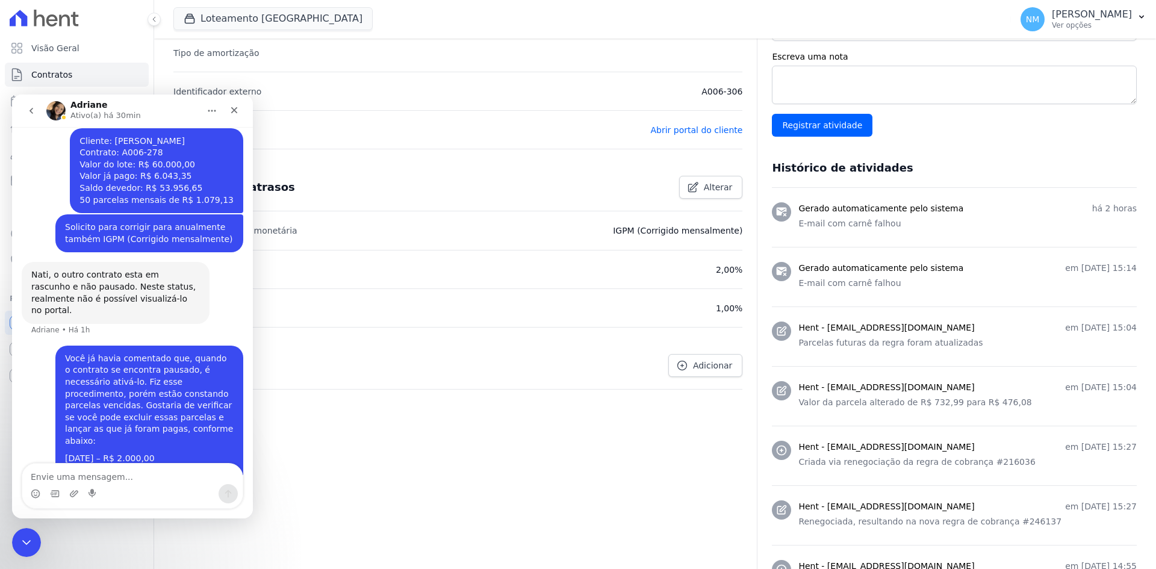
scroll to position [4422, 0]
